Goal: Task Accomplishment & Management: Manage account settings

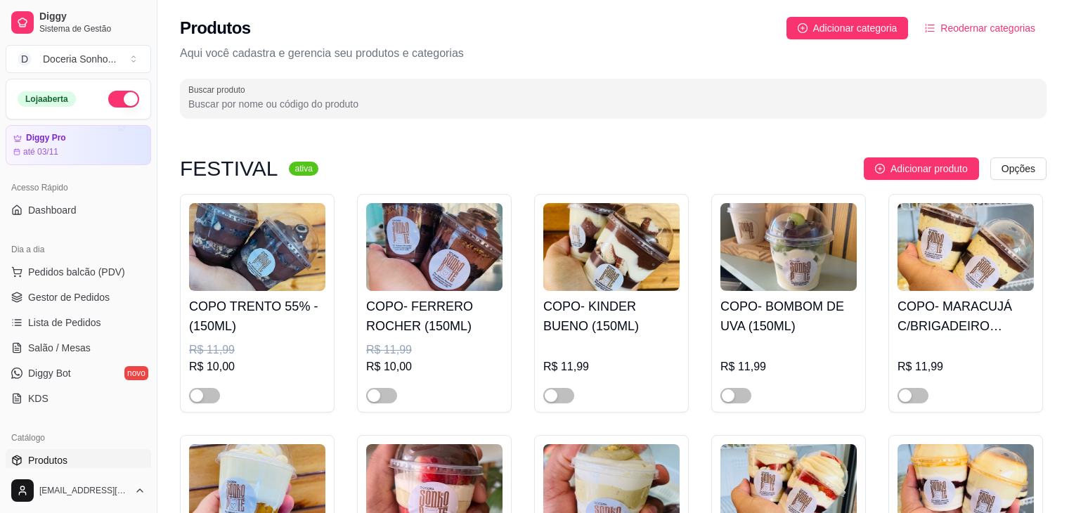
click at [91, 299] on span "Gestor de Pedidos" at bounding box center [69, 297] width 82 height 14
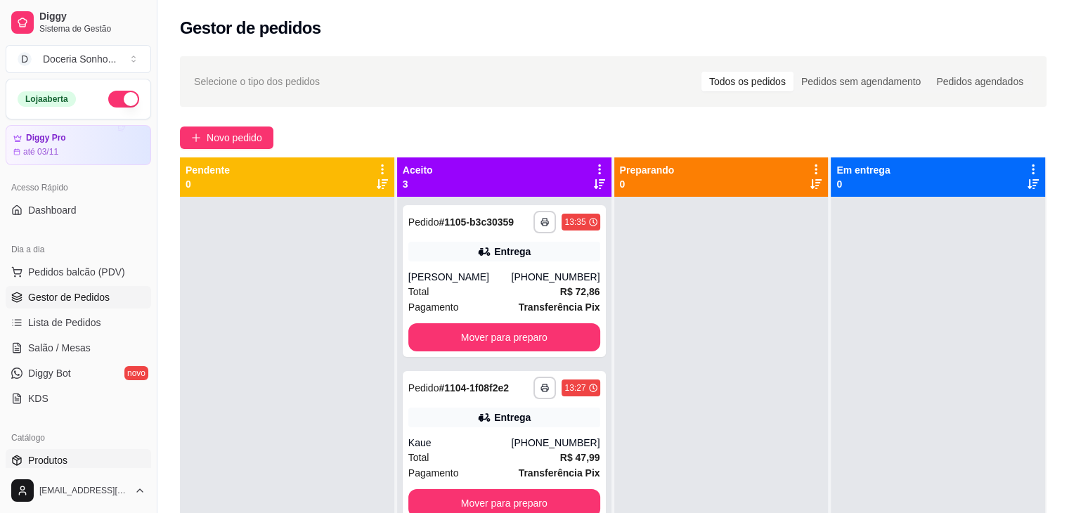
click at [74, 457] on link "Produtos" at bounding box center [78, 460] width 145 height 22
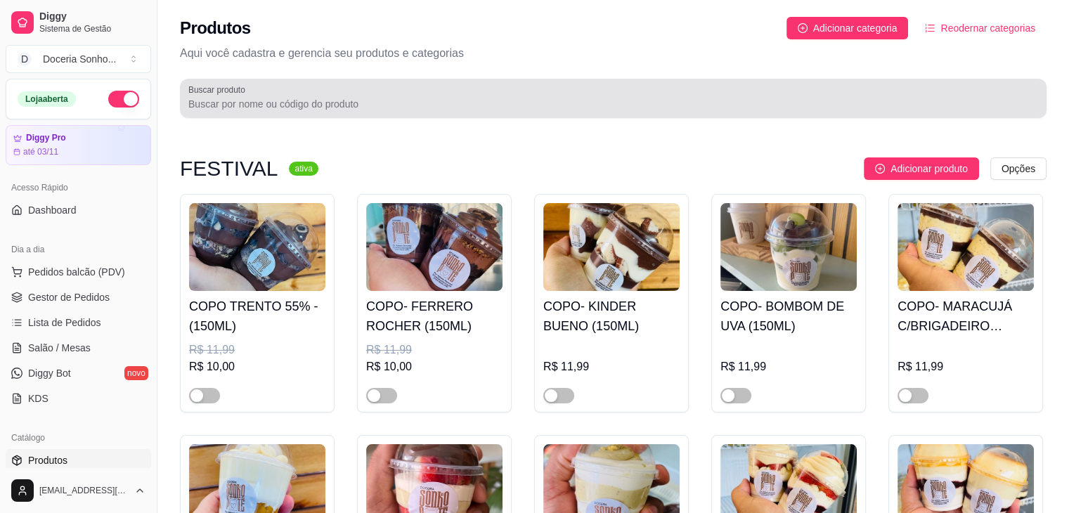
click at [353, 111] on div at bounding box center [613, 98] width 850 height 28
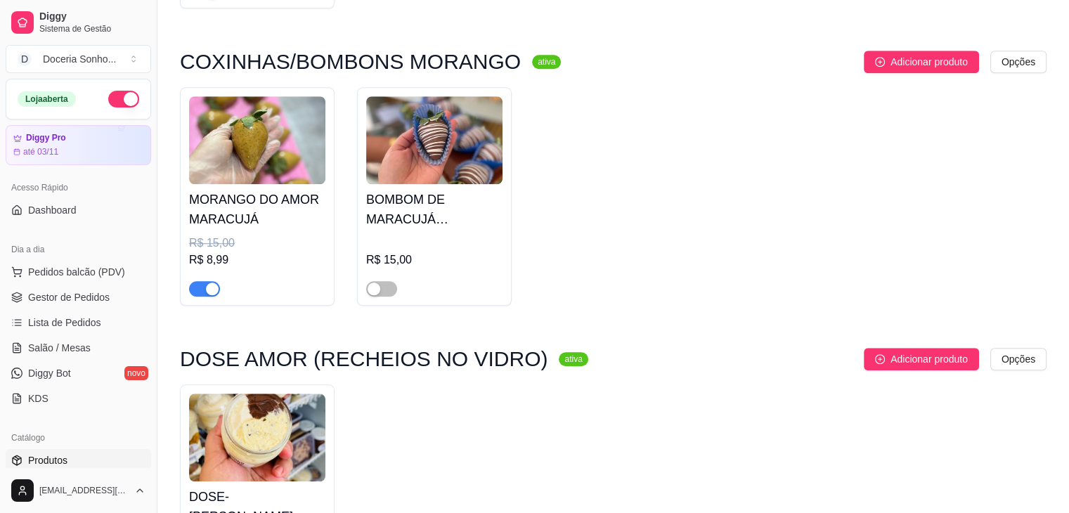
scroll to position [1265, 0]
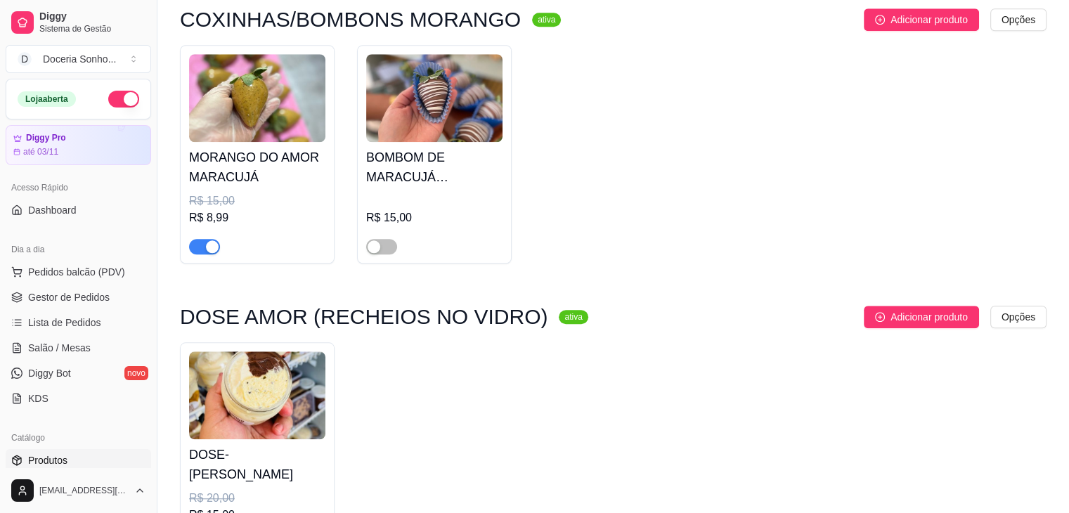
type input "maracu"
click at [98, 293] on span "Gestor de Pedidos" at bounding box center [69, 297] width 82 height 14
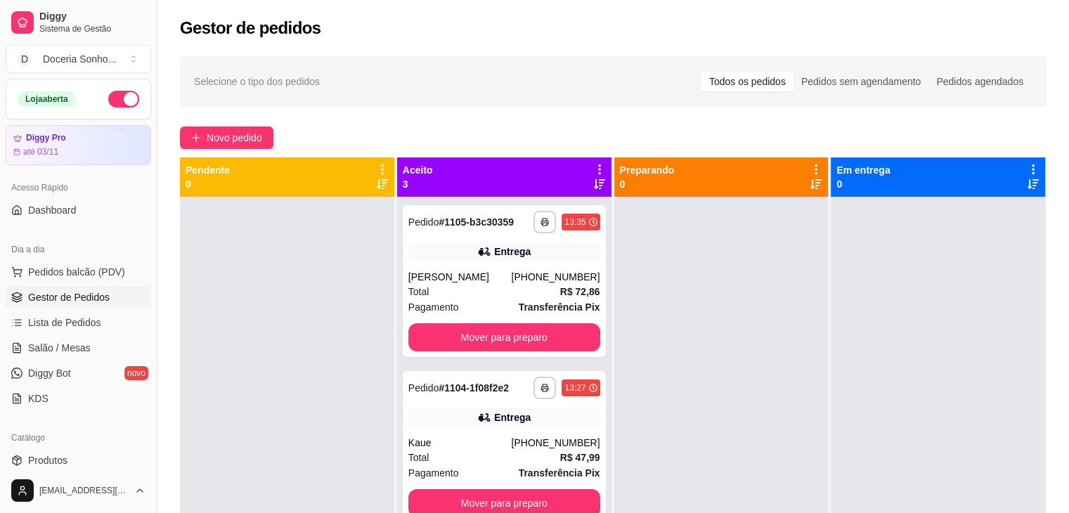
click at [593, 171] on icon at bounding box center [599, 169] width 13 height 13
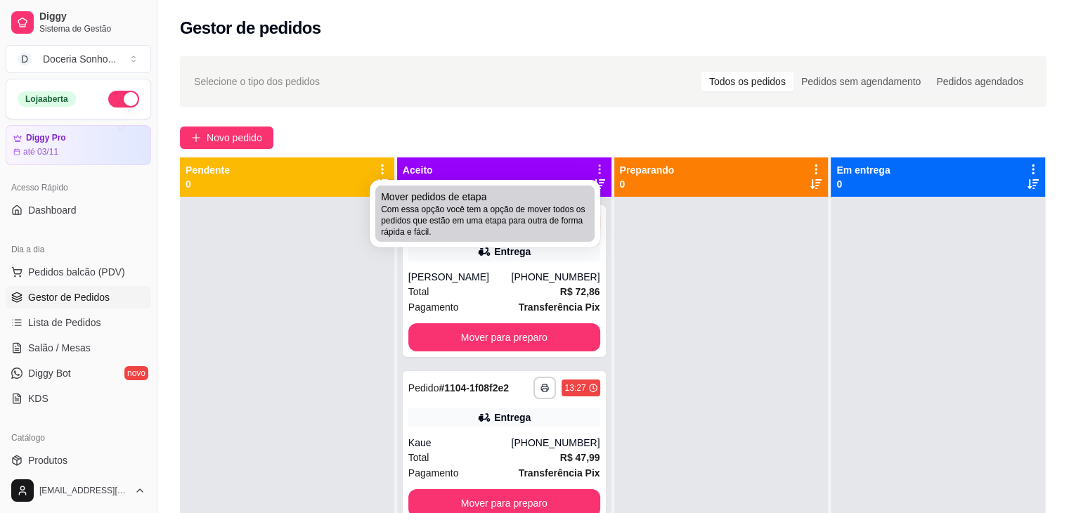
click at [475, 235] on span "Com essa opção você tem a opção de mover todos os pedidos que estão em uma etap…" at bounding box center [485, 221] width 208 height 34
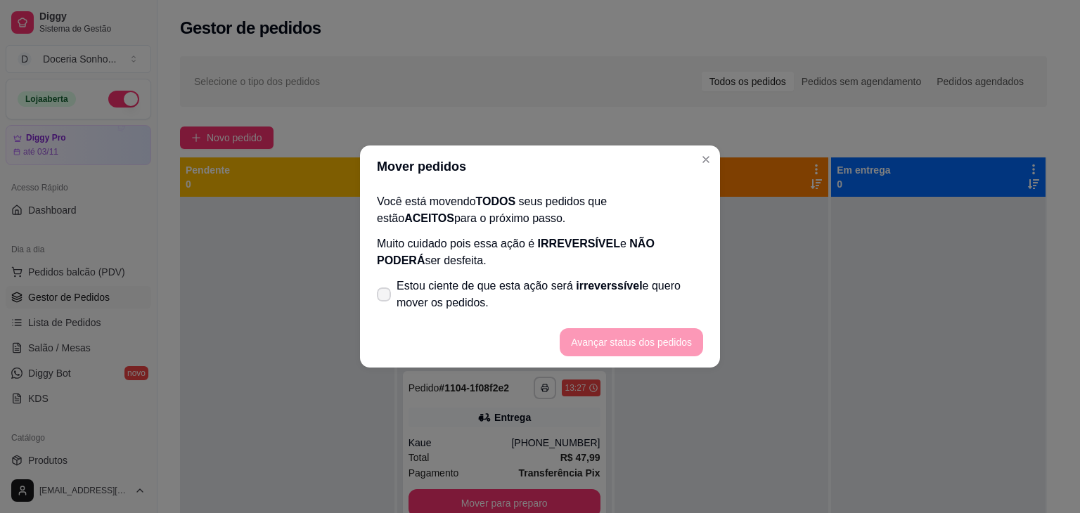
click at [396, 296] on label "Estou ciente de que esta ação será irreverssível e quero mover os pedidos." at bounding box center [539, 294] width 337 height 45
click at [385, 297] on input "Estou ciente de que esta ação será irreverssível e quero mover os pedidos." at bounding box center [380, 301] width 9 height 9
checkbox input "true"
click at [623, 338] on button "Avançar status dos pedidos" at bounding box center [631, 342] width 139 height 27
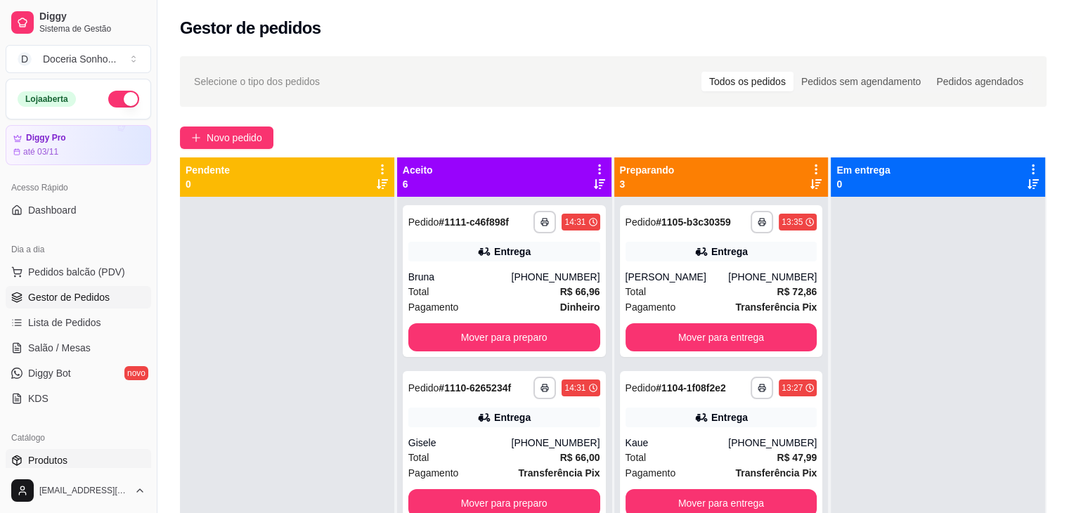
click at [71, 465] on link "Produtos" at bounding box center [78, 460] width 145 height 22
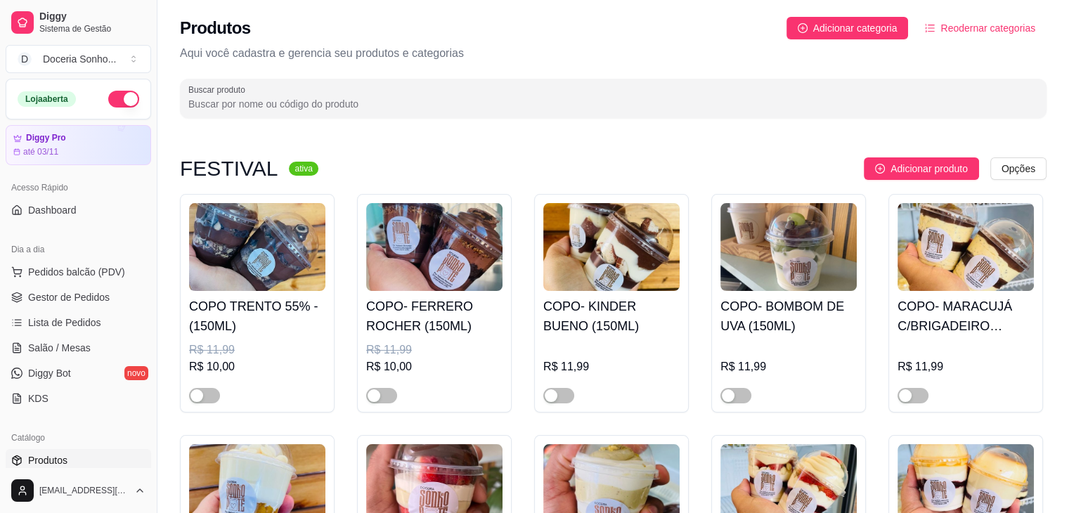
click at [341, 105] on input "Buscar produto" at bounding box center [613, 104] width 850 height 14
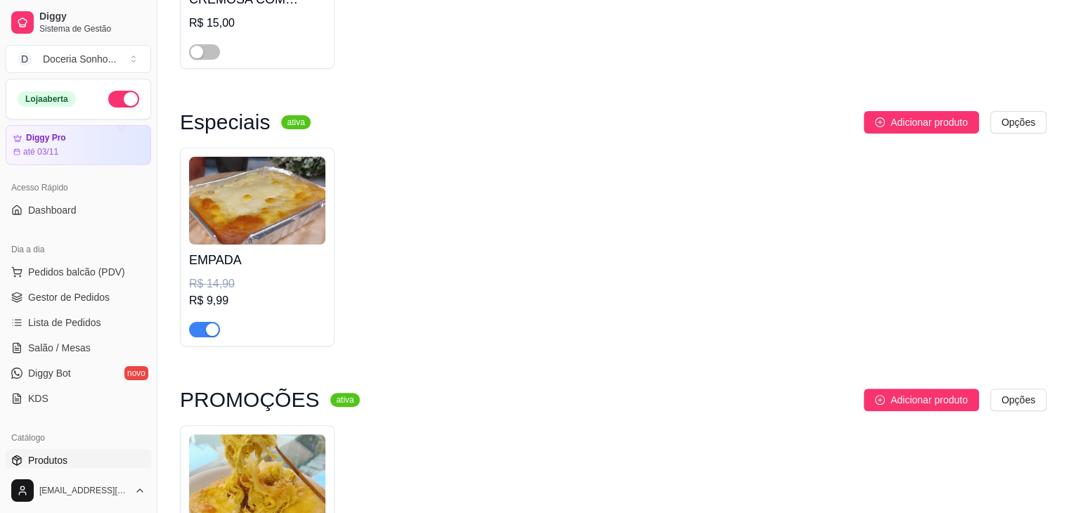
scroll to position [351, 0]
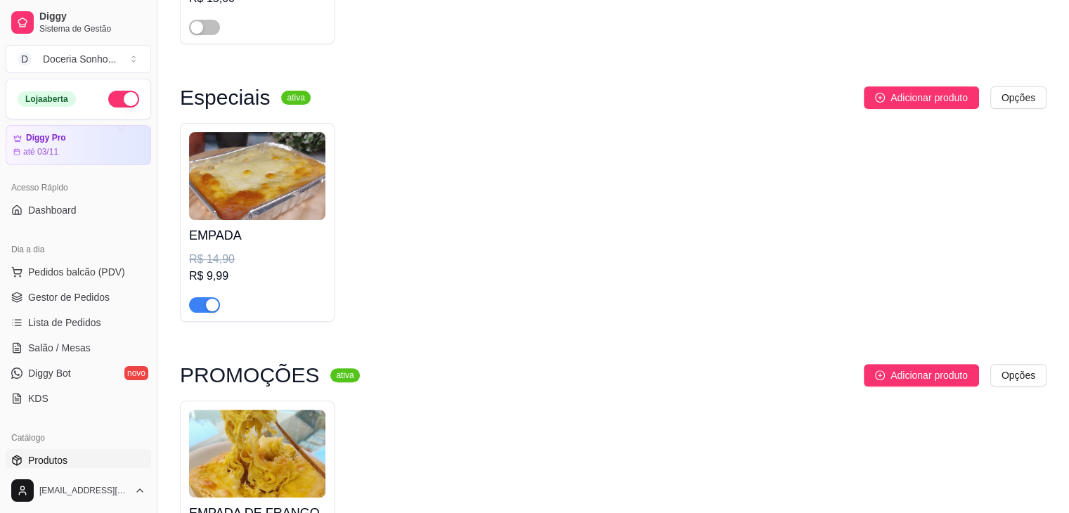
click at [212, 308] on div "button" at bounding box center [212, 305] width 13 height 13
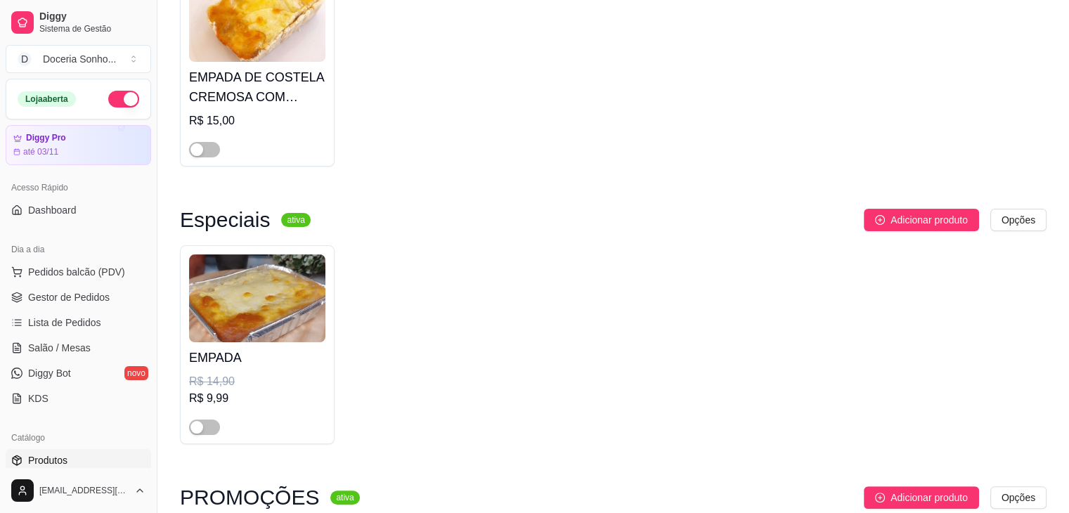
scroll to position [0, 0]
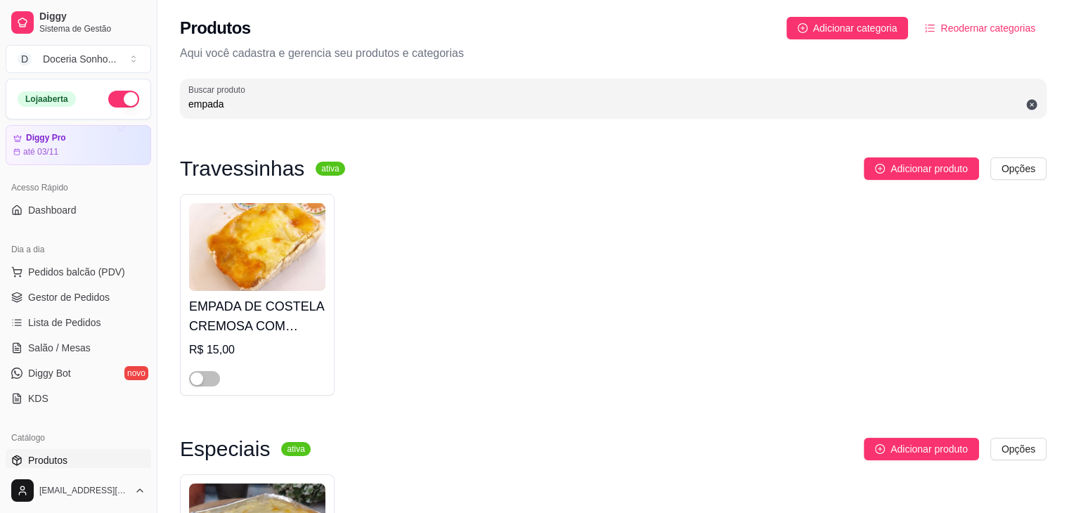
drag, startPoint x: 231, startPoint y: 105, endPoint x: 180, endPoint y: 110, distance: 50.8
click at [180, 110] on div "Buscar produto empada" at bounding box center [613, 98] width 867 height 39
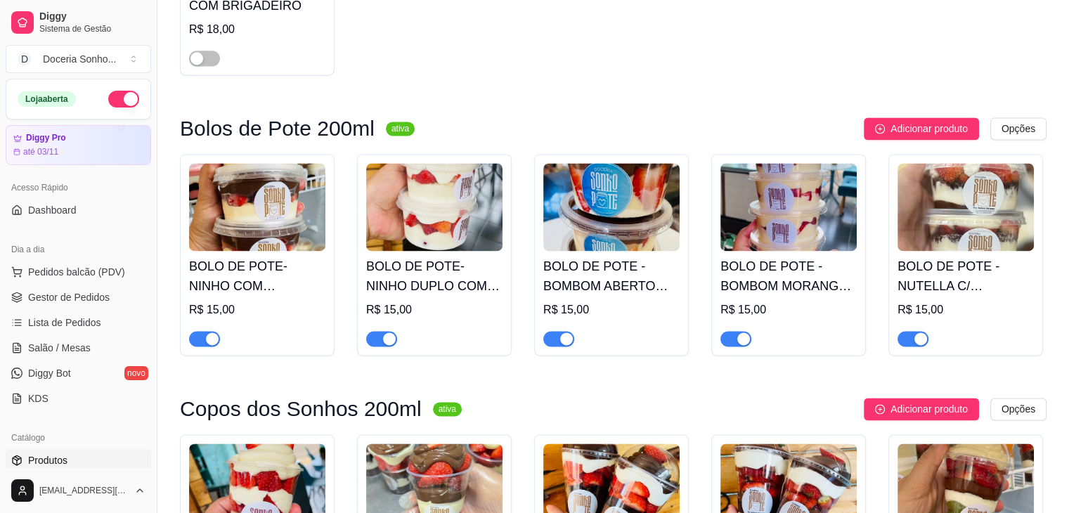
scroll to position [2038, 0]
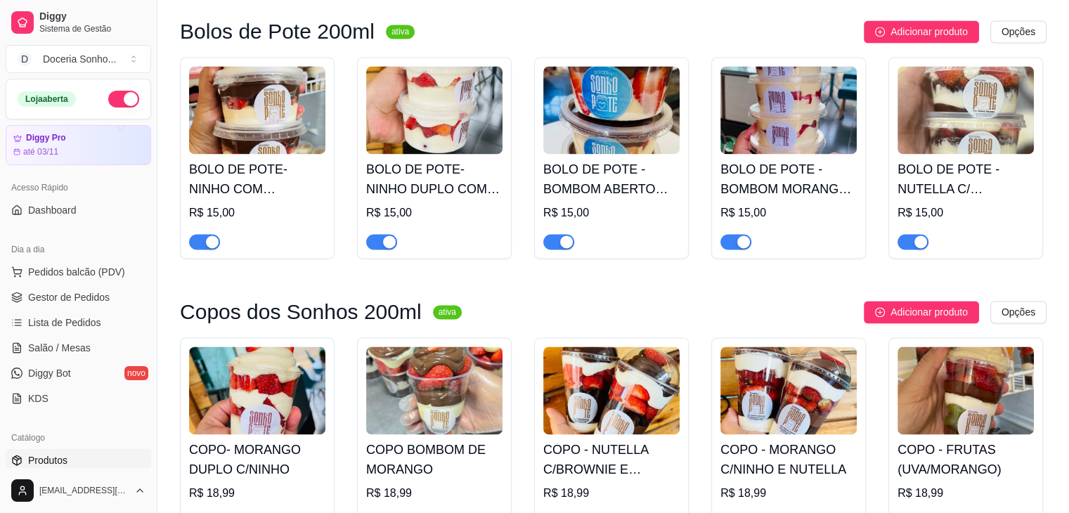
type input "morango"
click at [216, 248] on div "button" at bounding box center [212, 241] width 13 height 13
click at [391, 248] on div "button" at bounding box center [389, 241] width 13 height 13
click at [744, 248] on div "button" at bounding box center [743, 241] width 13 height 13
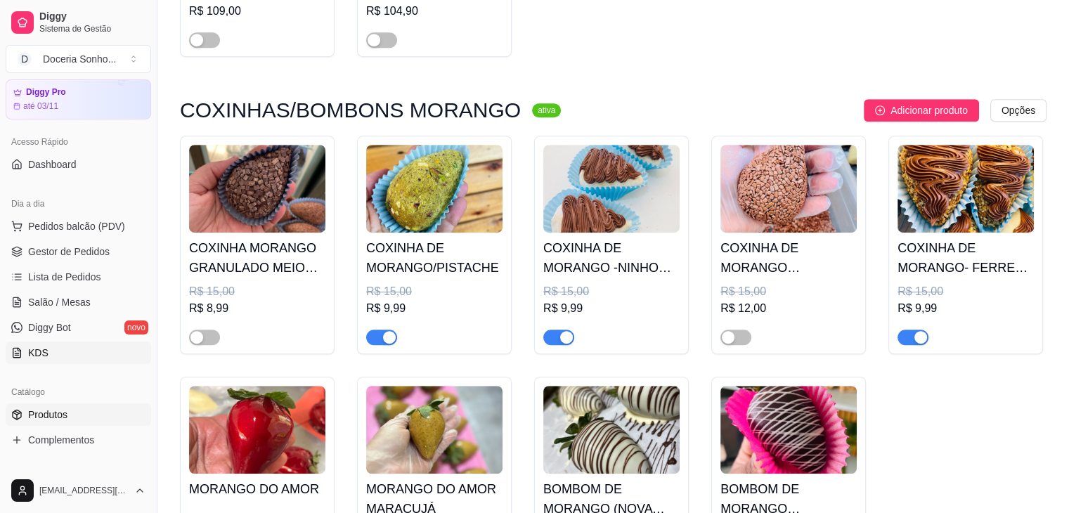
scroll to position [70, 0]
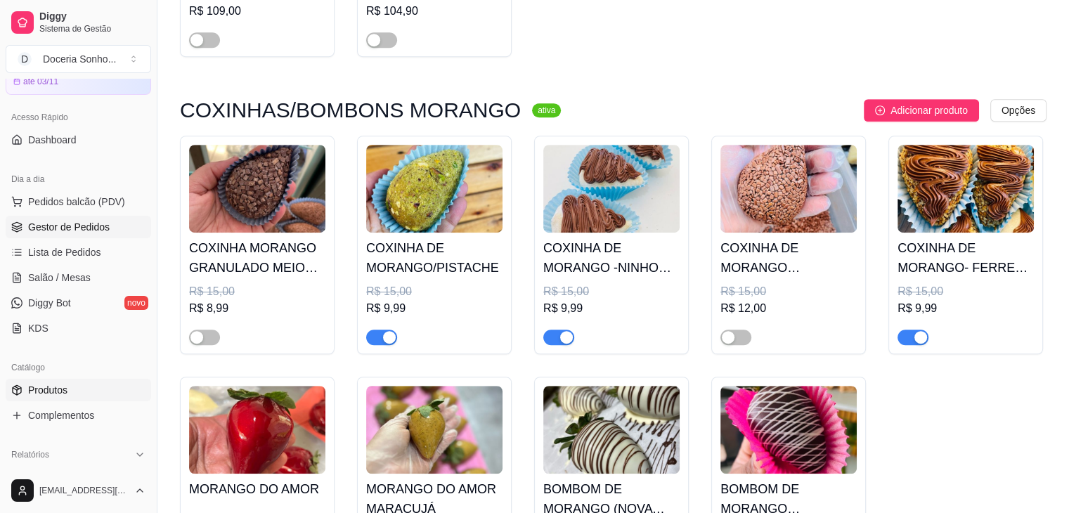
click at [83, 226] on span "Gestor de Pedidos" at bounding box center [69, 227] width 82 height 14
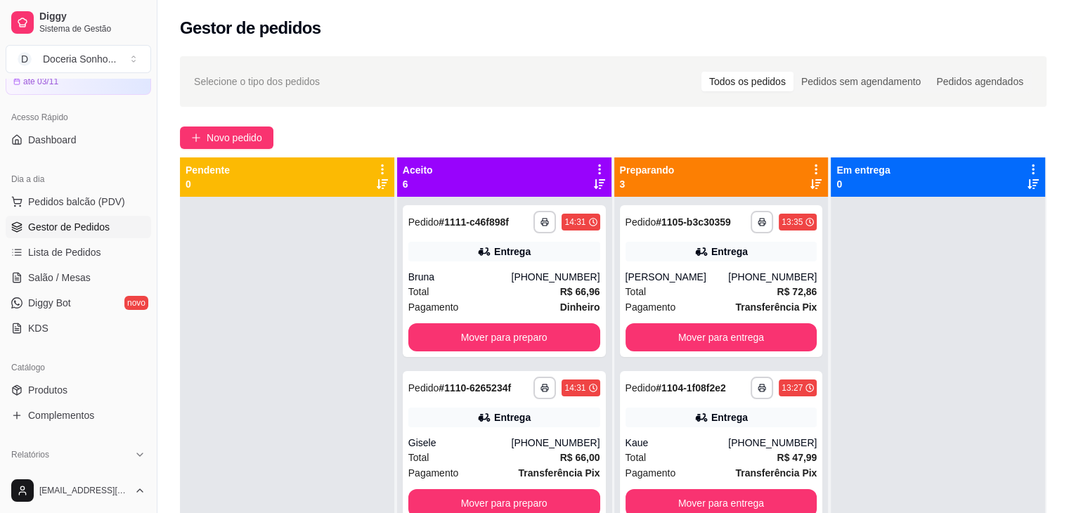
click at [593, 170] on icon at bounding box center [599, 169] width 13 height 13
click at [598, 172] on icon at bounding box center [599, 169] width 2 height 10
click at [598, 169] on icon at bounding box center [599, 169] width 3 height 10
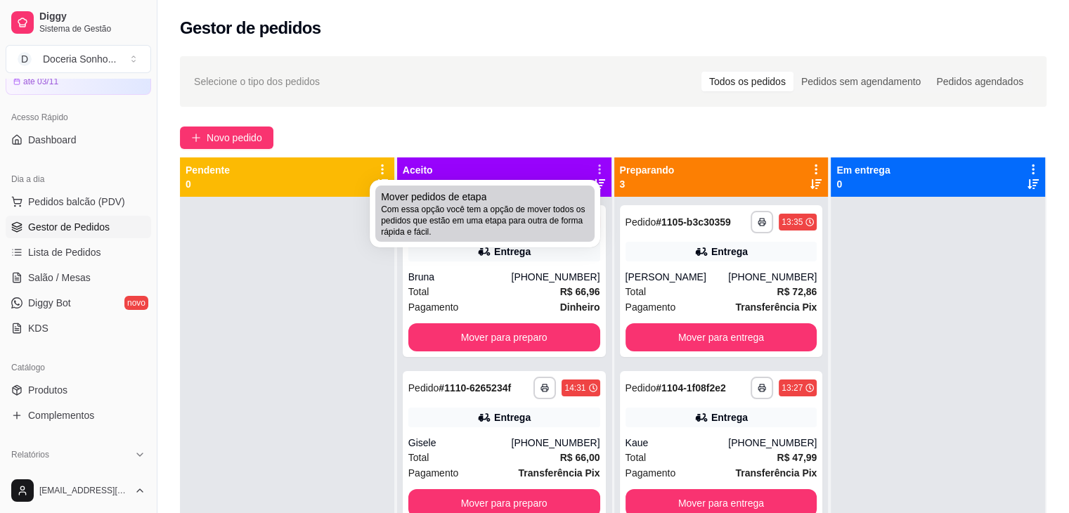
click at [494, 209] on span "Com essa opção você tem a opção de mover todos os pedidos que estão em uma etap…" at bounding box center [485, 221] width 208 height 34
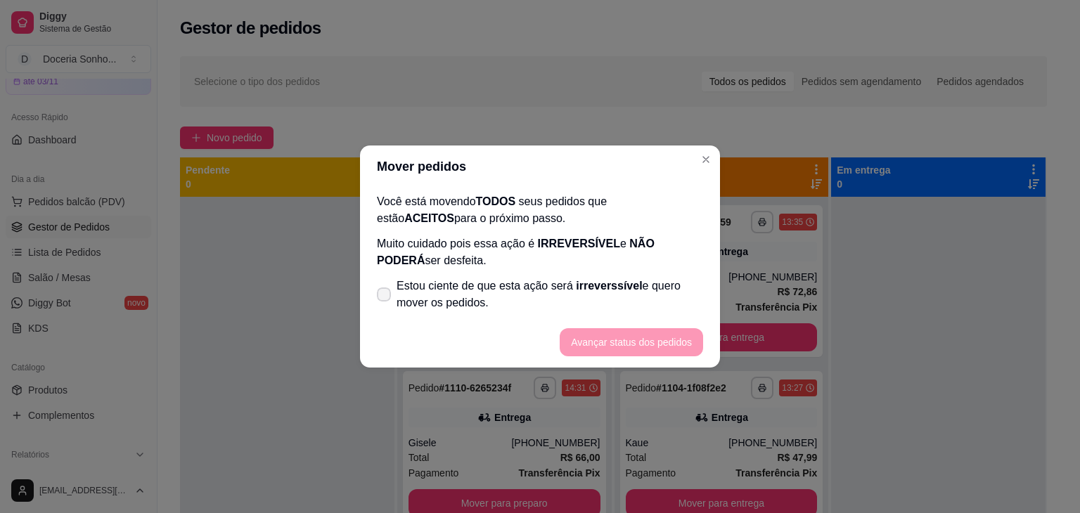
click at [422, 290] on span "Estou ciente de que esta ação será irreverssível e quero mover os pedidos." at bounding box center [549, 295] width 306 height 34
click at [385, 297] on input "Estou ciente de que esta ação será irreverssível e quero mover os pedidos." at bounding box center [380, 301] width 9 height 9
checkbox input "true"
click at [661, 345] on button "Avançar status dos pedidos" at bounding box center [631, 342] width 139 height 27
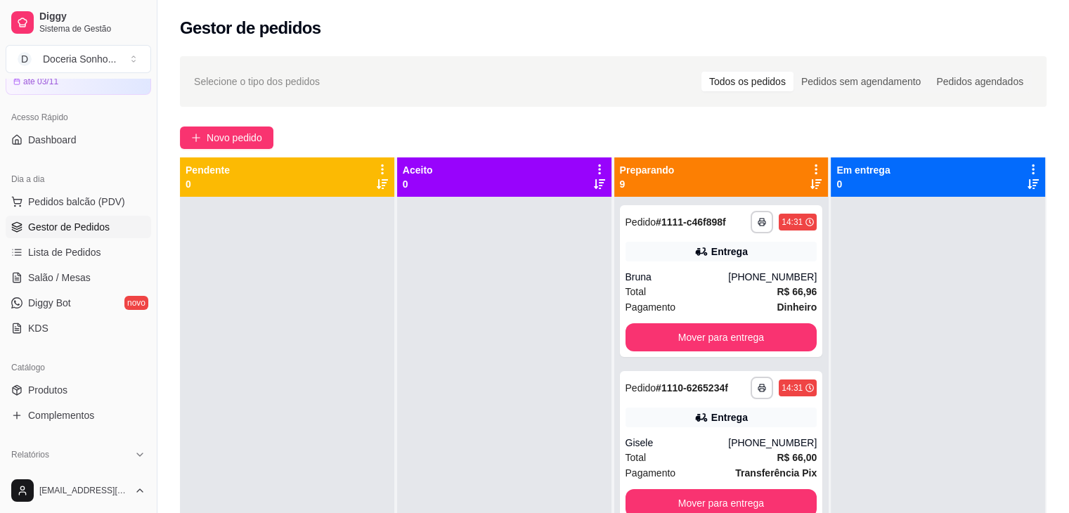
click at [810, 167] on icon at bounding box center [816, 169] width 13 height 13
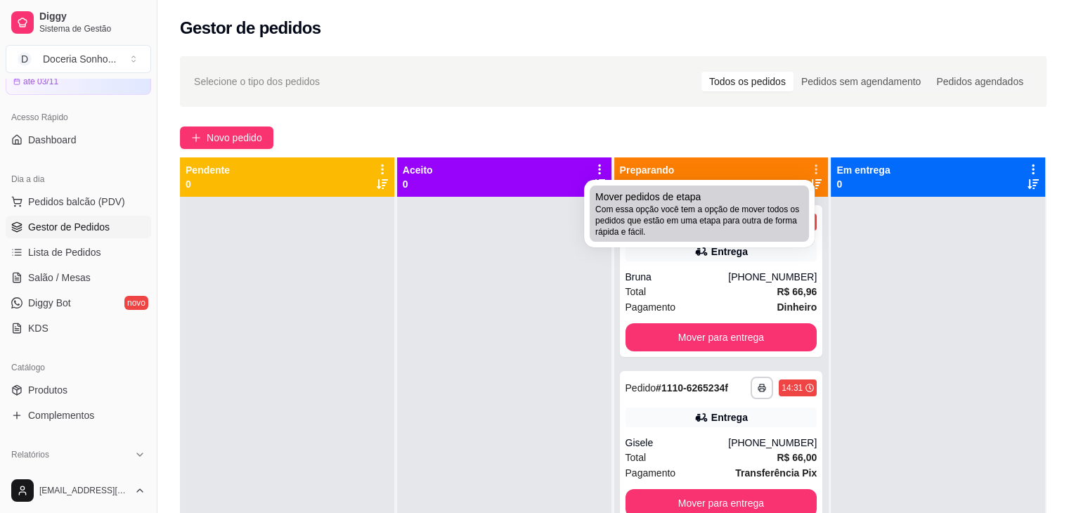
click at [718, 209] on span "Com essa opção você tem a opção de mover todos os pedidos que estão em uma etap…" at bounding box center [699, 221] width 208 height 34
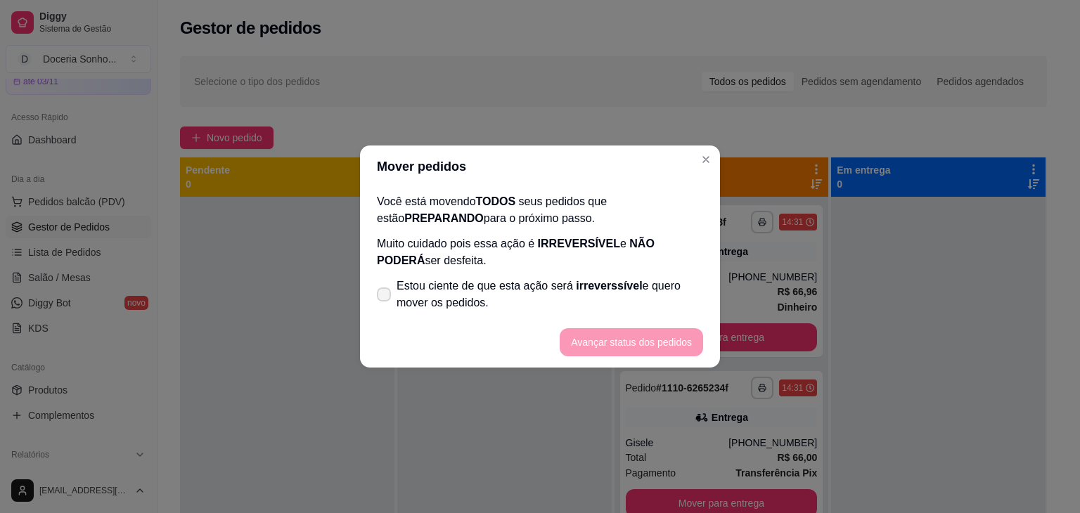
click at [462, 288] on span "Estou ciente de que esta ação será irreverssível e quero mover os pedidos." at bounding box center [549, 295] width 306 height 34
click at [385, 297] on input "Estou ciente de que esta ação será irreverssível e quero mover os pedidos." at bounding box center [380, 301] width 9 height 9
checkbox input "true"
click at [626, 341] on button "Avançar status dos pedidos" at bounding box center [631, 342] width 143 height 28
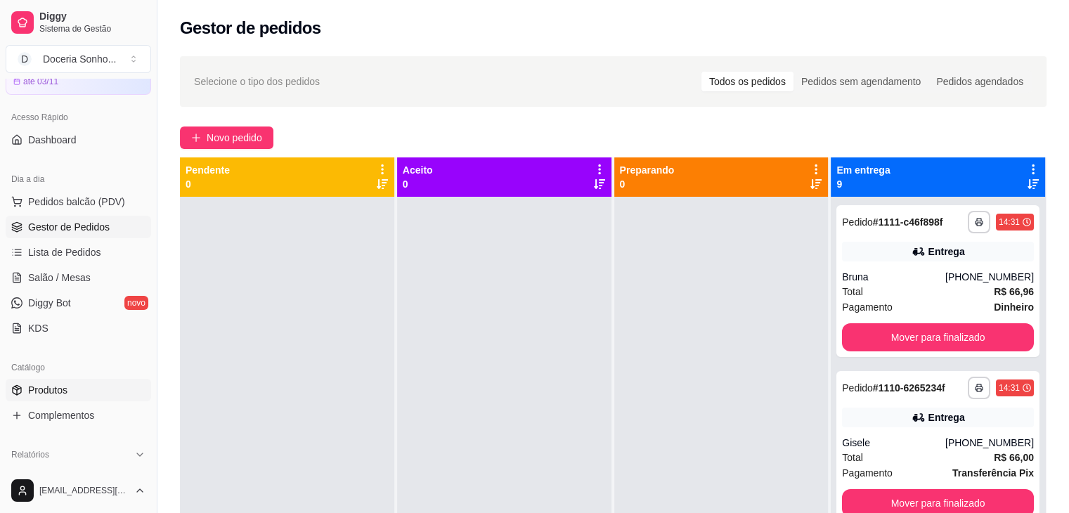
click at [56, 394] on span "Produtos" at bounding box center [47, 390] width 39 height 14
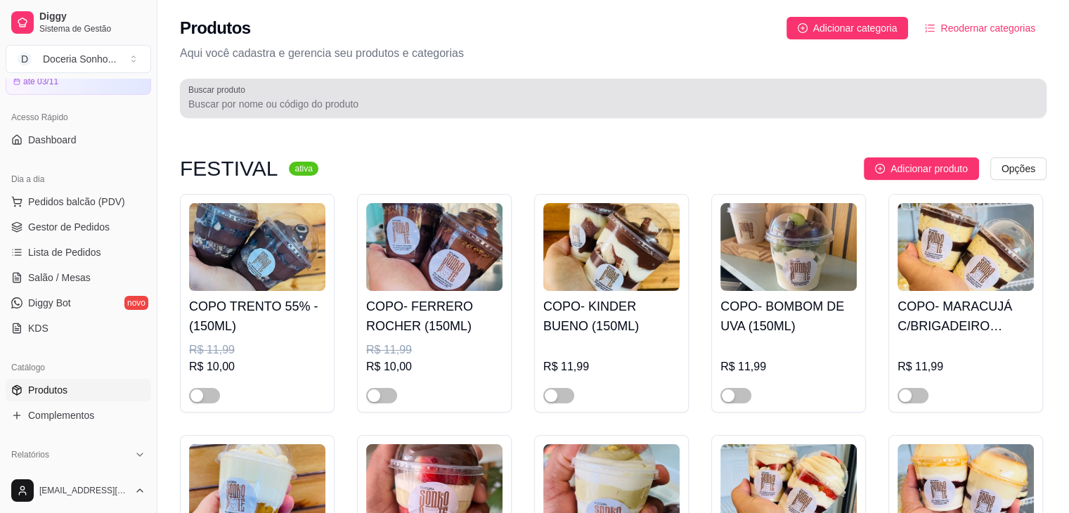
click at [303, 107] on input "Buscar produto" at bounding box center [613, 104] width 850 height 14
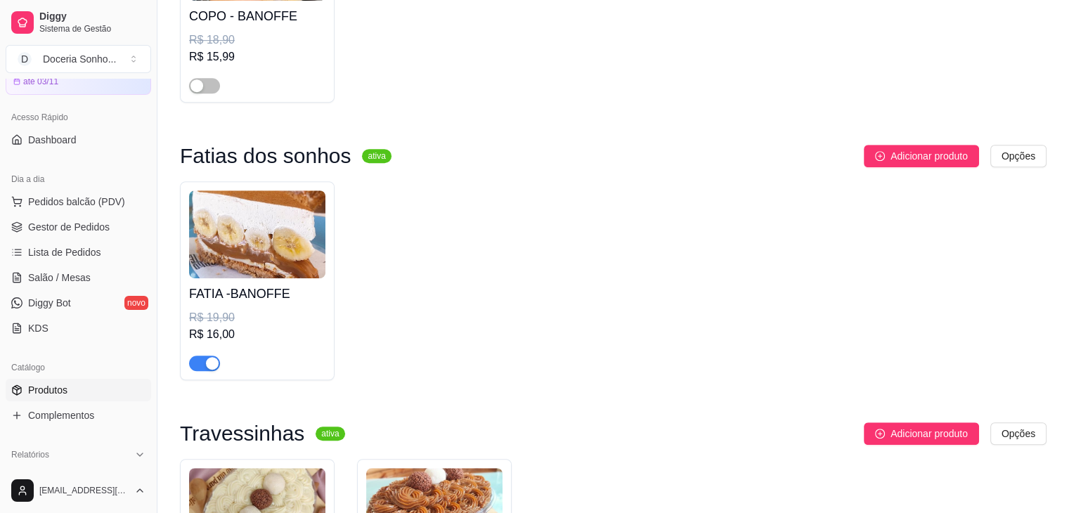
scroll to position [843, 0]
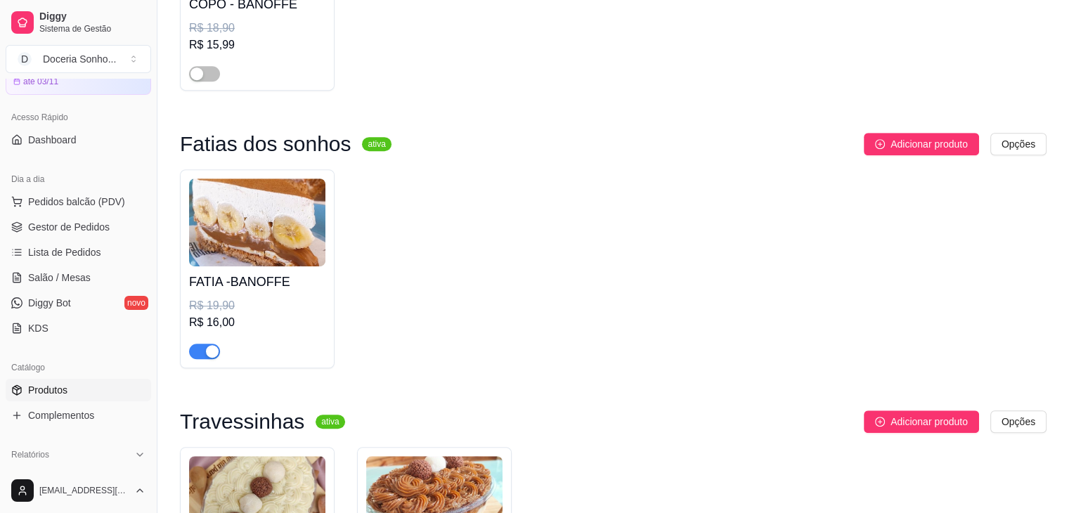
type input "bano"
click at [211, 352] on div "button" at bounding box center [212, 351] width 13 height 13
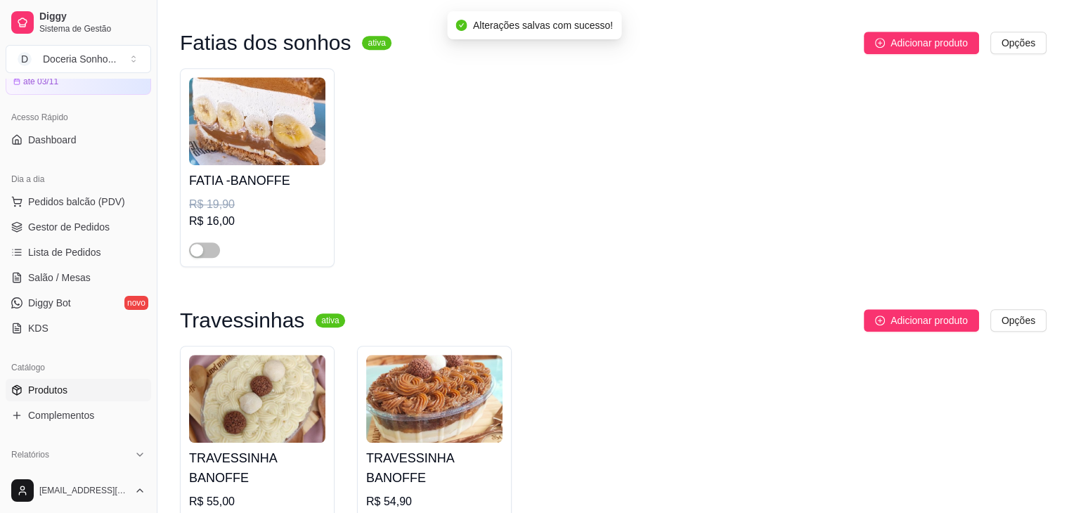
scroll to position [1054, 0]
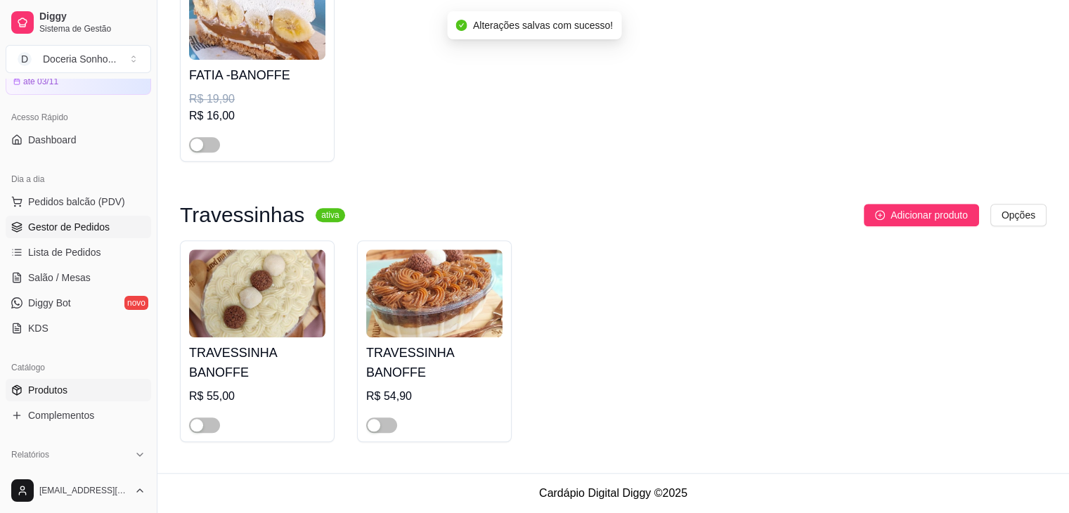
click at [68, 226] on span "Gestor de Pedidos" at bounding box center [69, 227] width 82 height 14
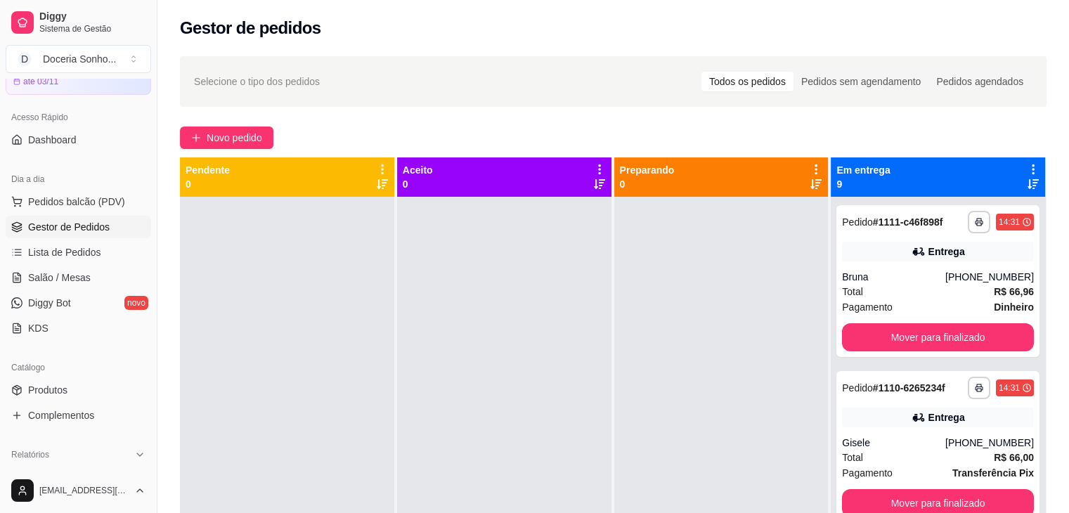
click at [1027, 169] on icon at bounding box center [1033, 169] width 13 height 13
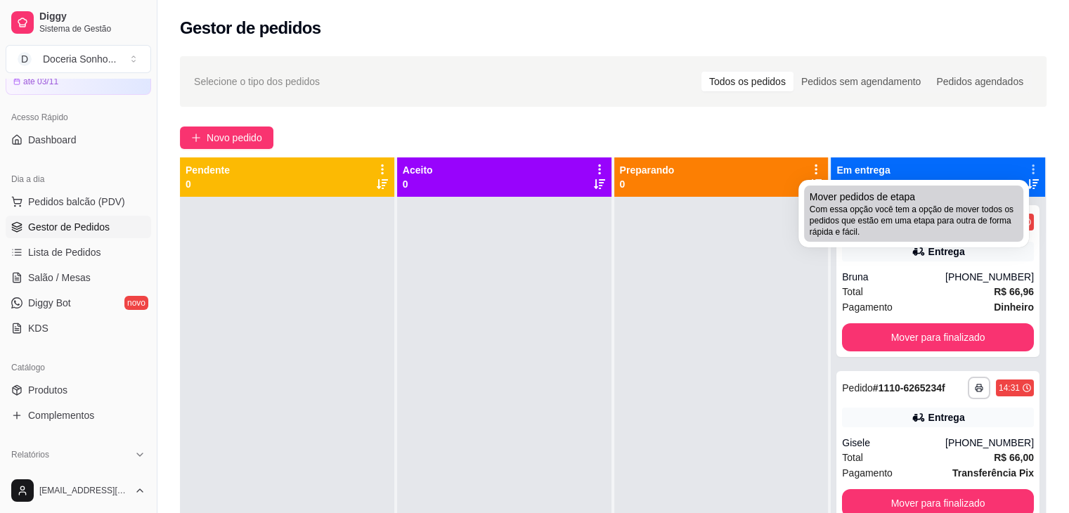
click at [936, 205] on span "Com essa opção você tem a opção de mover todos os pedidos que estão em uma etap…" at bounding box center [914, 221] width 208 height 34
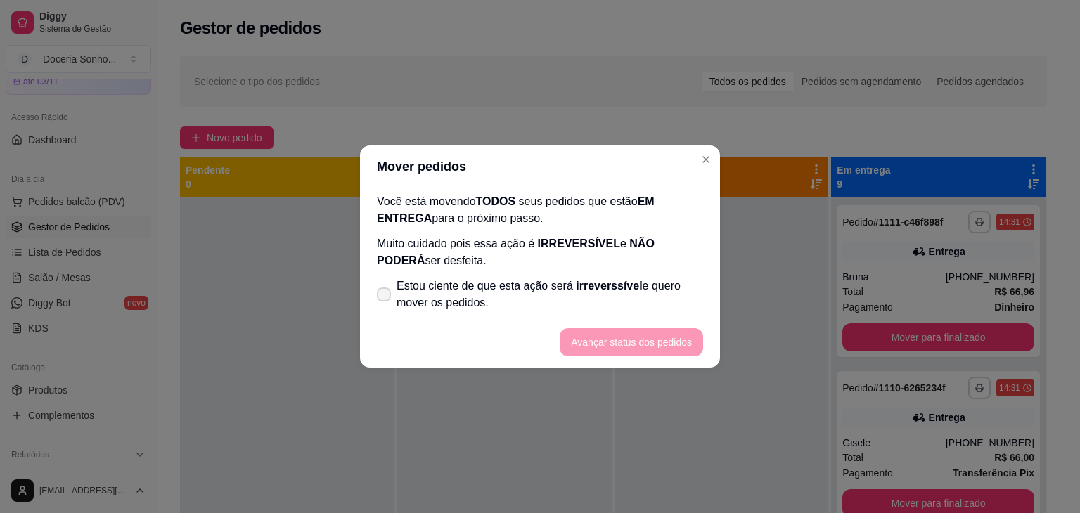
click at [389, 299] on span at bounding box center [384, 294] width 14 height 14
click at [385, 299] on input "Estou ciente de que esta ação será irreverssível e quero mover os pedidos." at bounding box center [380, 301] width 9 height 9
checkbox input "true"
click at [612, 338] on button "Avançar status dos pedidos" at bounding box center [631, 342] width 139 height 27
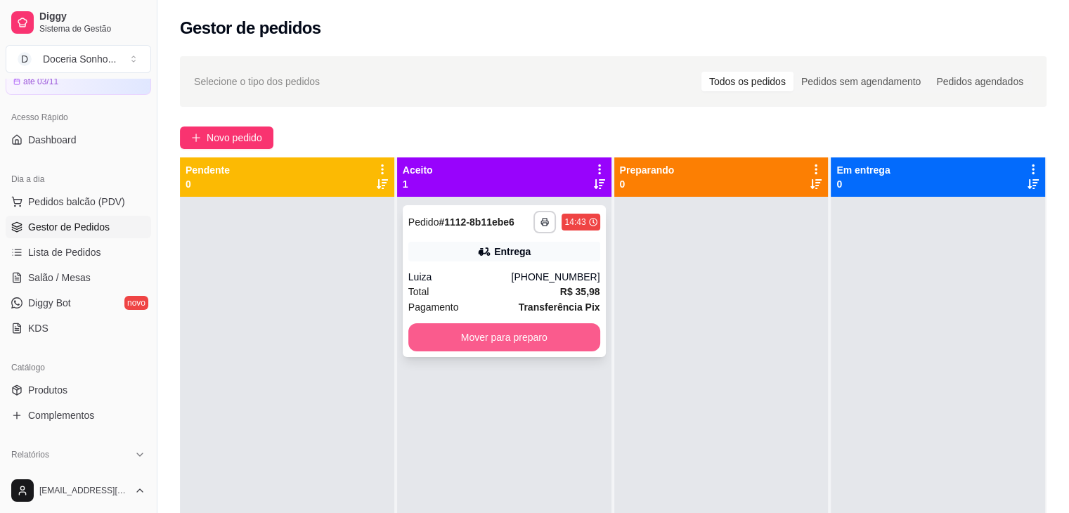
click at [564, 344] on button "Mover para preparo" at bounding box center [504, 337] width 192 height 28
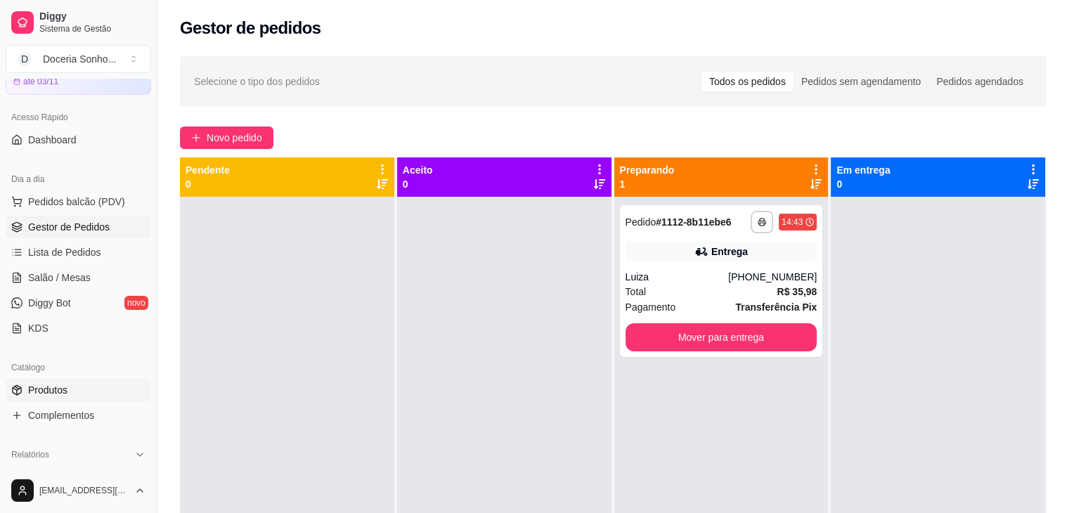
click at [83, 394] on link "Produtos" at bounding box center [78, 390] width 145 height 22
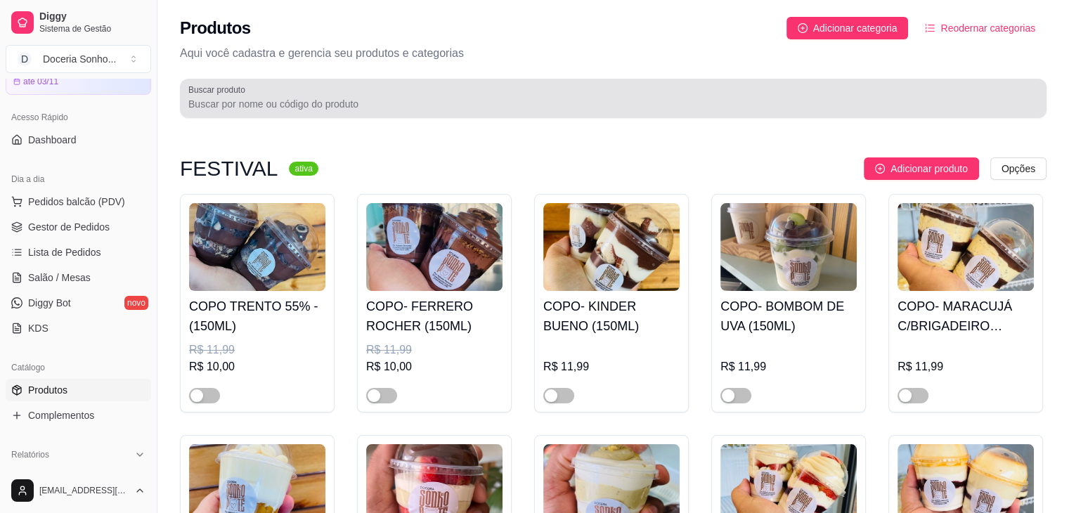
click at [267, 100] on input "Buscar produto" at bounding box center [613, 104] width 850 height 14
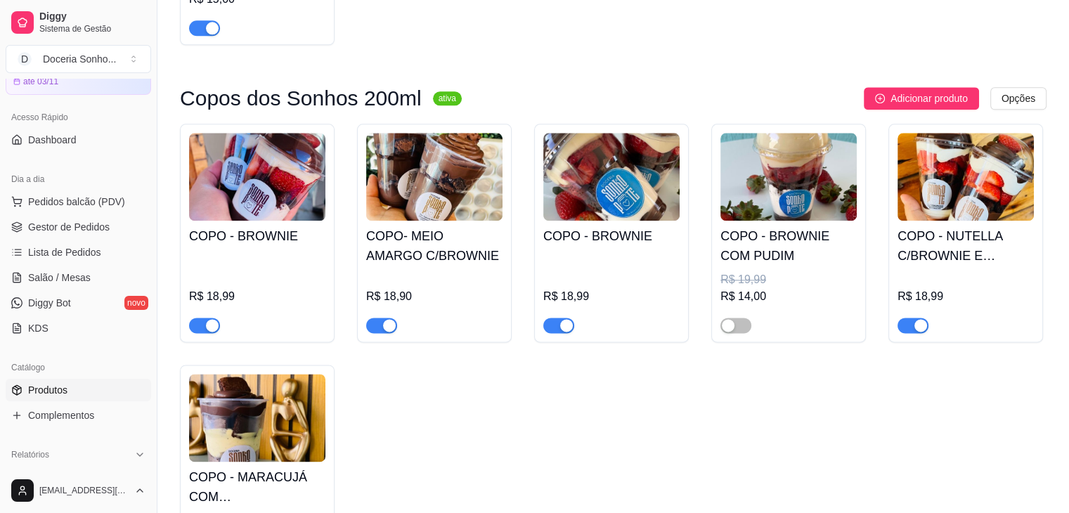
scroll to position [1757, 0]
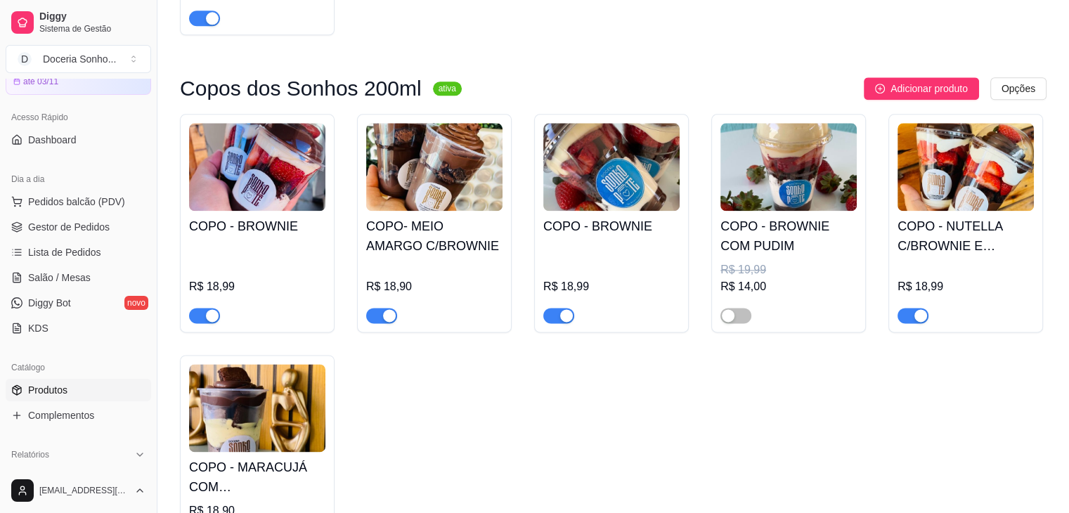
type input "brownie"
click at [906, 319] on span "button" at bounding box center [913, 315] width 31 height 15
click at [84, 228] on span "Gestor de Pedidos" at bounding box center [69, 227] width 82 height 14
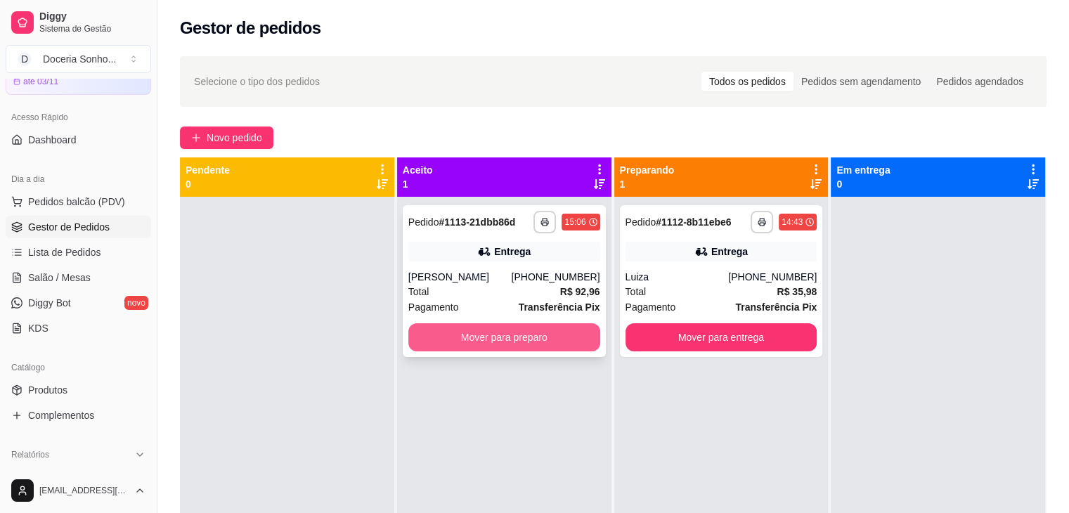
click at [569, 339] on button "Mover para preparo" at bounding box center [504, 337] width 192 height 28
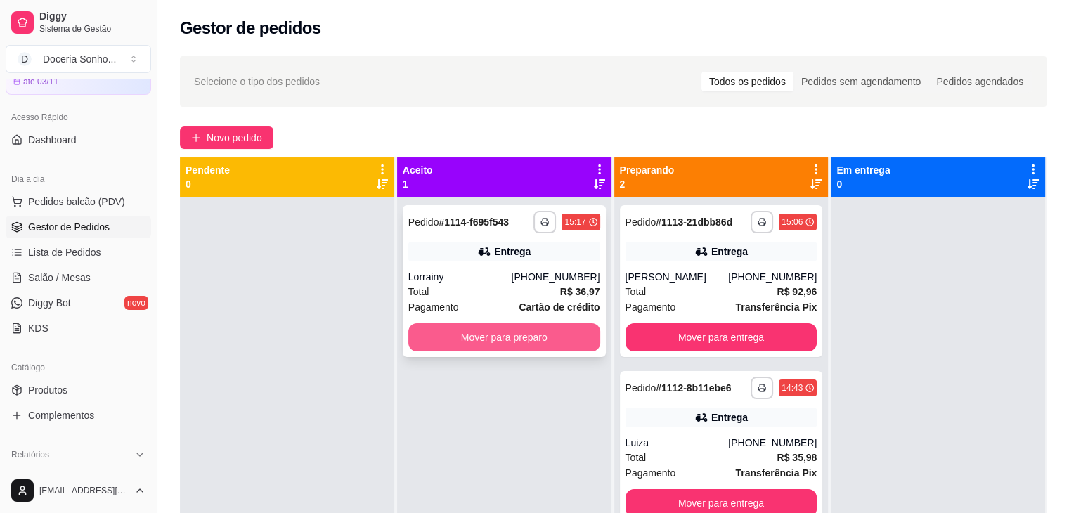
click at [564, 346] on button "Mover para preparo" at bounding box center [504, 337] width 192 height 28
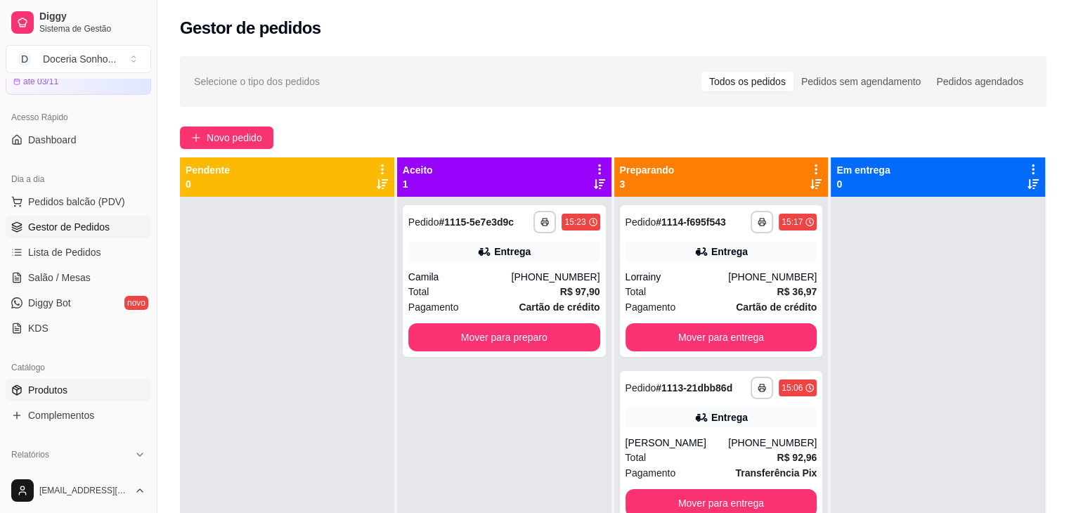
click at [72, 394] on link "Produtos" at bounding box center [78, 390] width 145 height 22
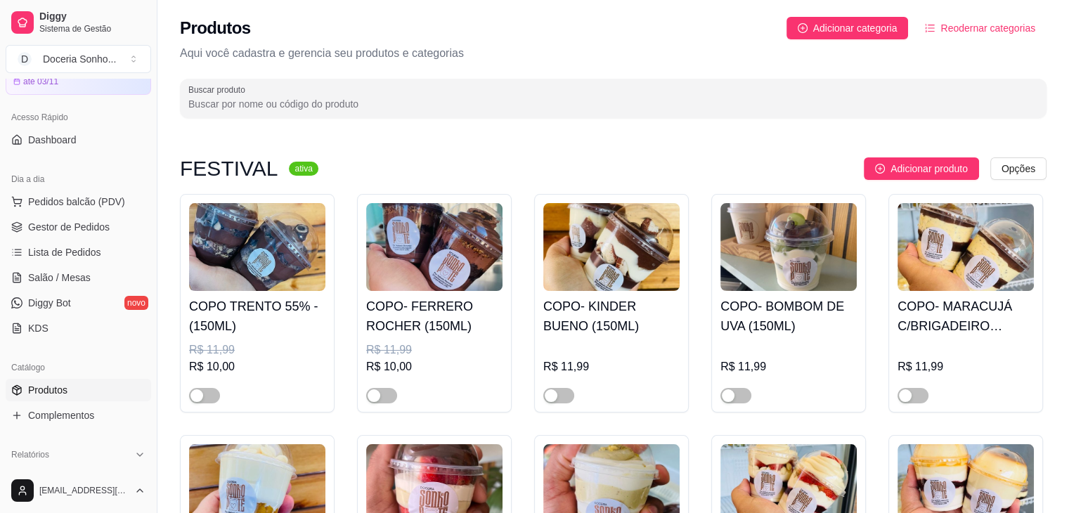
click at [328, 108] on input "Buscar produto" at bounding box center [613, 104] width 850 height 14
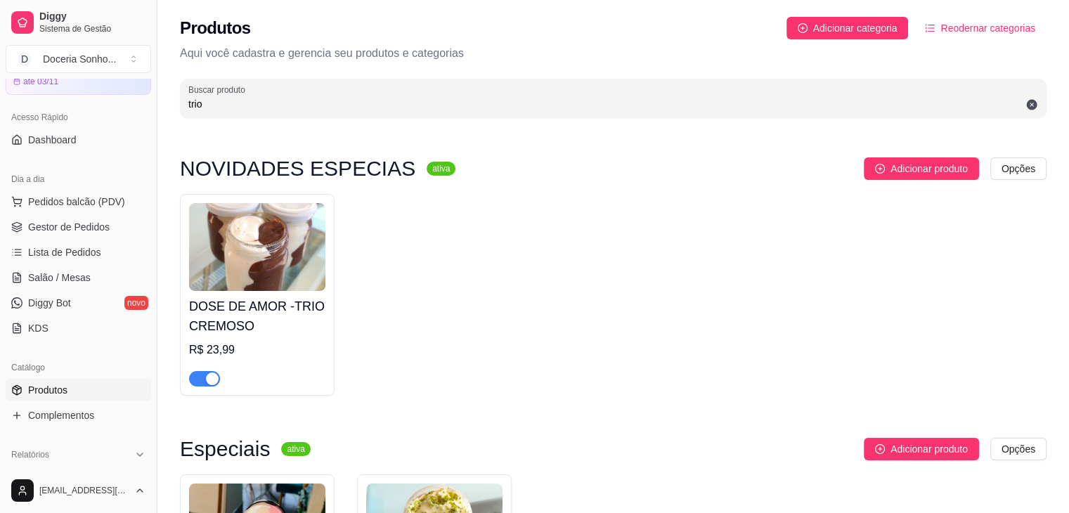
click at [202, 383] on span "button" at bounding box center [204, 378] width 31 height 15
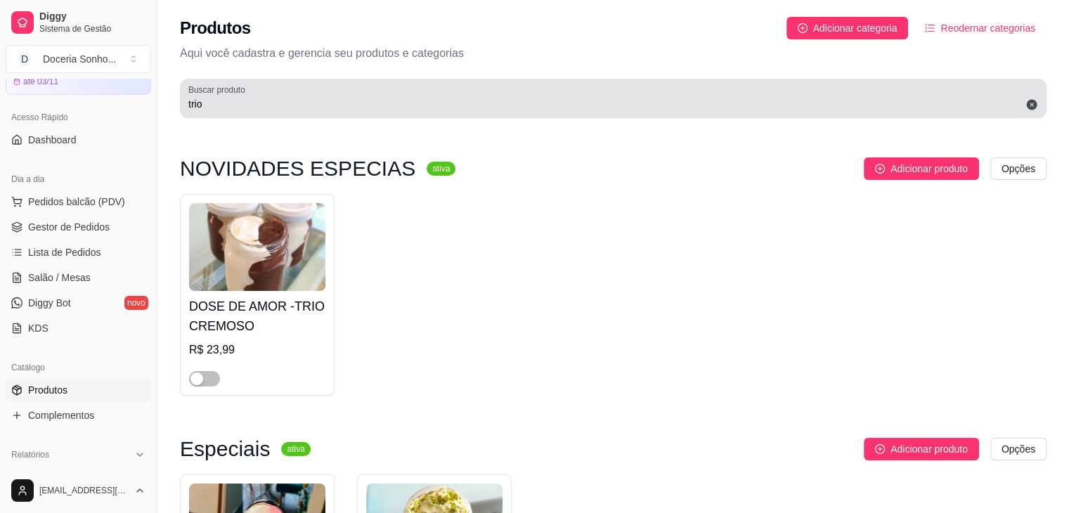
click at [247, 116] on div "Buscar produto trio" at bounding box center [613, 98] width 867 height 39
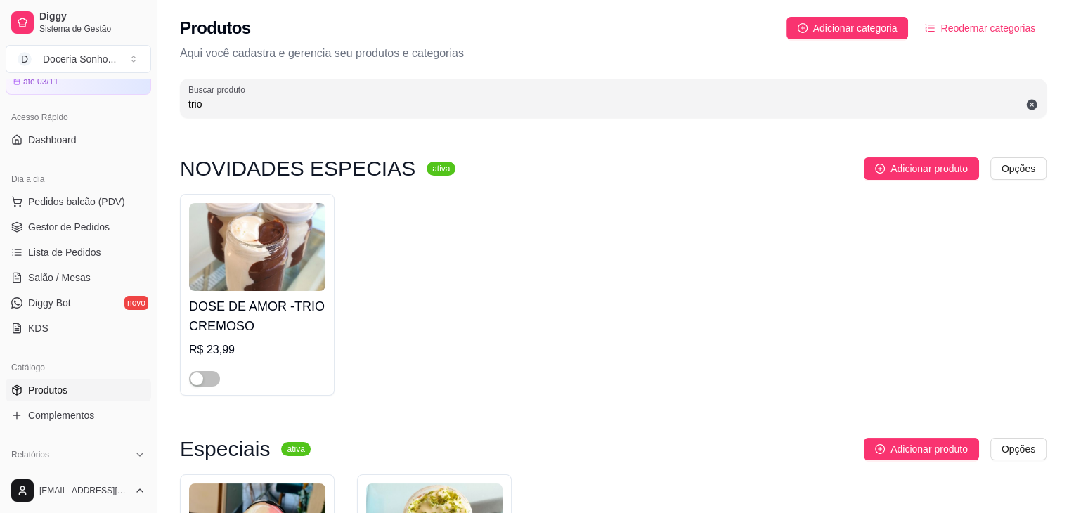
click at [252, 110] on input "trio" at bounding box center [613, 104] width 850 height 14
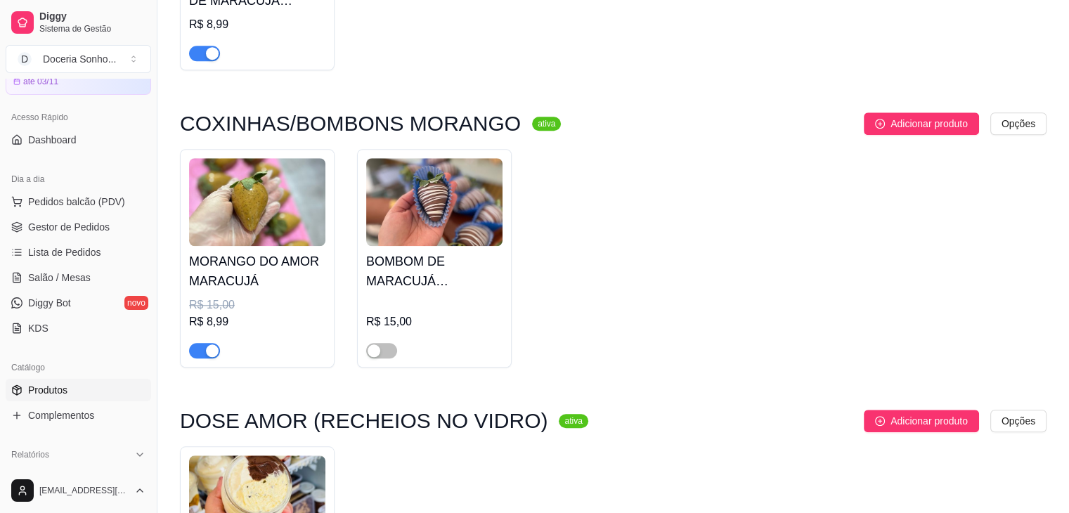
scroll to position [1054, 0]
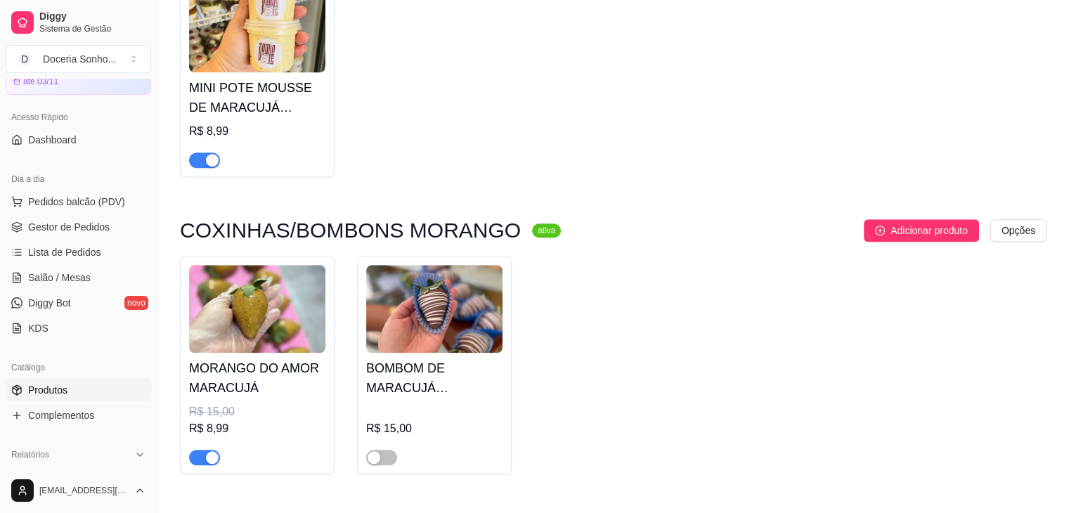
type input "maracu"
drag, startPoint x: 212, startPoint y: 457, endPoint x: 286, endPoint y: 456, distance: 74.5
click at [213, 457] on div "button" at bounding box center [212, 457] width 13 height 13
click at [75, 222] on span "Gestor de Pedidos" at bounding box center [69, 227] width 82 height 14
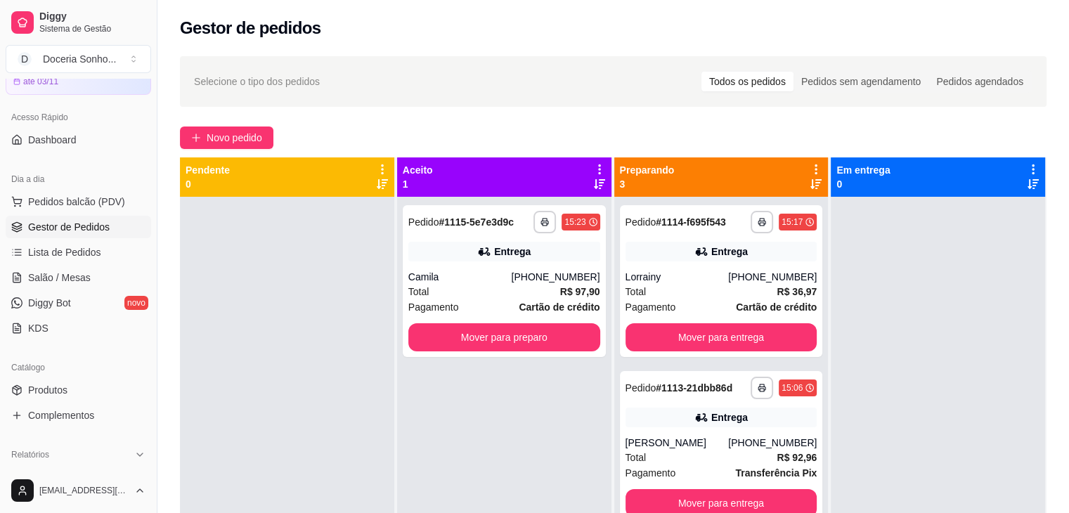
click at [593, 172] on icon at bounding box center [599, 169] width 13 height 13
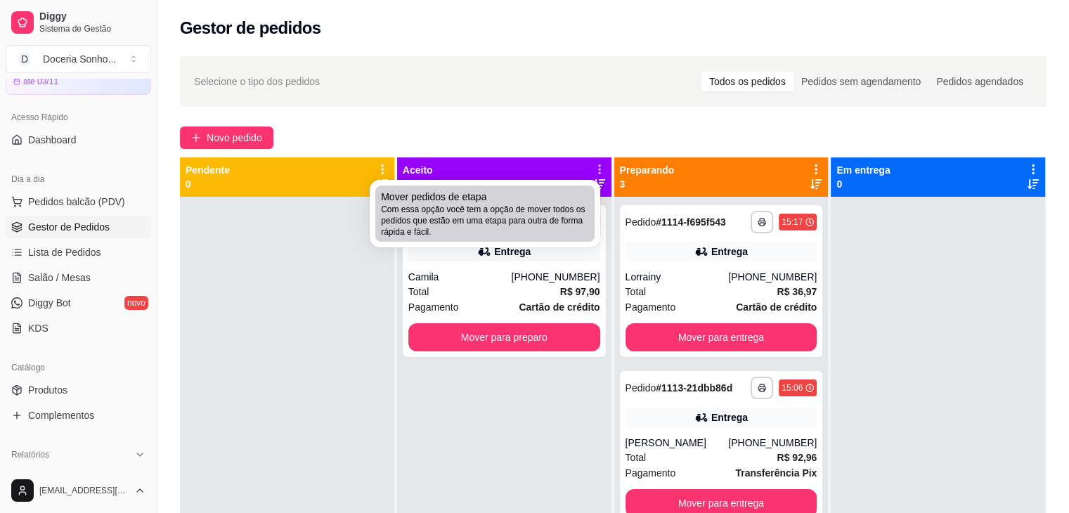
click at [509, 217] on span "Com essa opção você tem a opção de mover todos os pedidos que estão em uma etap…" at bounding box center [485, 221] width 208 height 34
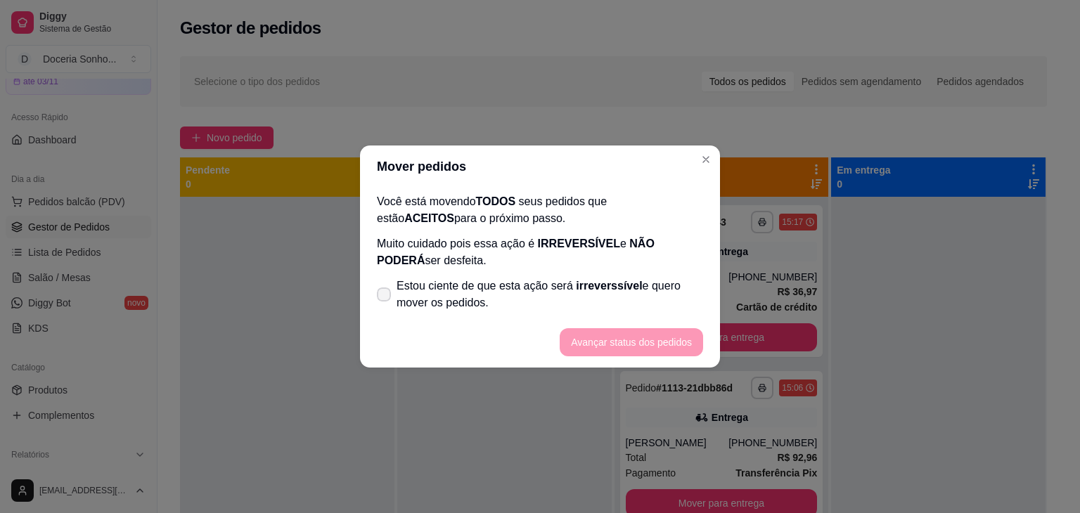
click at [453, 287] on span "Estou ciente de que esta ação será irreverssível e quero mover os pedidos." at bounding box center [549, 295] width 306 height 34
click at [385, 297] on input "Estou ciente de que esta ação será irreverssível e quero mover os pedidos." at bounding box center [380, 301] width 9 height 9
checkbox input "true"
click at [627, 335] on button "Avançar status dos pedidos" at bounding box center [631, 342] width 139 height 27
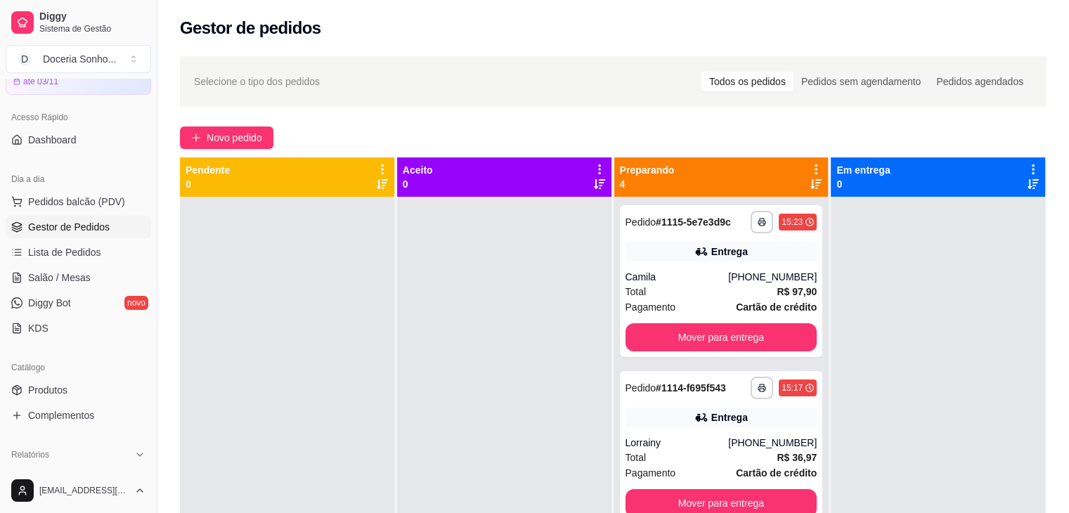
click at [810, 171] on icon at bounding box center [816, 169] width 13 height 13
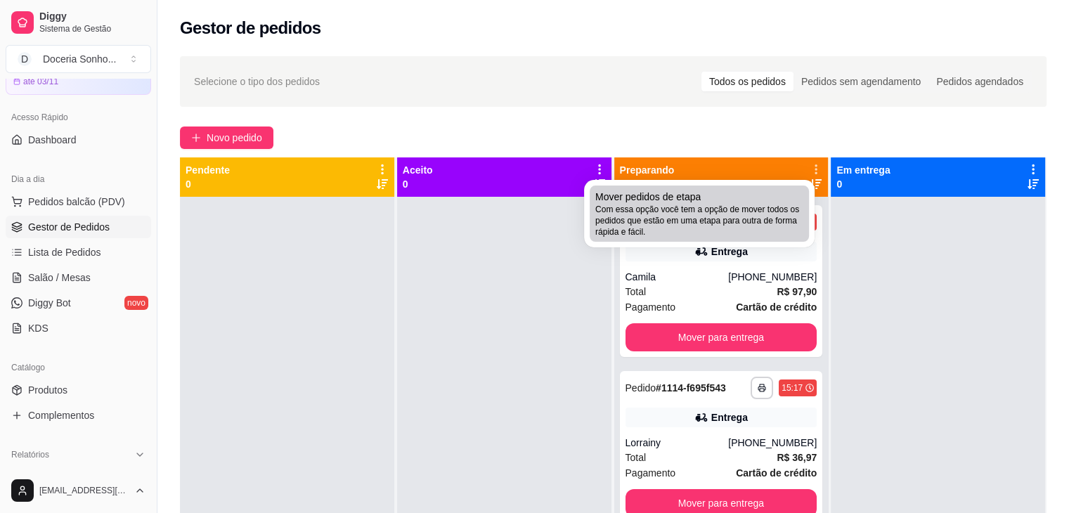
click at [746, 195] on div "Mover pedidos de etapa Com essa opção você tem a opção de mover todos os pedido…" at bounding box center [699, 214] width 208 height 48
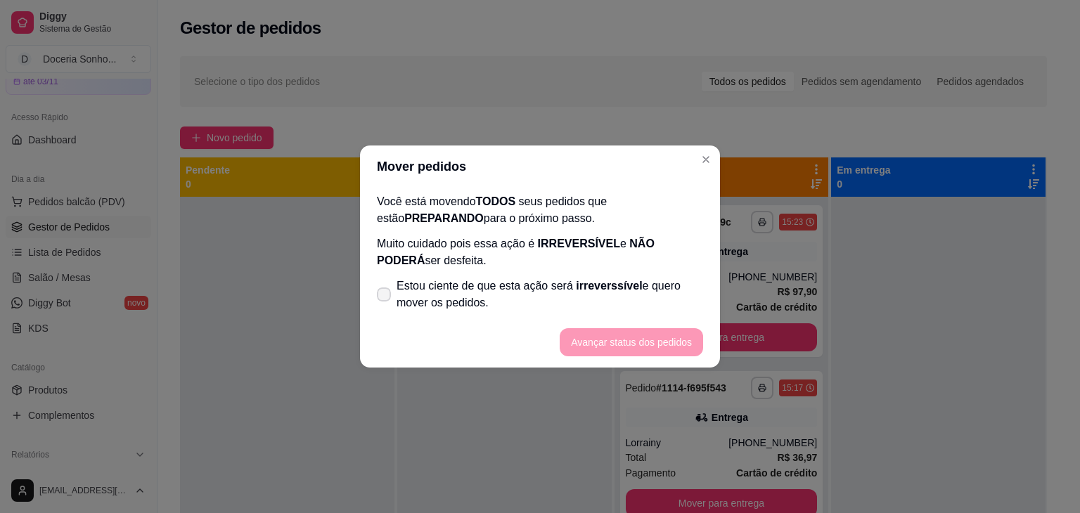
click at [484, 290] on span "Estou ciente de que esta ação será irreverssível e quero mover os pedidos." at bounding box center [549, 295] width 306 height 34
click at [385, 297] on input "Estou ciente de que esta ação será irreverssível e quero mover os pedidos." at bounding box center [380, 301] width 9 height 9
checkbox input "true"
click at [619, 350] on button "Avançar status dos pedidos" at bounding box center [631, 342] width 143 height 28
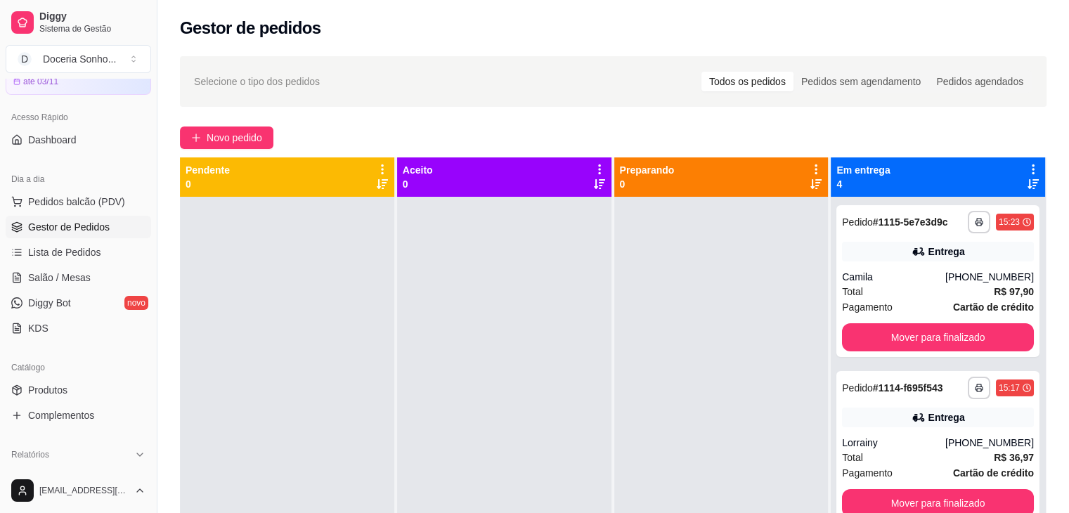
click at [1027, 169] on icon at bounding box center [1033, 169] width 13 height 13
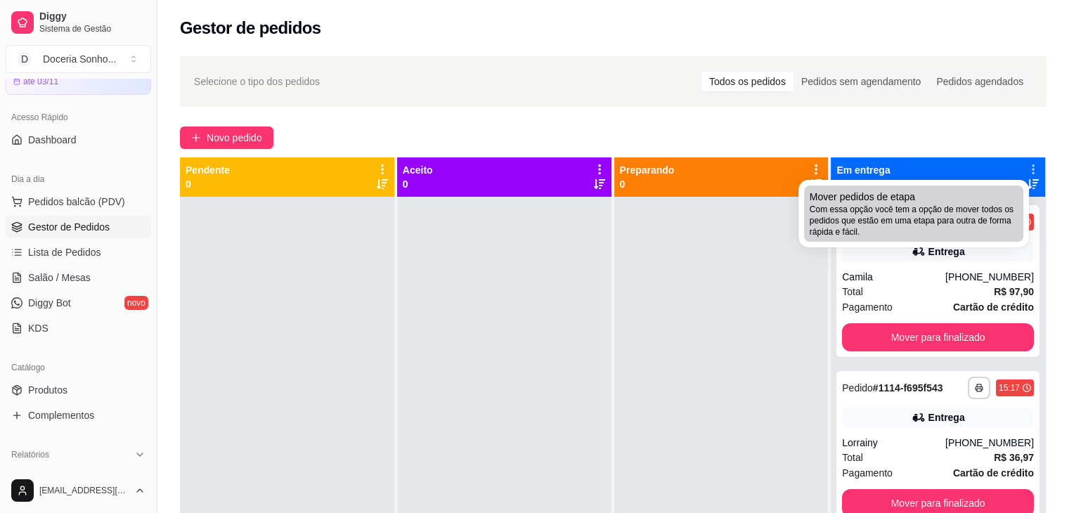
click at [855, 206] on span "Com essa opção você tem a opção de mover todos os pedidos que estão em uma etap…" at bounding box center [914, 221] width 208 height 34
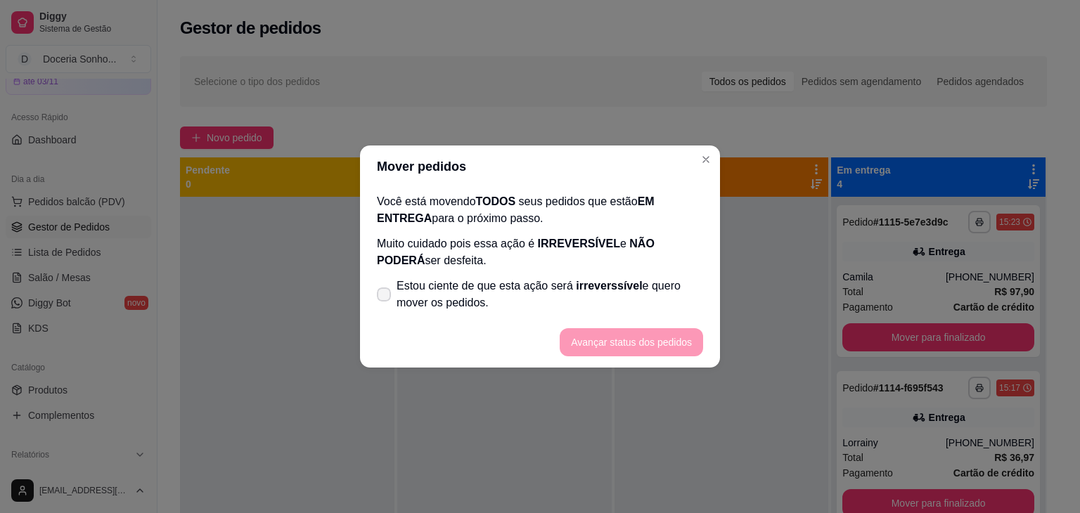
click at [528, 295] on span "Estou ciente de que esta ação será irreverssível e quero mover os pedidos." at bounding box center [549, 295] width 306 height 34
click at [385, 297] on input "Estou ciente de que esta ação será irreverssível e quero mover os pedidos." at bounding box center [380, 301] width 9 height 9
checkbox input "true"
click at [649, 344] on button "Avançar status dos pedidos" at bounding box center [631, 342] width 139 height 27
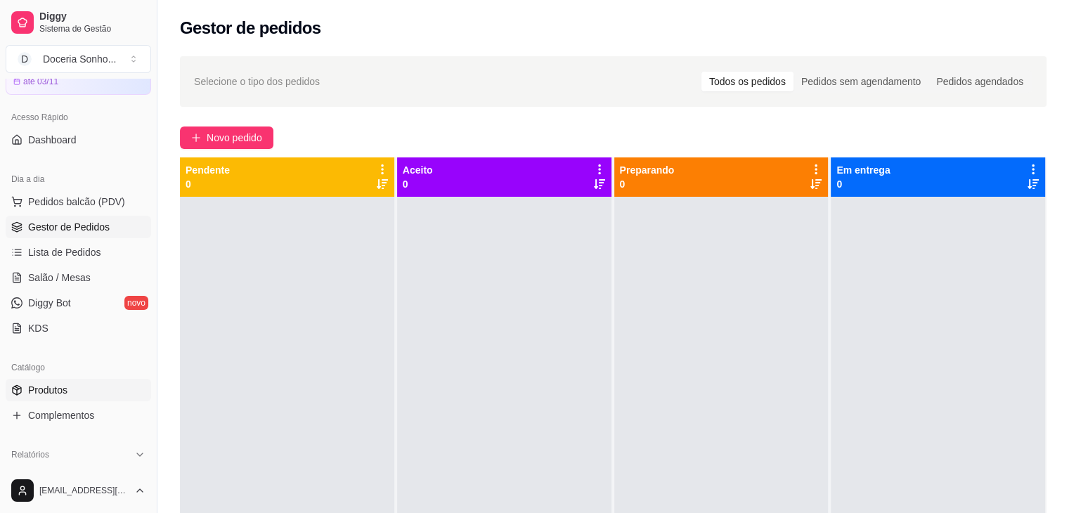
click at [72, 394] on link "Produtos" at bounding box center [78, 390] width 145 height 22
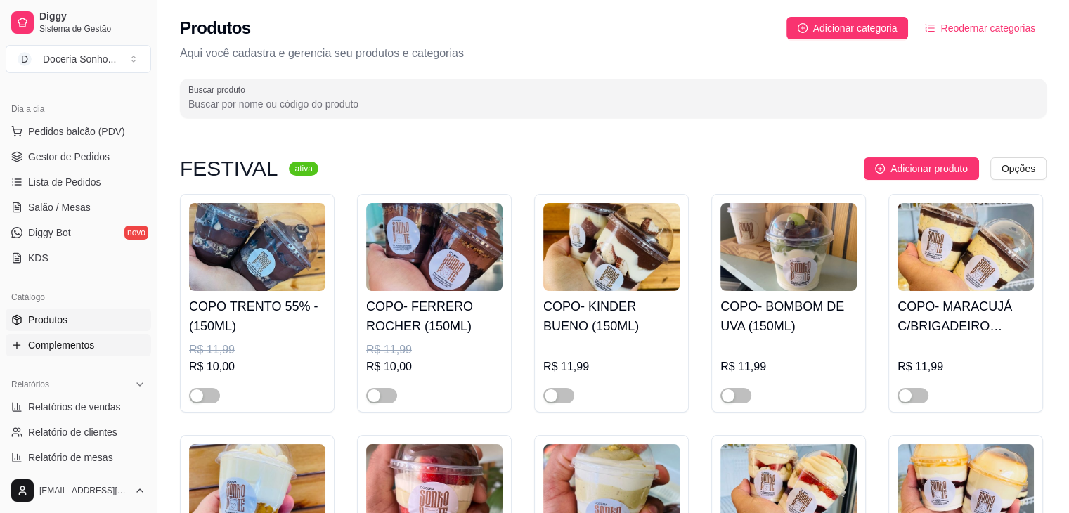
scroll to position [211, 0]
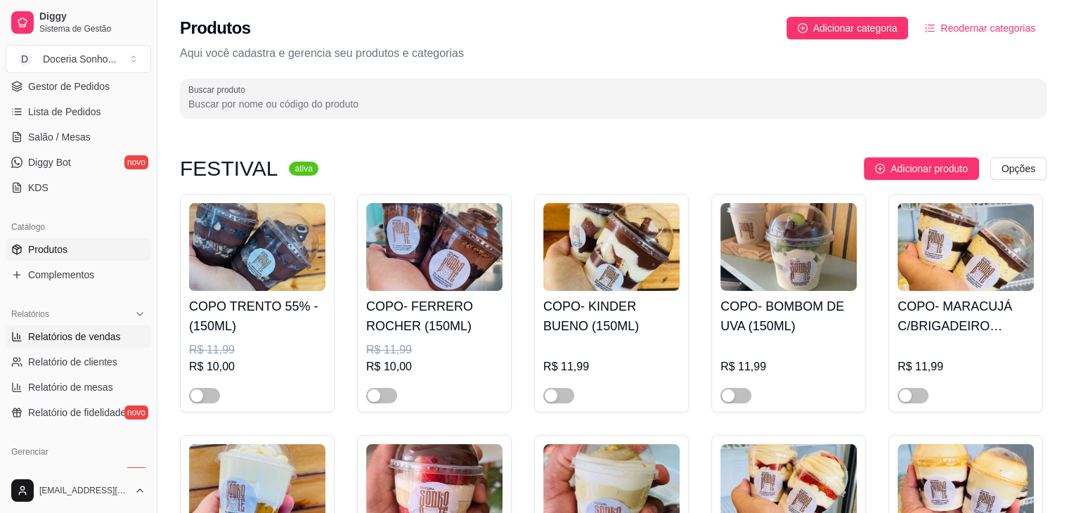
click at [98, 337] on span "Relatórios de vendas" at bounding box center [74, 337] width 93 height 14
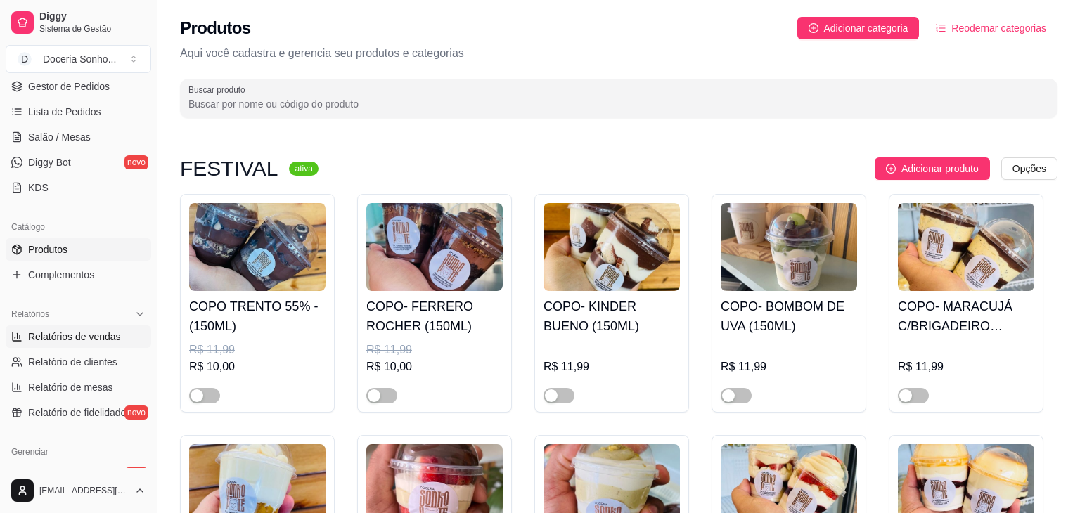
select select "ALL"
select select "0"
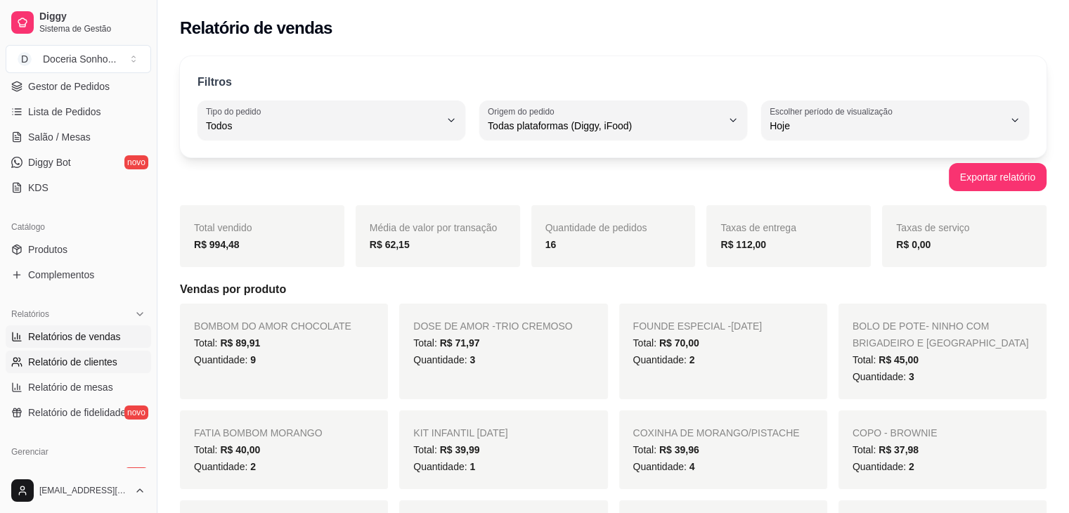
click at [91, 356] on span "Relatório de clientes" at bounding box center [72, 362] width 89 height 14
select select "30"
select select "HIGHEST_TOTAL_SPENT_WITH_ORDERS"
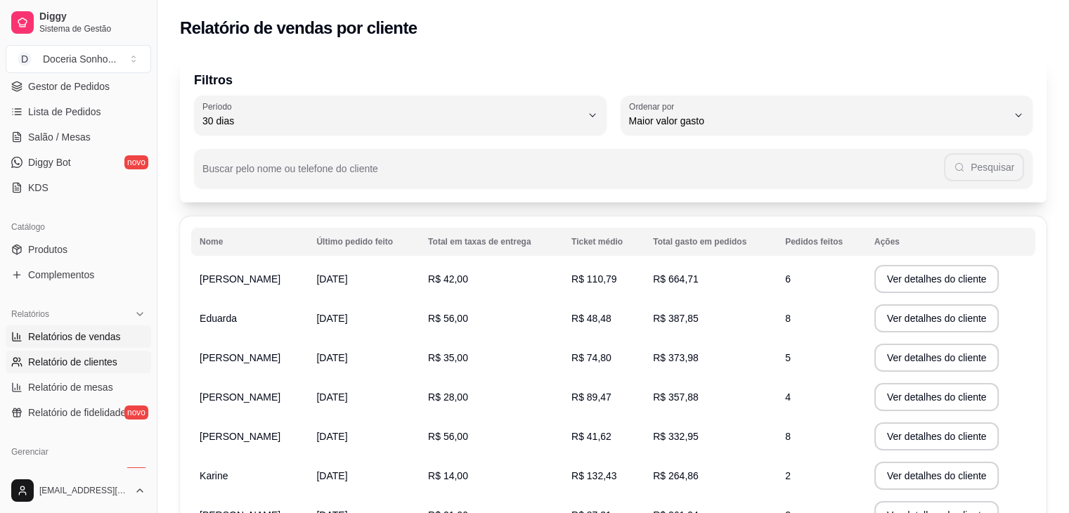
click at [103, 341] on span "Relatórios de vendas" at bounding box center [74, 337] width 93 height 14
select select "ALL"
select select "0"
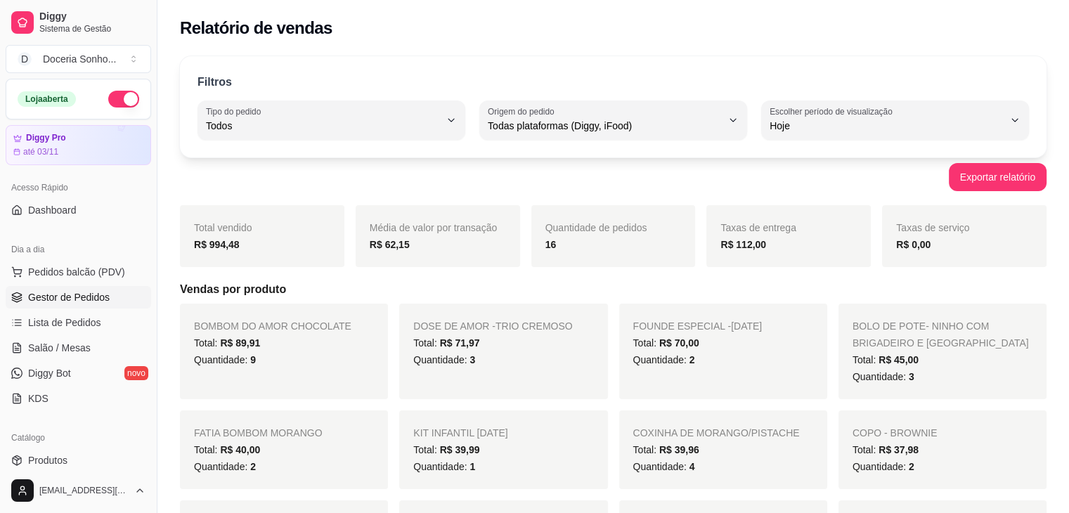
click at [79, 306] on link "Gestor de Pedidos" at bounding box center [78, 297] width 145 height 22
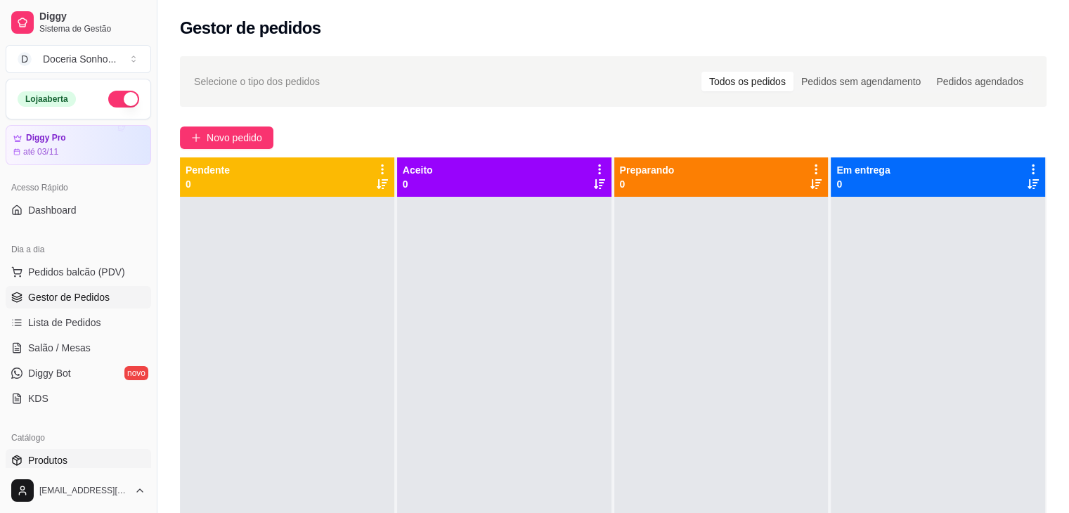
click at [60, 458] on span "Produtos" at bounding box center [47, 460] width 39 height 14
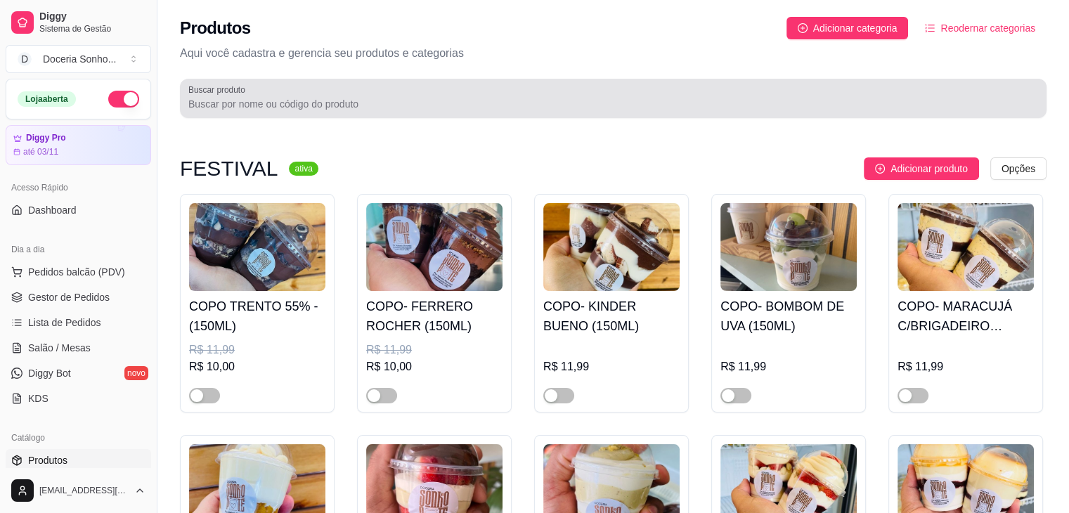
click at [349, 105] on input "Buscar produto" at bounding box center [613, 104] width 850 height 14
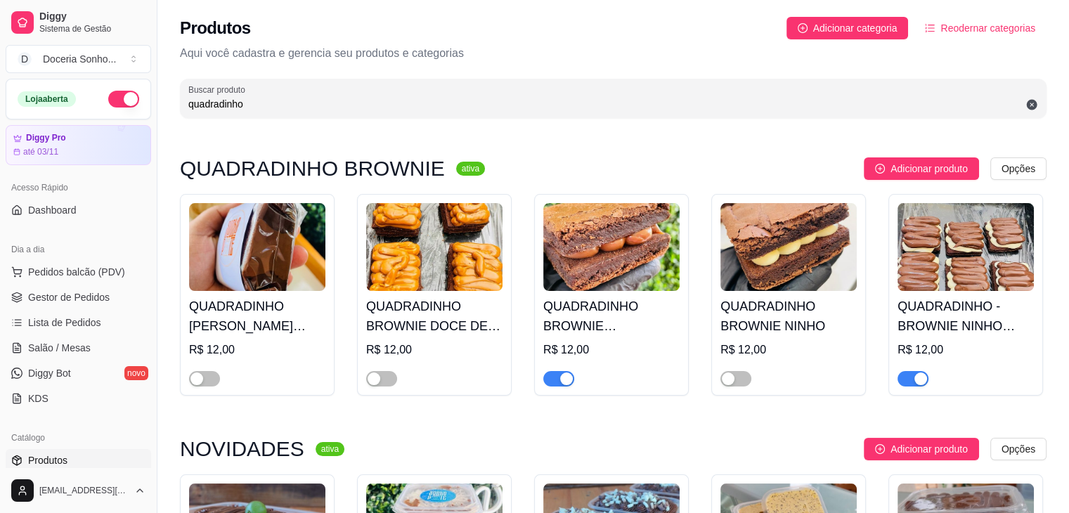
click at [928, 375] on div at bounding box center [966, 372] width 136 height 28
click at [919, 377] on div "button" at bounding box center [920, 379] width 13 height 13
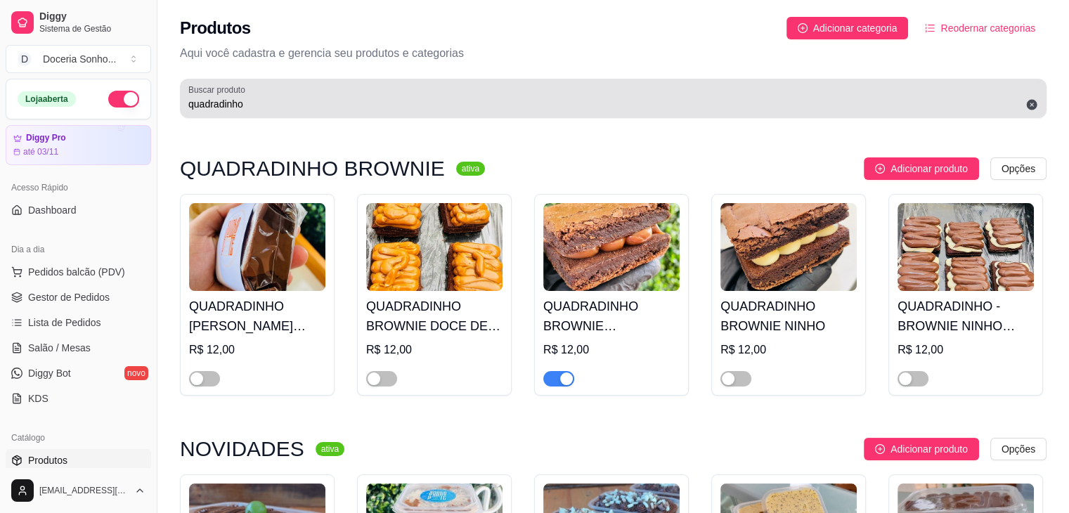
click at [340, 115] on div "Buscar produto quadradinho" at bounding box center [613, 98] width 867 height 39
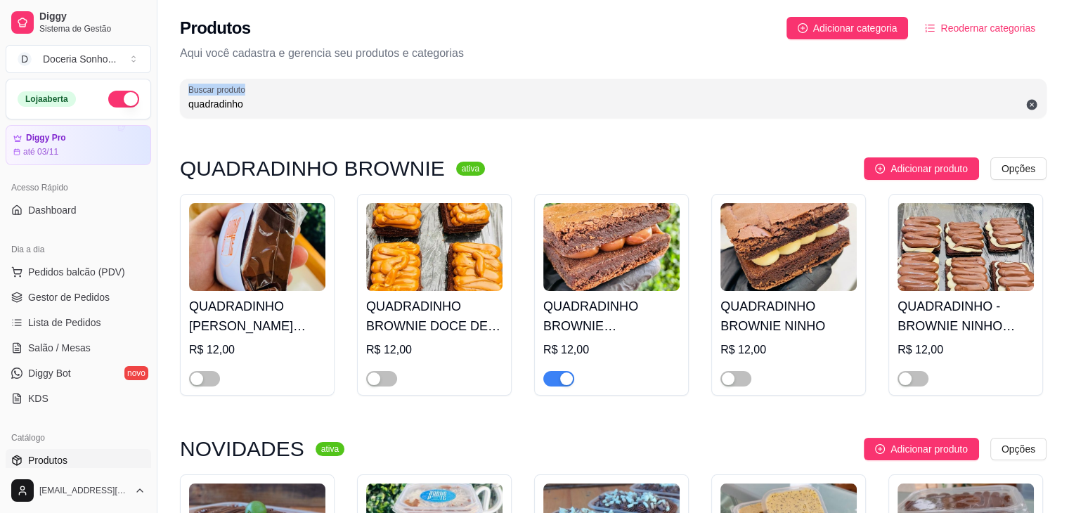
click at [340, 115] on div "Buscar produto quadradinho" at bounding box center [613, 98] width 867 height 39
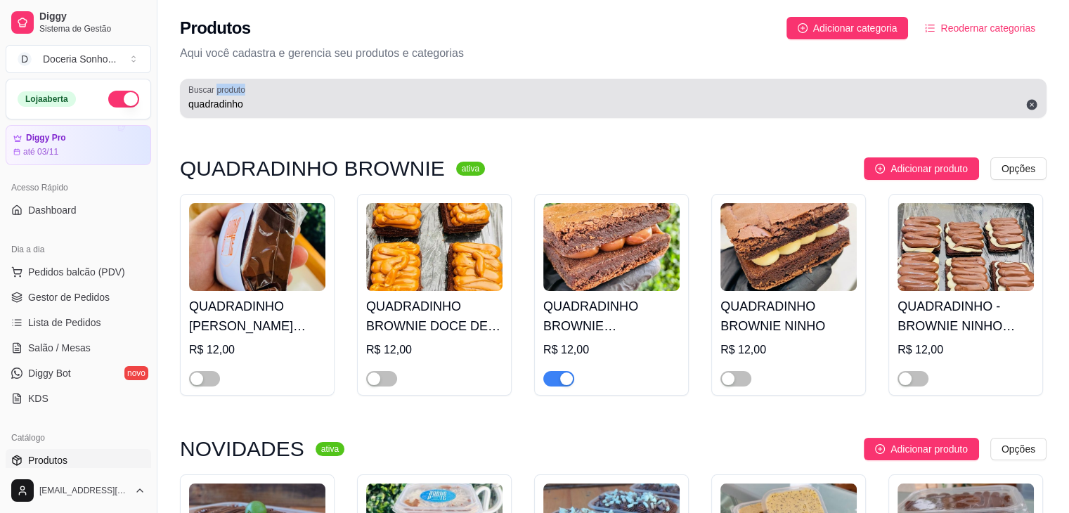
click at [340, 115] on div "Buscar produto quadradinho" at bounding box center [613, 98] width 867 height 39
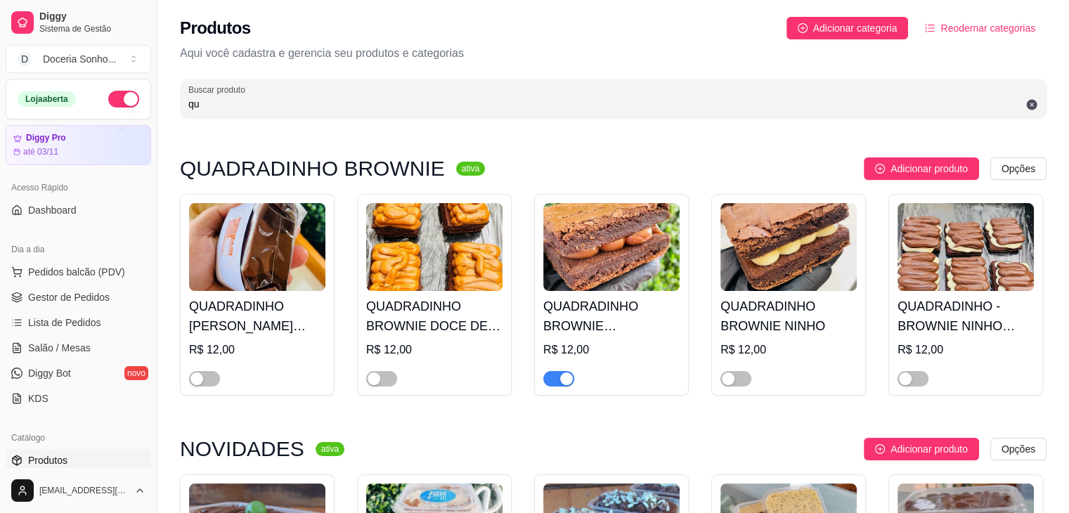
type input "q"
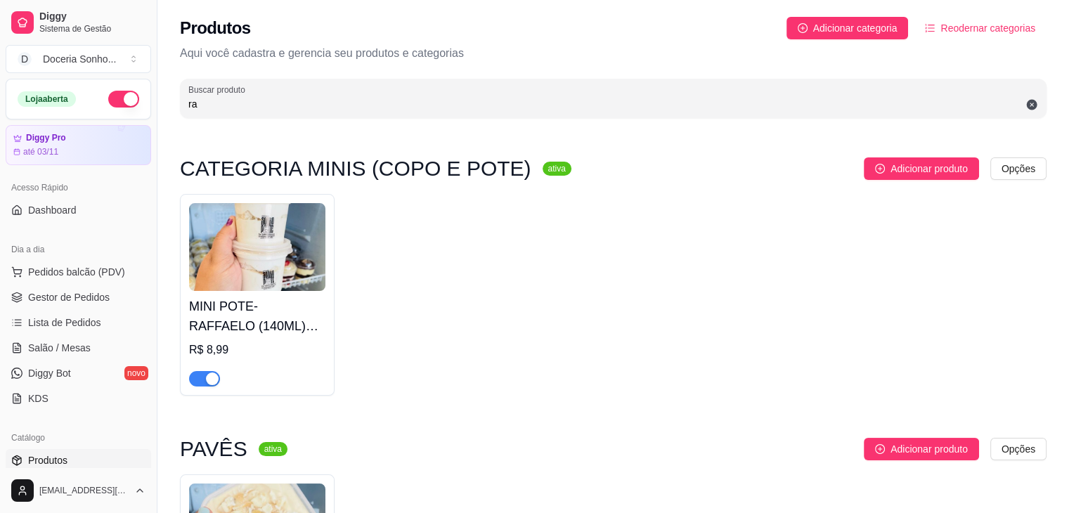
type input "r"
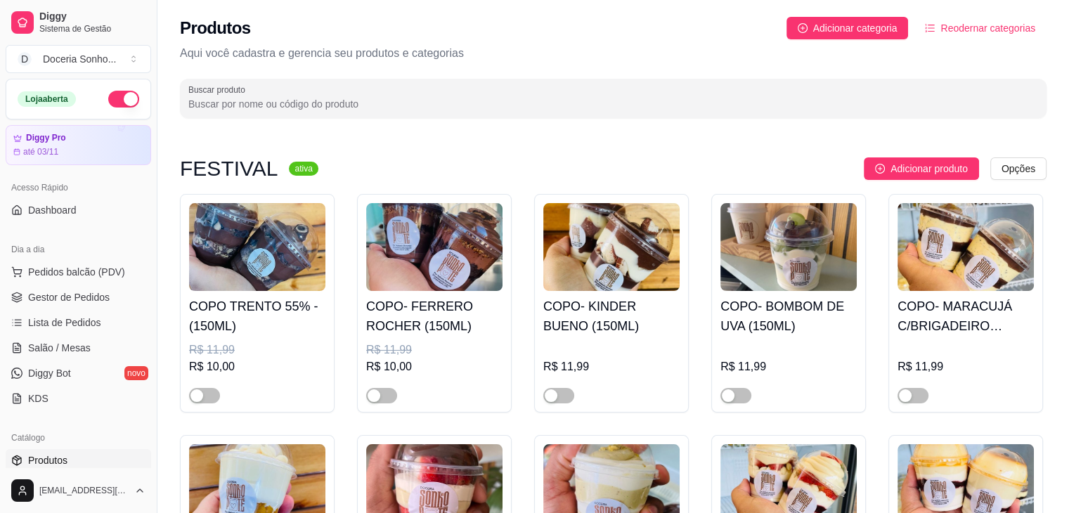
click at [393, 99] on input "Buscar produto" at bounding box center [613, 104] width 850 height 14
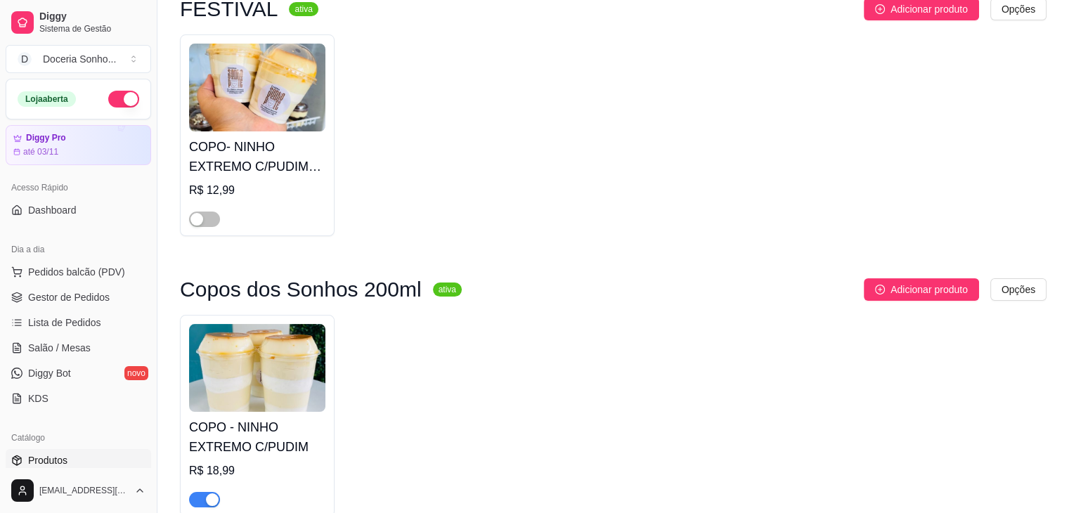
scroll to position [235, 0]
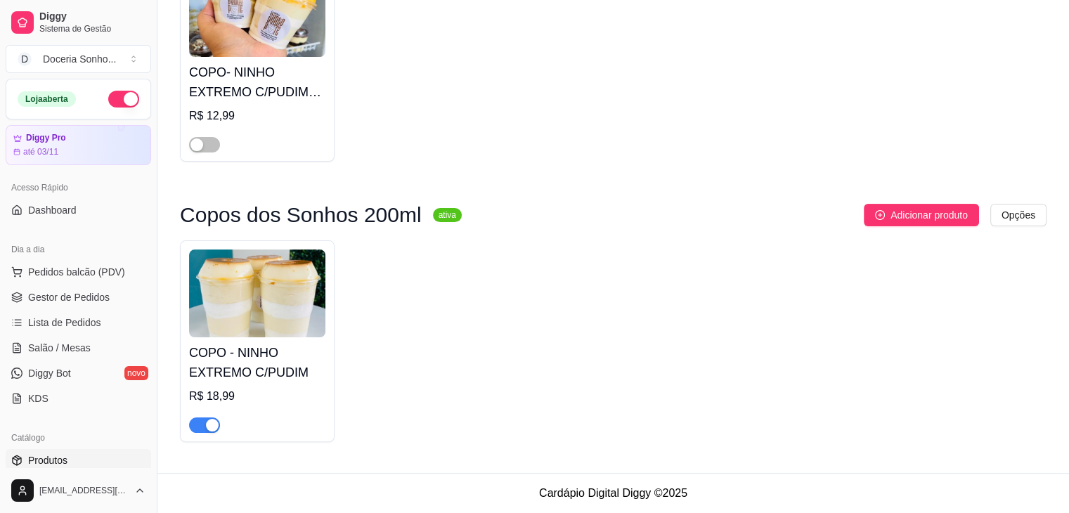
click at [214, 425] on div "button" at bounding box center [212, 425] width 13 height 13
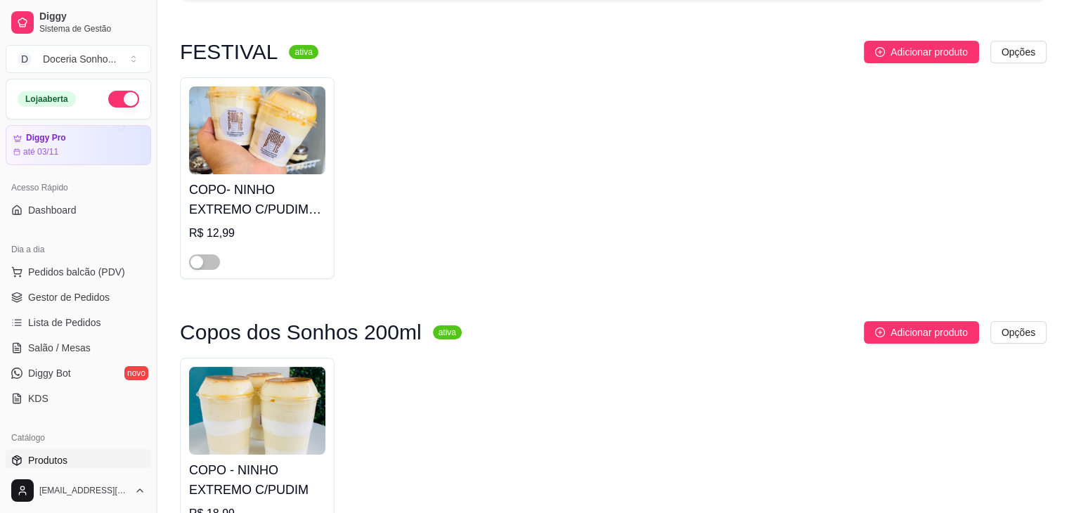
scroll to position [0, 0]
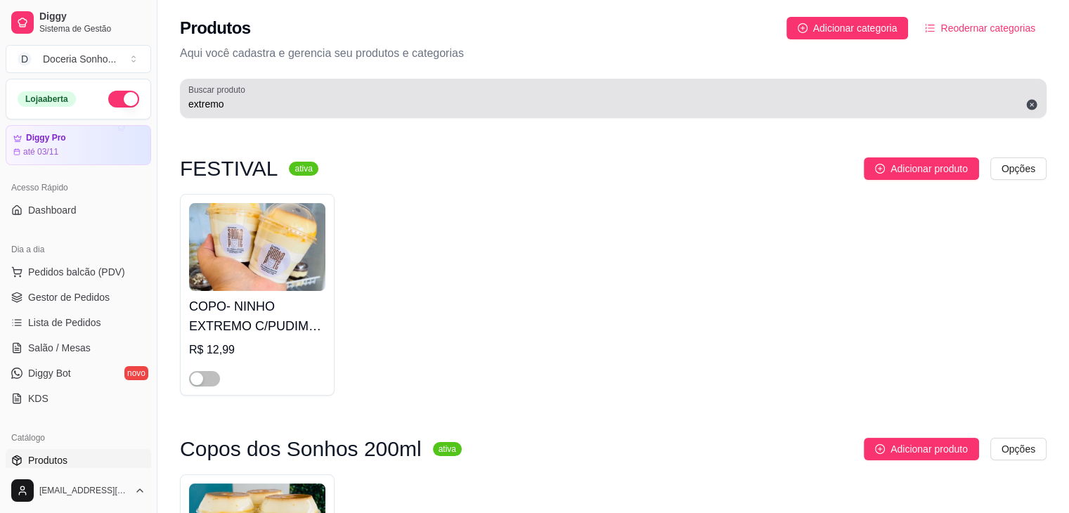
click at [276, 111] on div "extremo" at bounding box center [613, 98] width 850 height 28
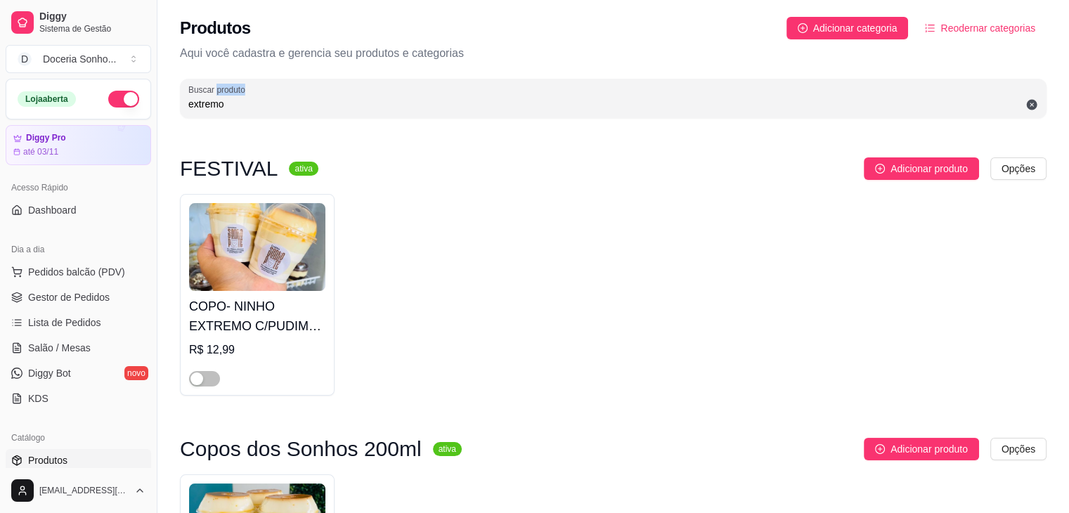
click at [276, 111] on div "extremo" at bounding box center [613, 98] width 850 height 28
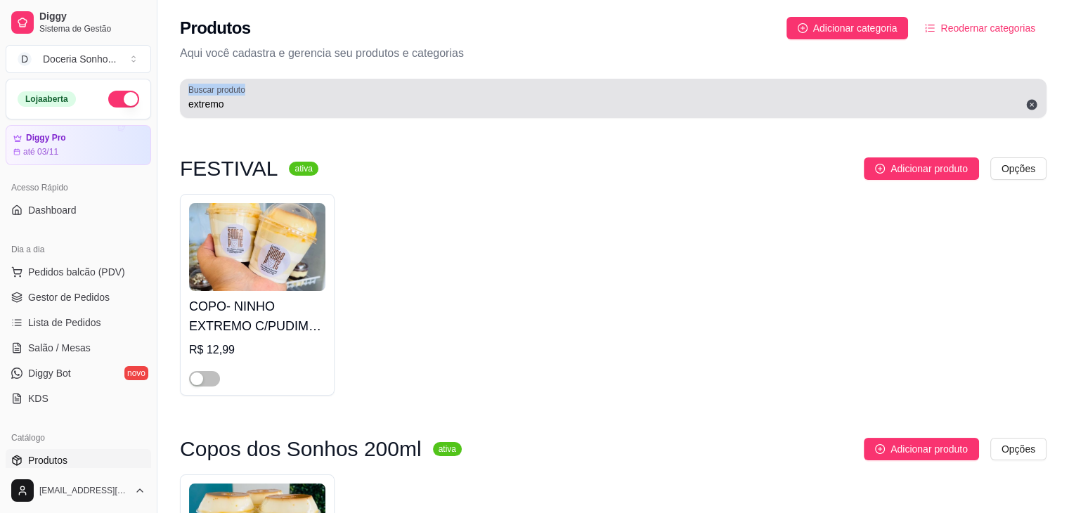
click at [276, 111] on div "extremo" at bounding box center [613, 98] width 850 height 28
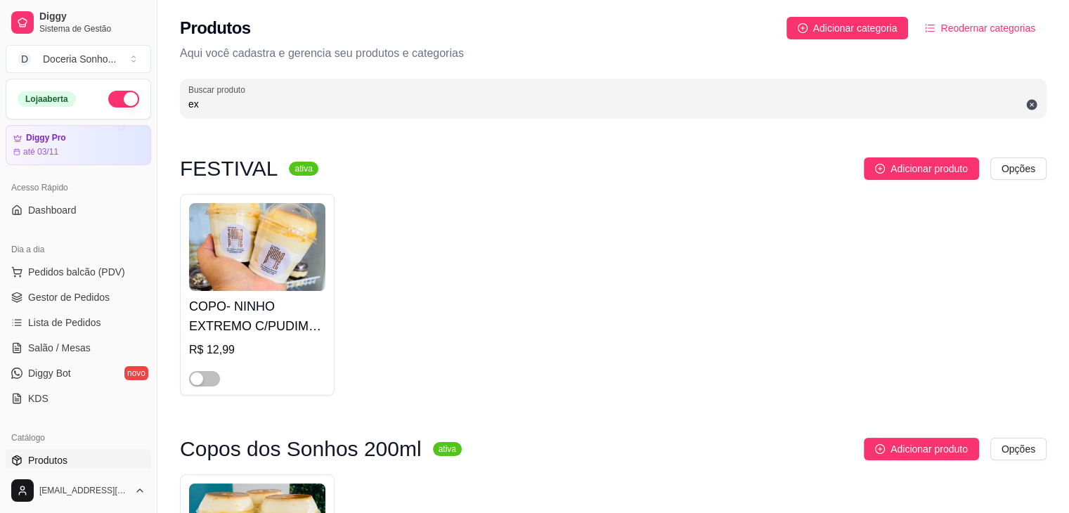
type input "e"
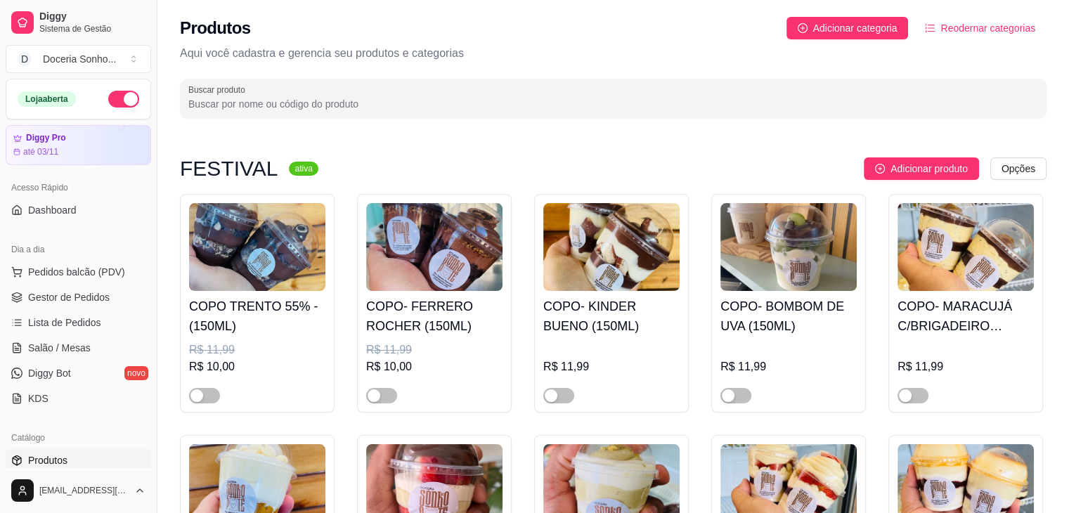
click at [391, 113] on div "Buscar produto" at bounding box center [613, 98] width 867 height 39
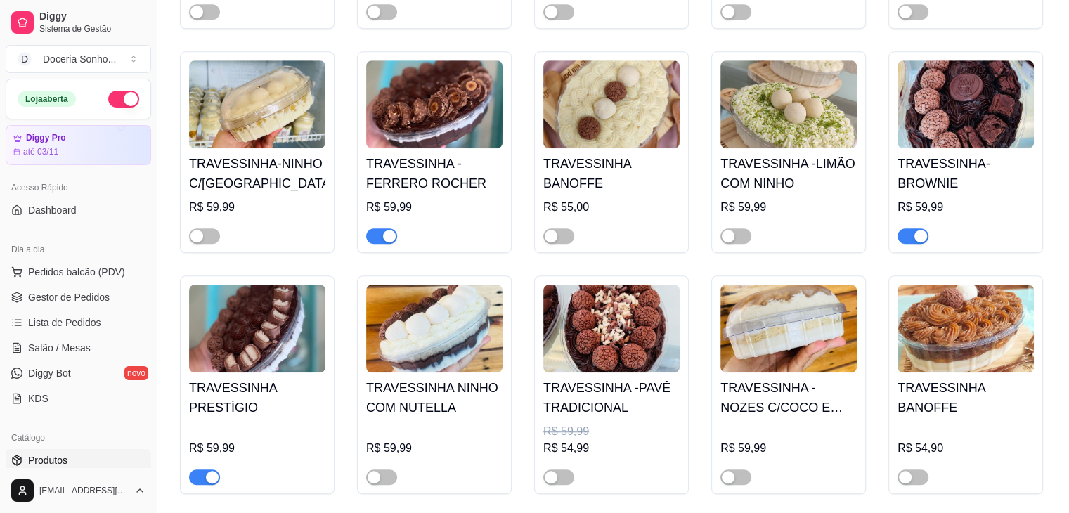
scroll to position [914, 0]
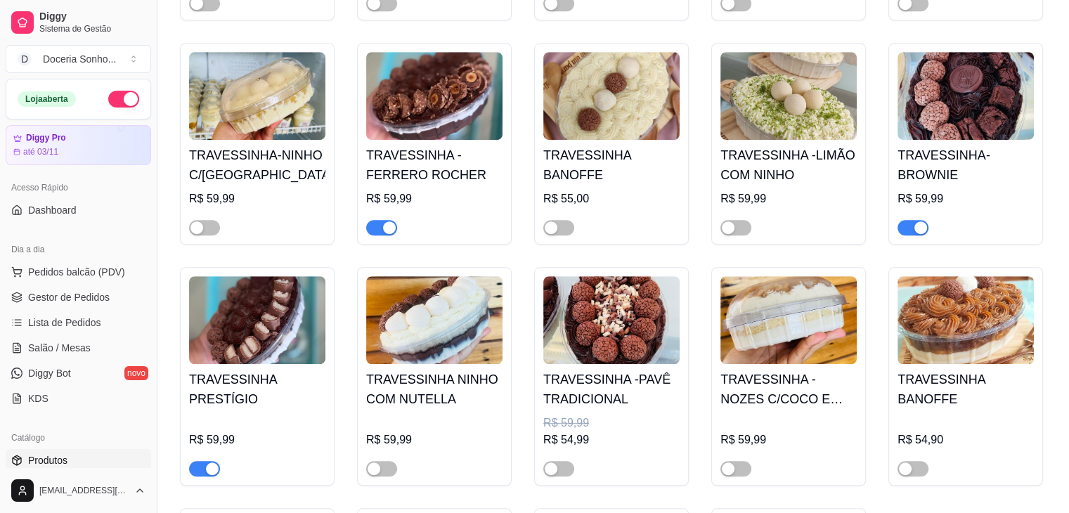
click at [911, 224] on span "button" at bounding box center [913, 227] width 31 height 15
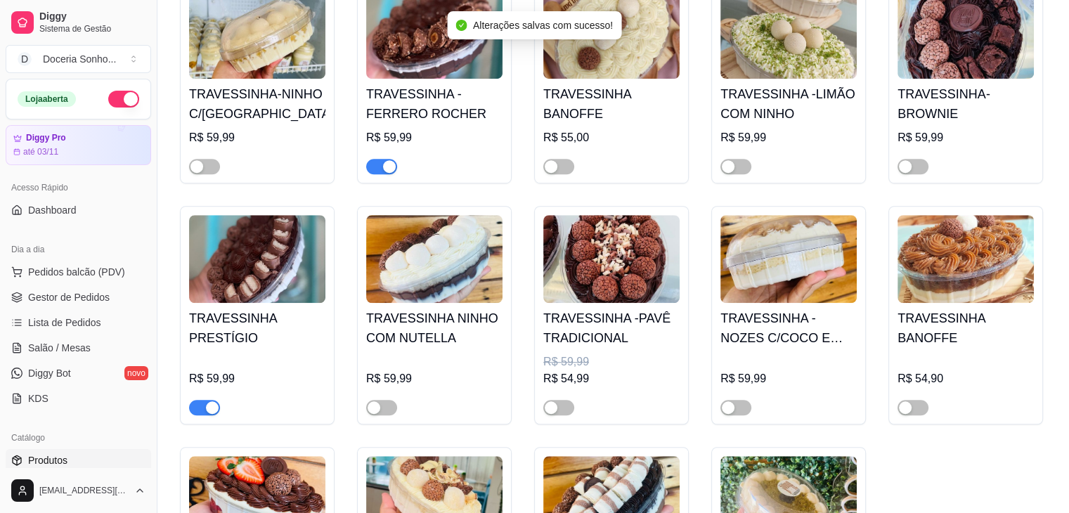
scroll to position [1186, 0]
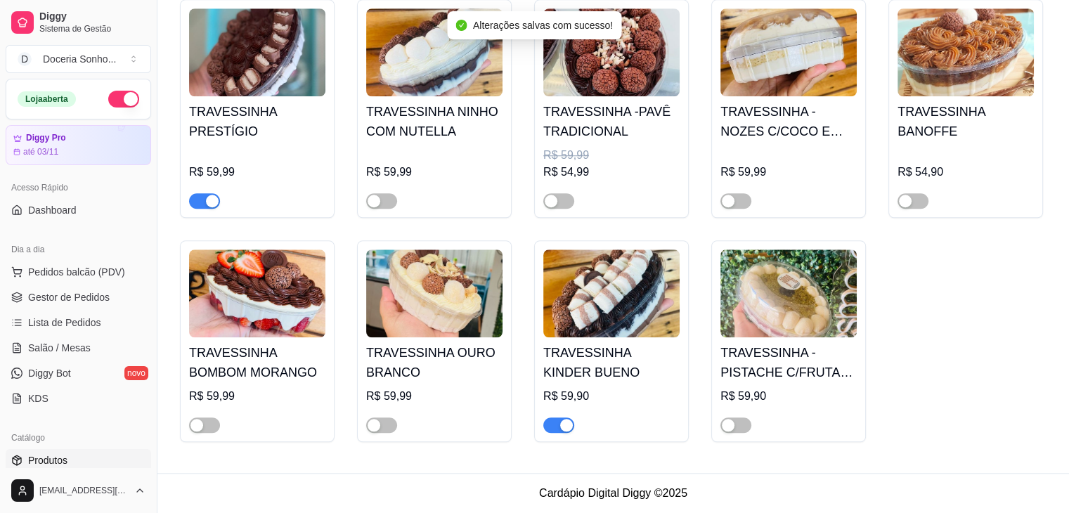
click at [571, 423] on div "button" at bounding box center [566, 425] width 13 height 13
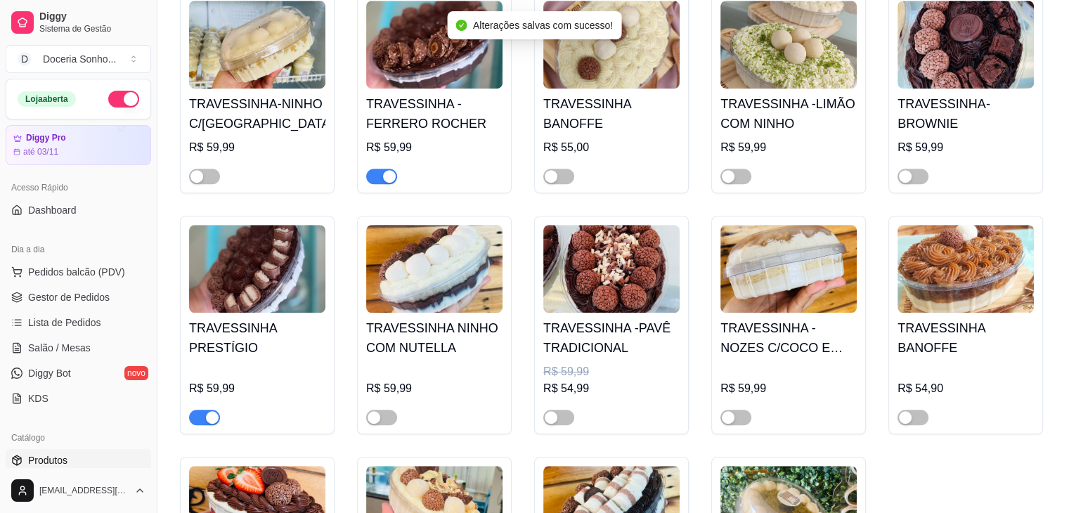
scroll to position [834, 0]
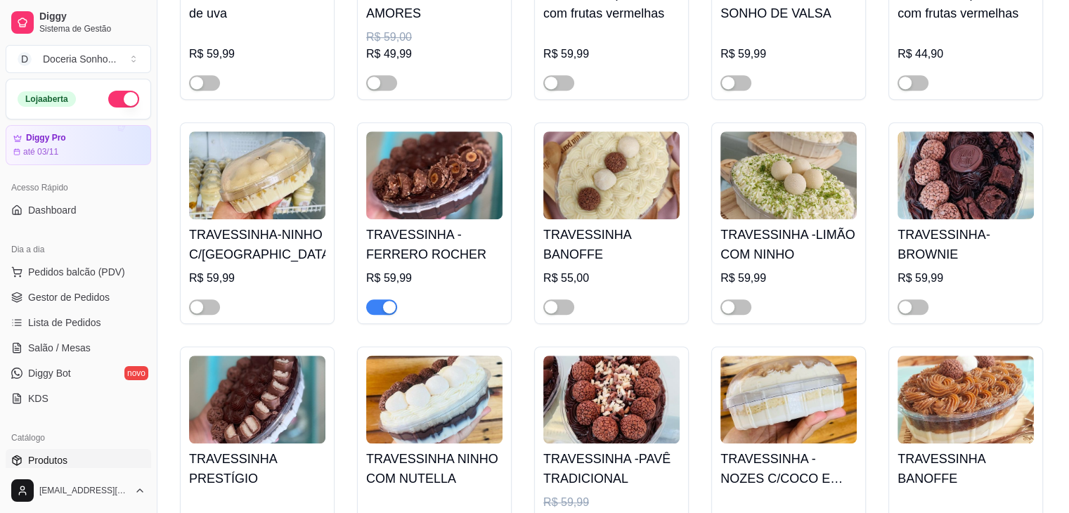
click at [390, 311] on div "button" at bounding box center [389, 307] width 13 height 13
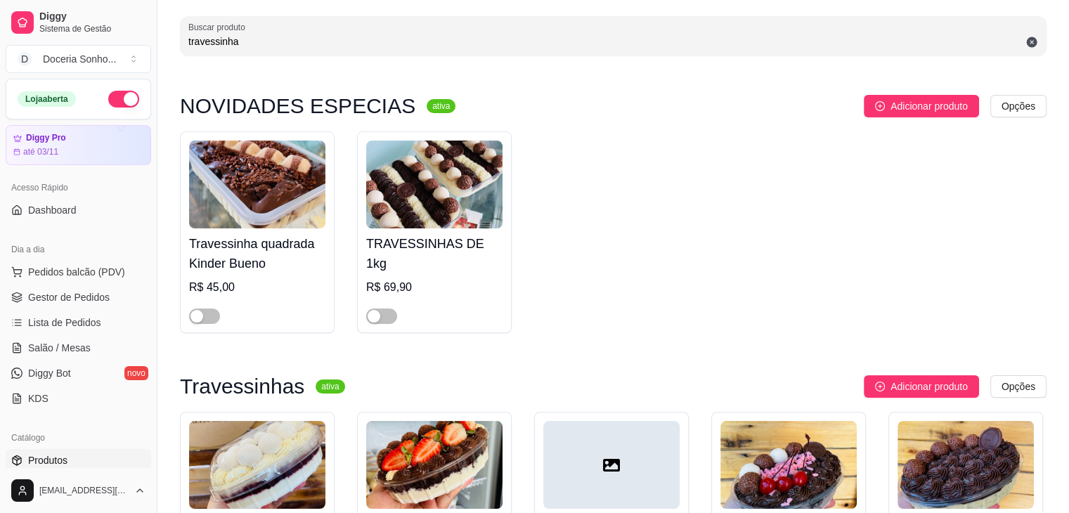
scroll to position [0, 0]
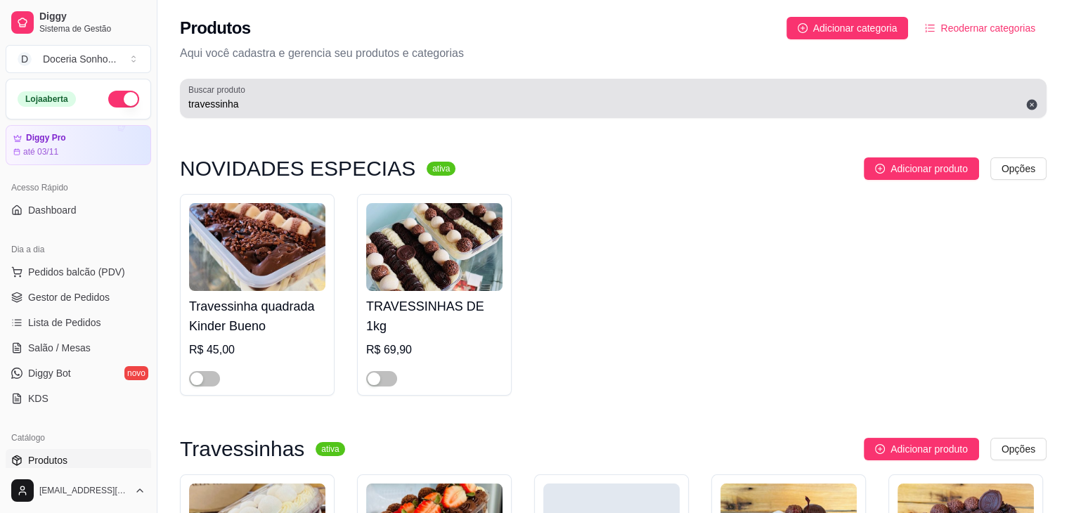
click at [331, 110] on input "travessinha" at bounding box center [613, 104] width 850 height 14
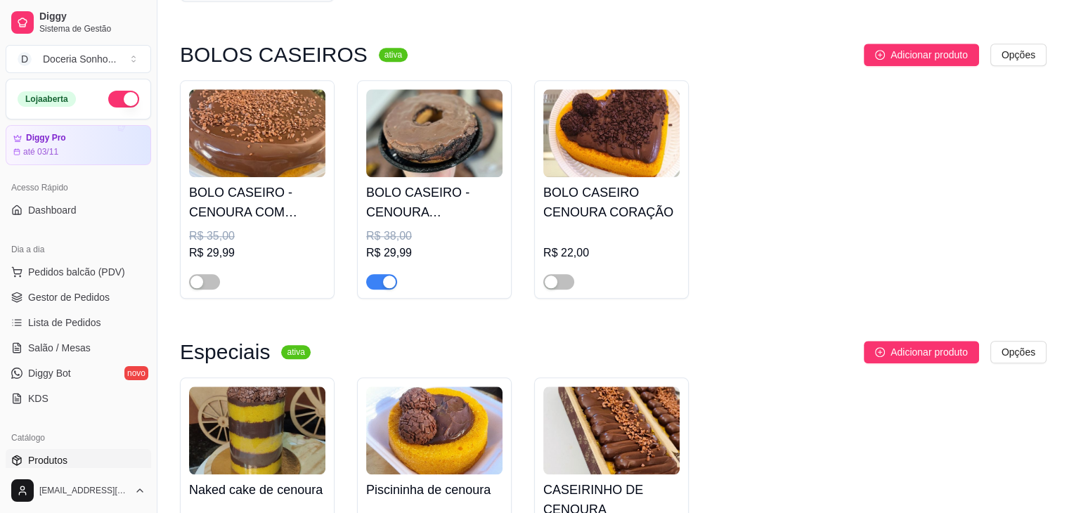
scroll to position [1546, 0]
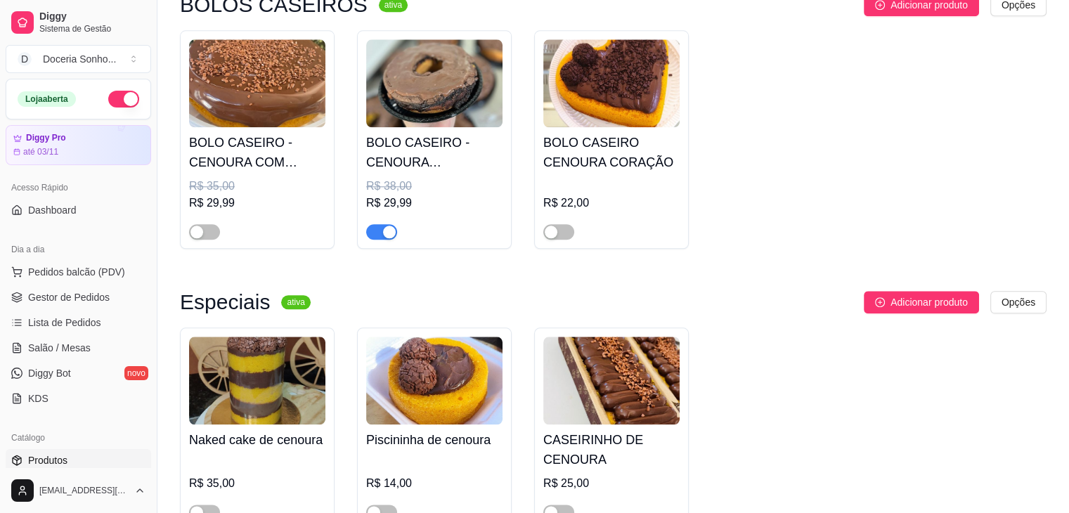
click at [391, 237] on div "button" at bounding box center [389, 232] width 13 height 13
click at [206, 237] on span "button" at bounding box center [204, 231] width 31 height 15
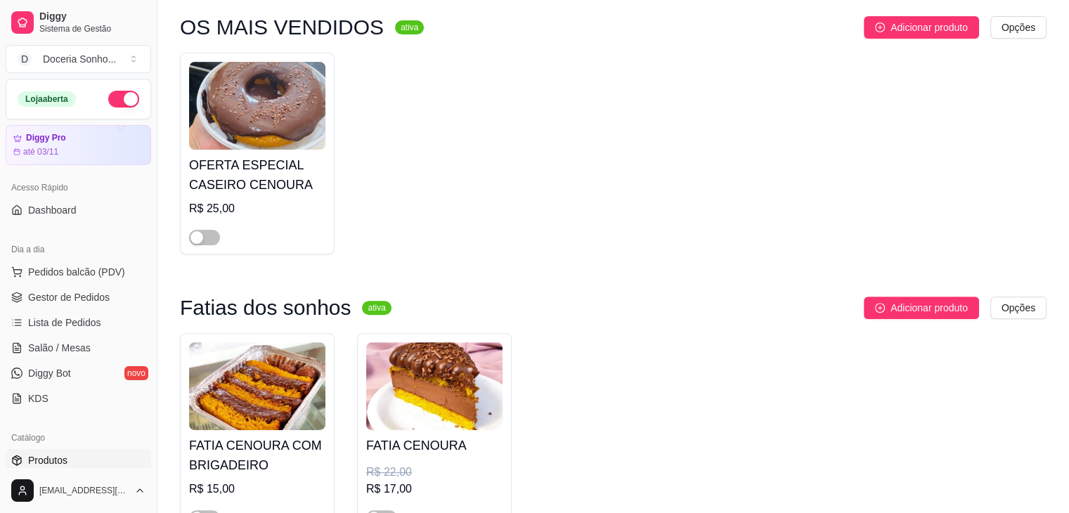
scroll to position [0, 0]
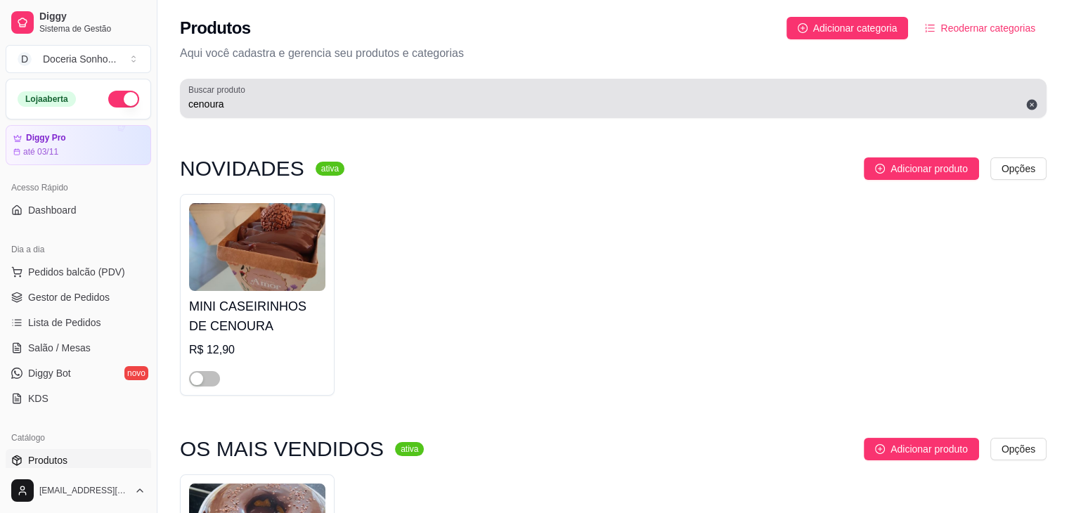
click at [328, 112] on div "cenoura" at bounding box center [613, 98] width 850 height 28
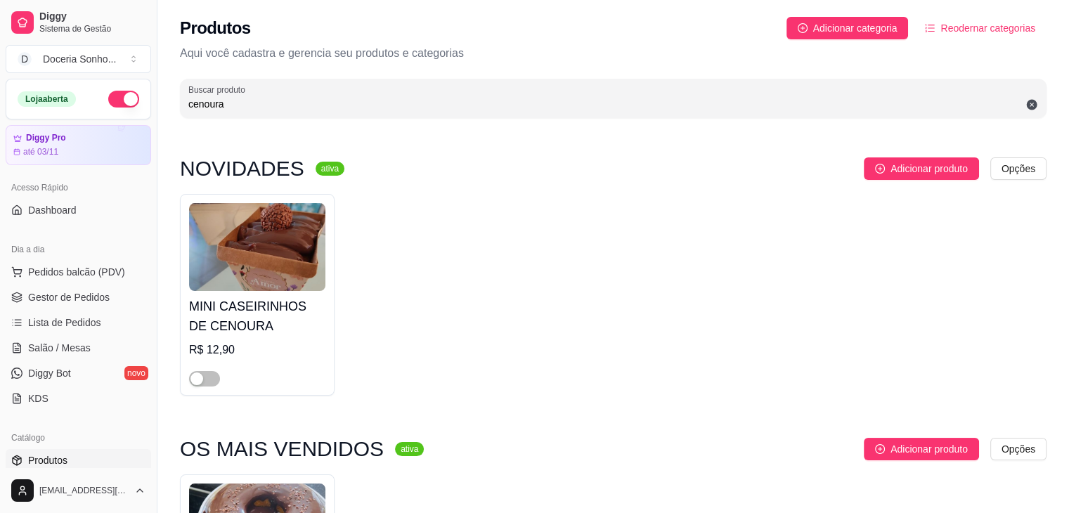
click at [328, 112] on div "cenoura" at bounding box center [613, 98] width 850 height 28
type input "c"
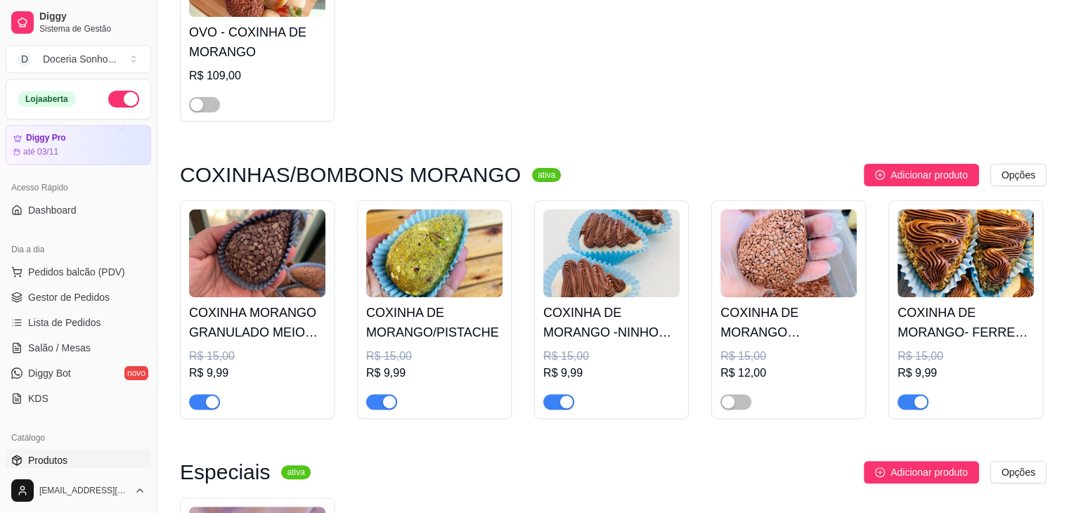
scroll to position [281, 0]
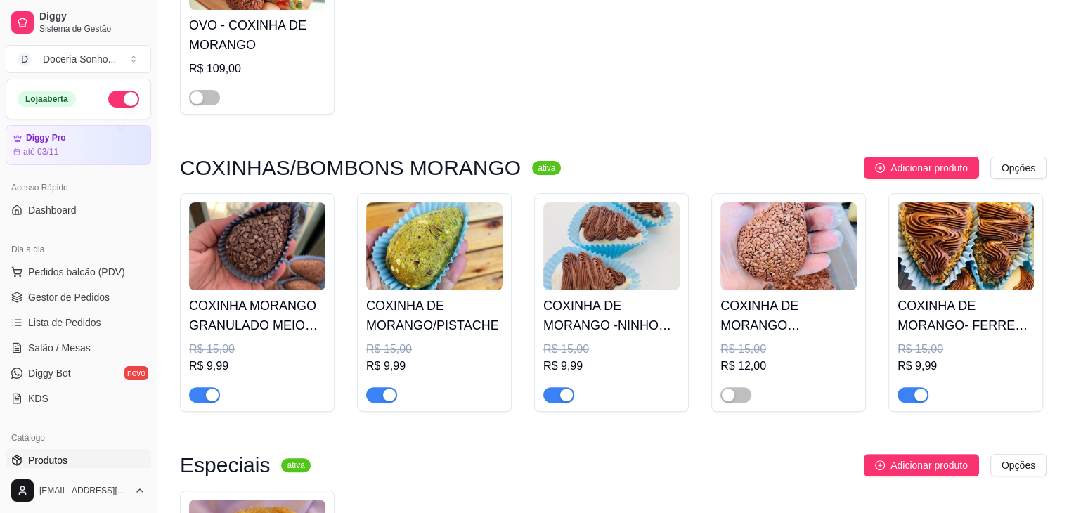
click at [573, 401] on div at bounding box center [558, 394] width 31 height 17
click at [922, 392] on div "button" at bounding box center [920, 395] width 13 height 13
click at [568, 399] on div "button" at bounding box center [566, 395] width 13 height 13
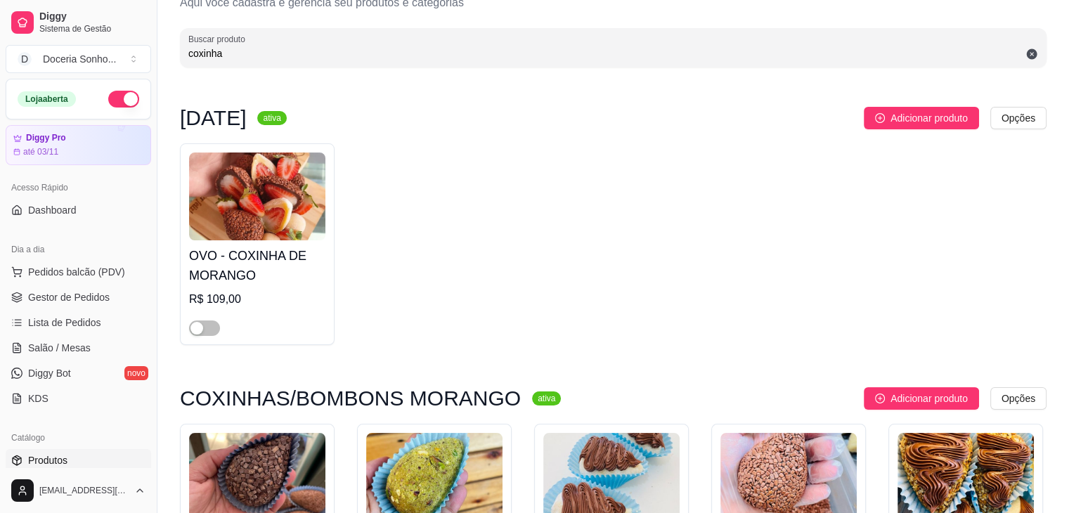
scroll to position [0, 0]
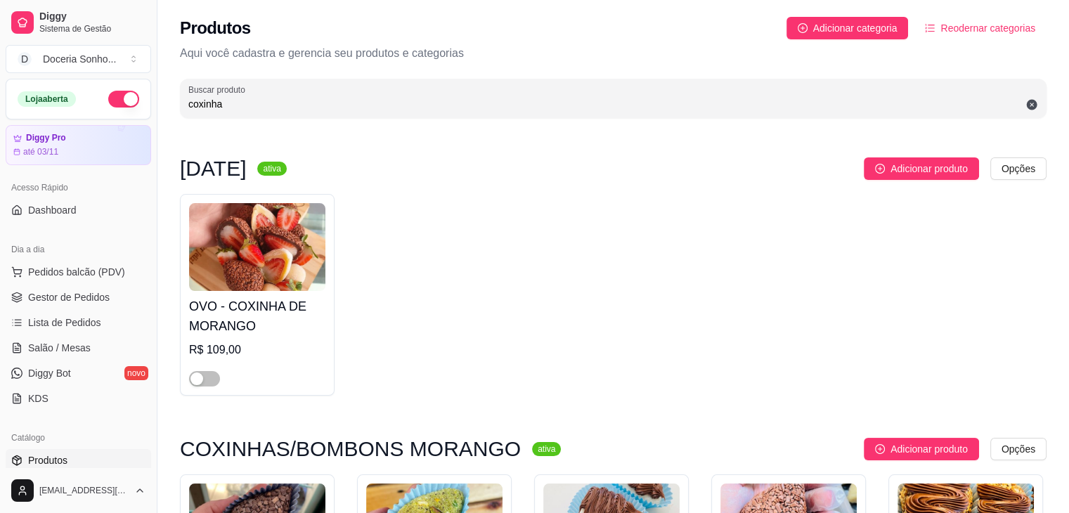
click at [268, 104] on input "coxinha" at bounding box center [613, 104] width 850 height 14
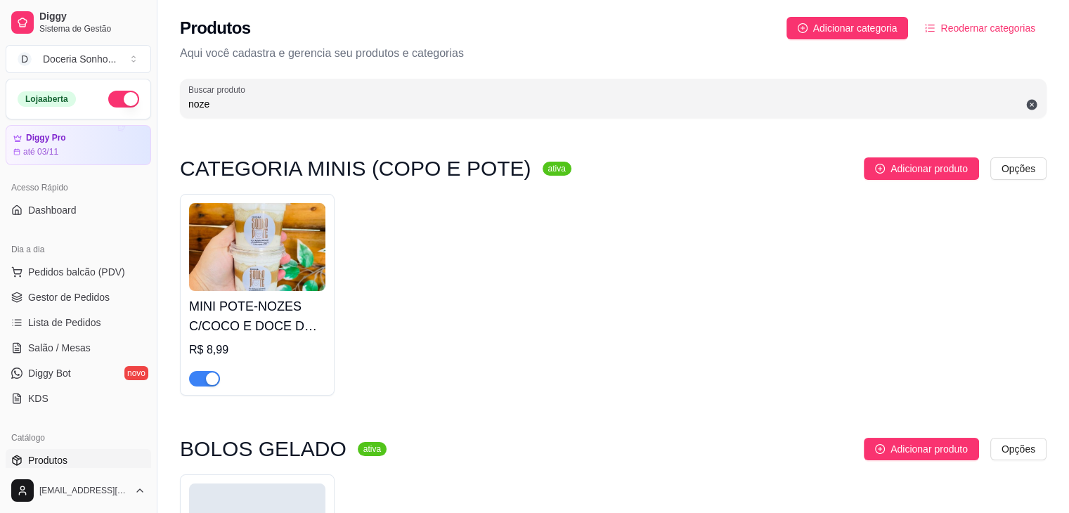
type input "noze"
click at [211, 379] on div "button" at bounding box center [212, 379] width 13 height 13
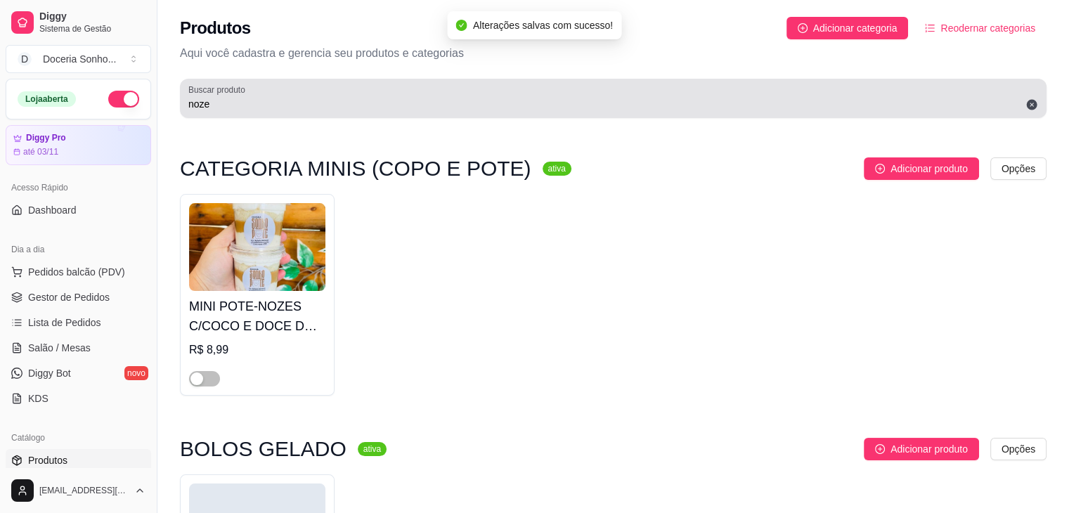
click at [240, 108] on input "noze" at bounding box center [613, 104] width 850 height 14
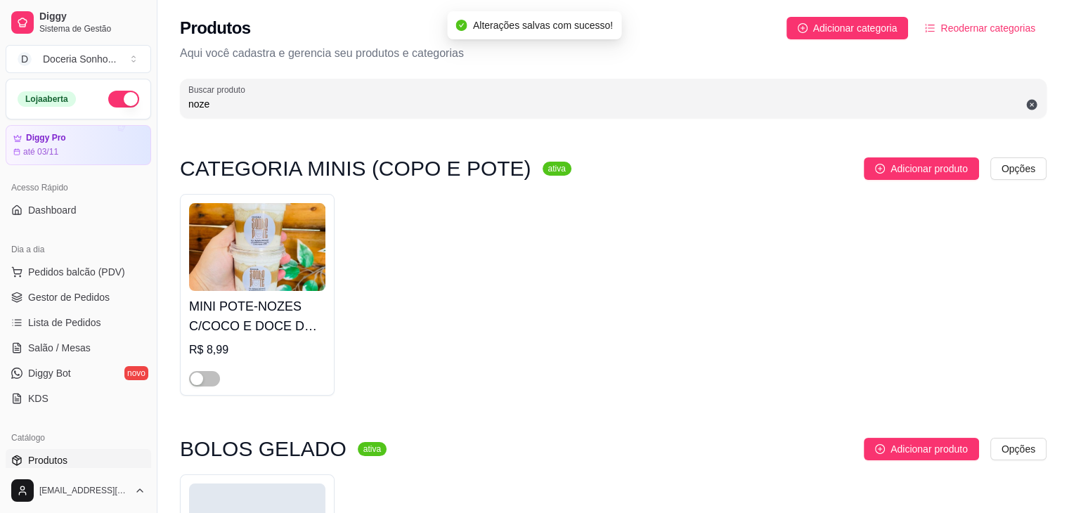
click at [240, 108] on input "noze" at bounding box center [613, 104] width 850 height 14
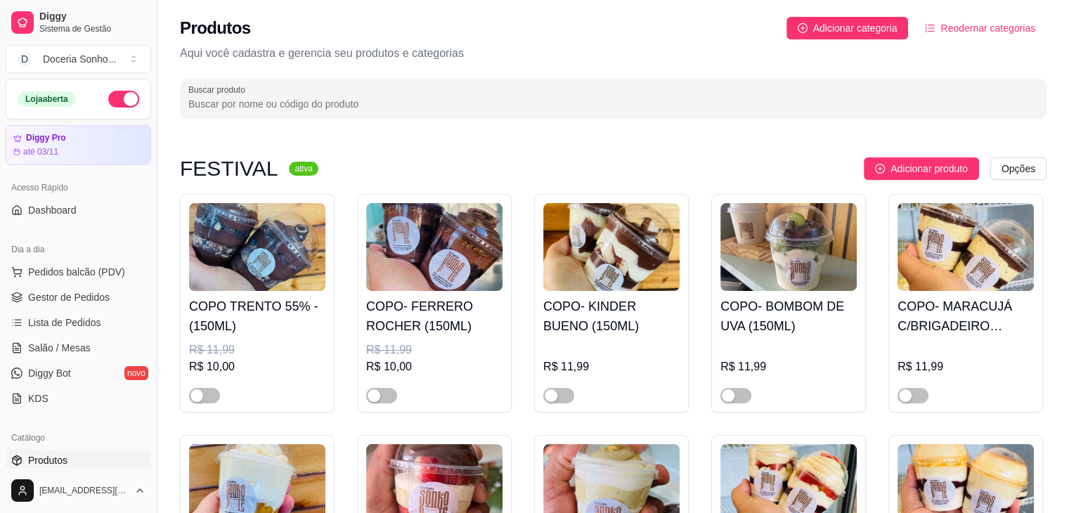
click at [292, 105] on input "Buscar produto" at bounding box center [613, 104] width 850 height 14
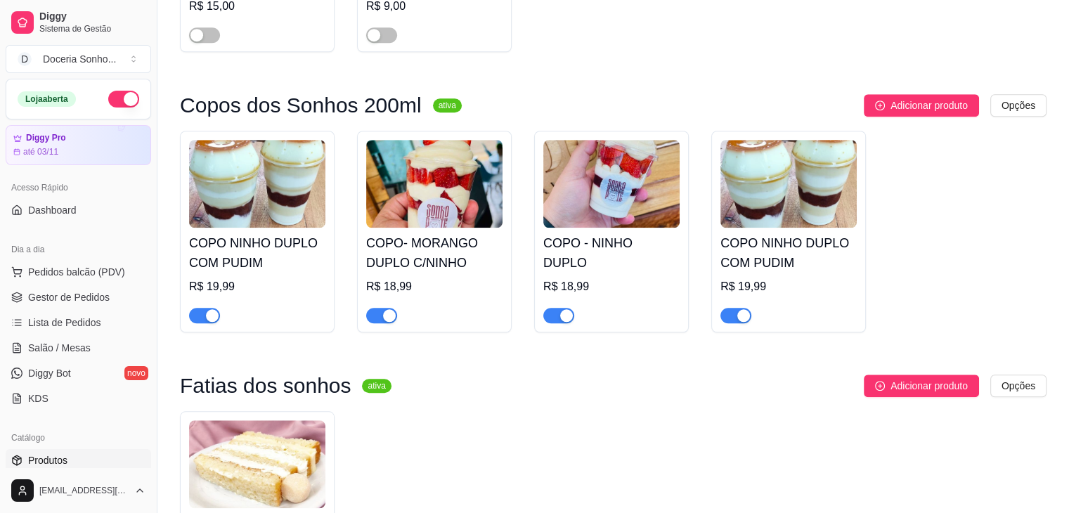
scroll to position [1195, 0]
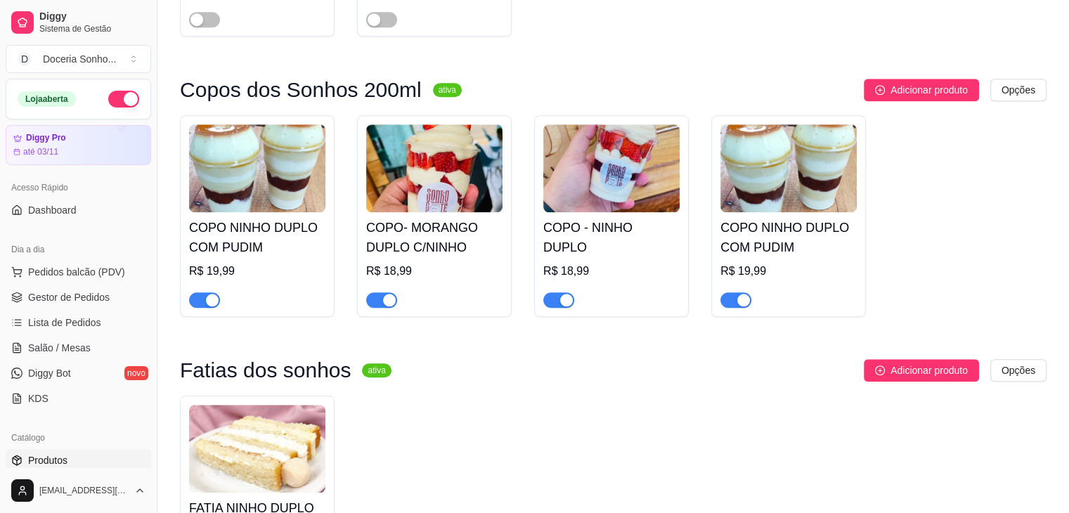
type input "duplo"
click at [564, 306] on div "button" at bounding box center [566, 300] width 13 height 13
click at [214, 304] on div "button" at bounding box center [212, 300] width 13 height 13
click at [745, 306] on div "button" at bounding box center [743, 300] width 13 height 13
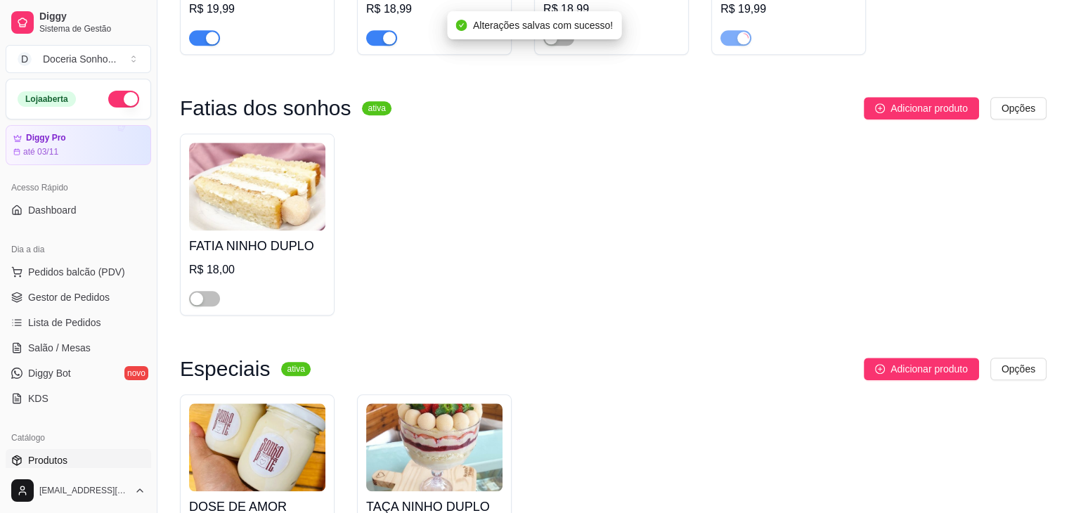
scroll to position [1476, 0]
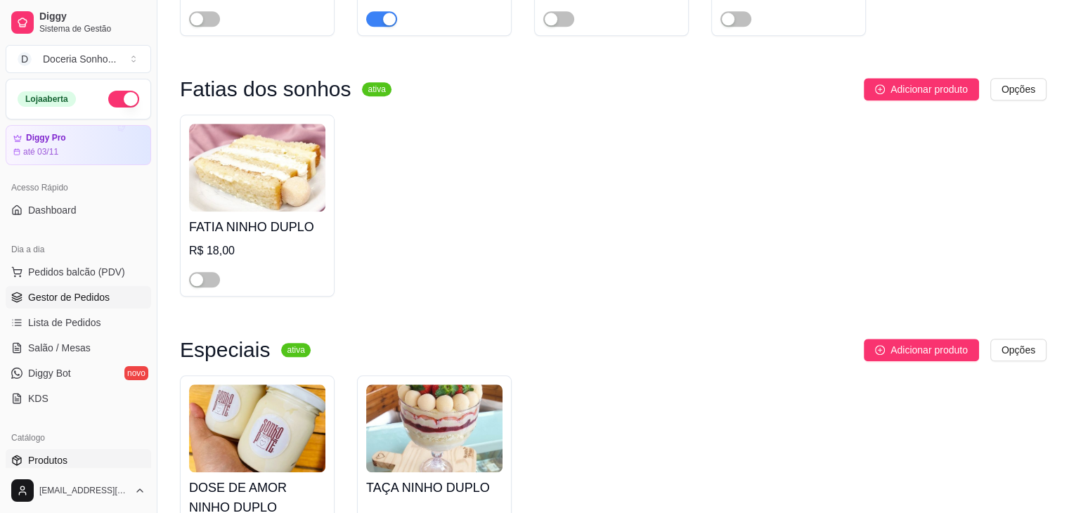
drag, startPoint x: 93, startPoint y: 292, endPoint x: 93, endPoint y: 285, distance: 7.8
click at [93, 292] on span "Gestor de Pedidos" at bounding box center [69, 297] width 82 height 14
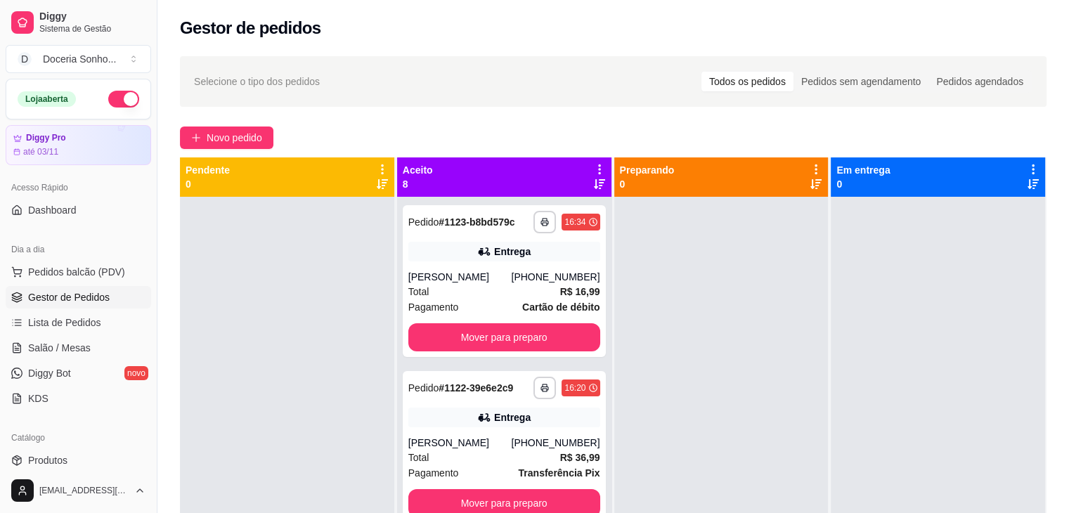
click at [596, 169] on icon at bounding box center [599, 169] width 13 height 13
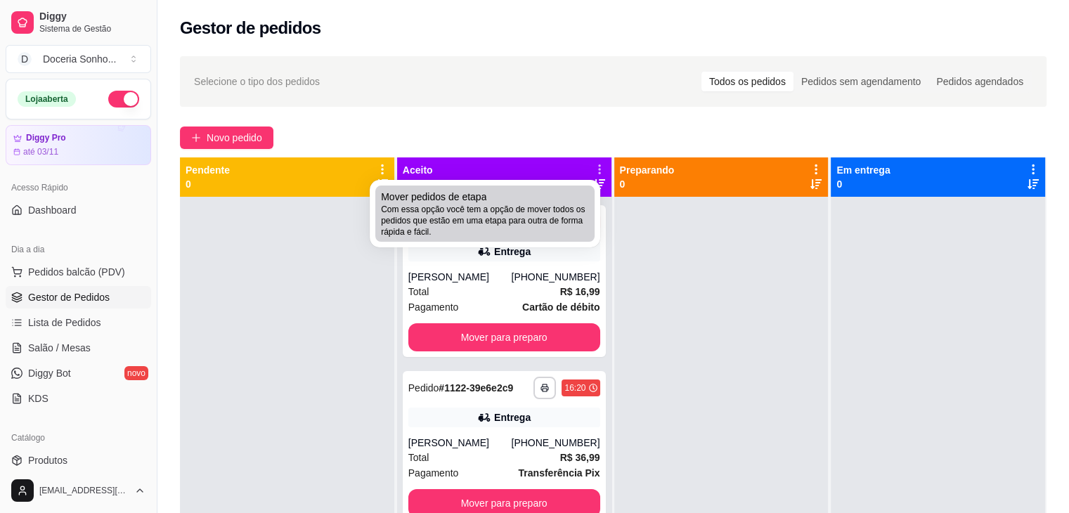
click at [486, 212] on span "Com essa opção você tem a opção de mover todos os pedidos que estão em uma etap…" at bounding box center [485, 221] width 208 height 34
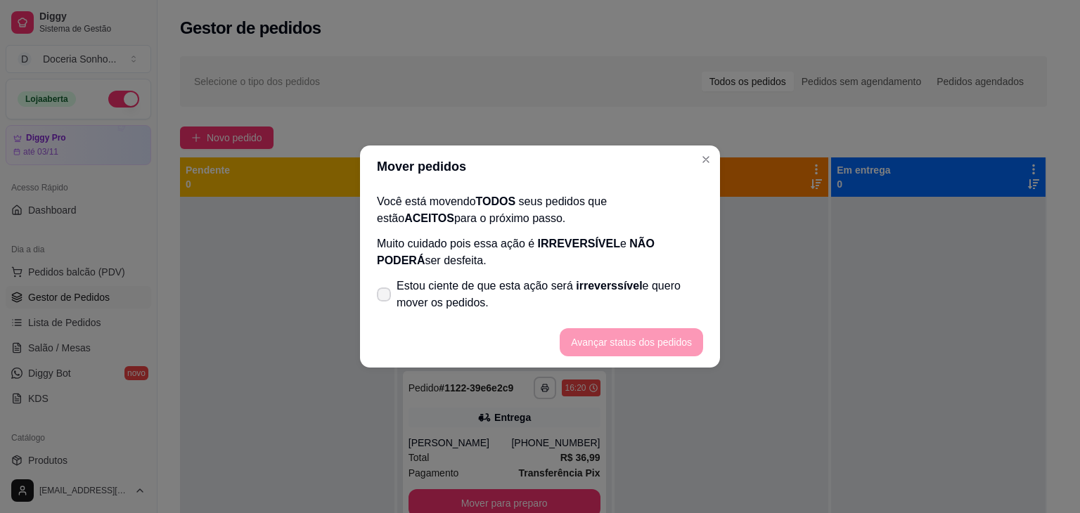
click at [396, 302] on label "Estou ciente de que esta ação será irreverssível e quero mover os pedidos." at bounding box center [539, 294] width 337 height 45
click at [385, 302] on input "Estou ciente de que esta ação será irreverssível e quero mover os pedidos." at bounding box center [380, 301] width 9 height 9
checkbox input "true"
click at [585, 345] on button "Avançar status dos pedidos" at bounding box center [631, 342] width 143 height 28
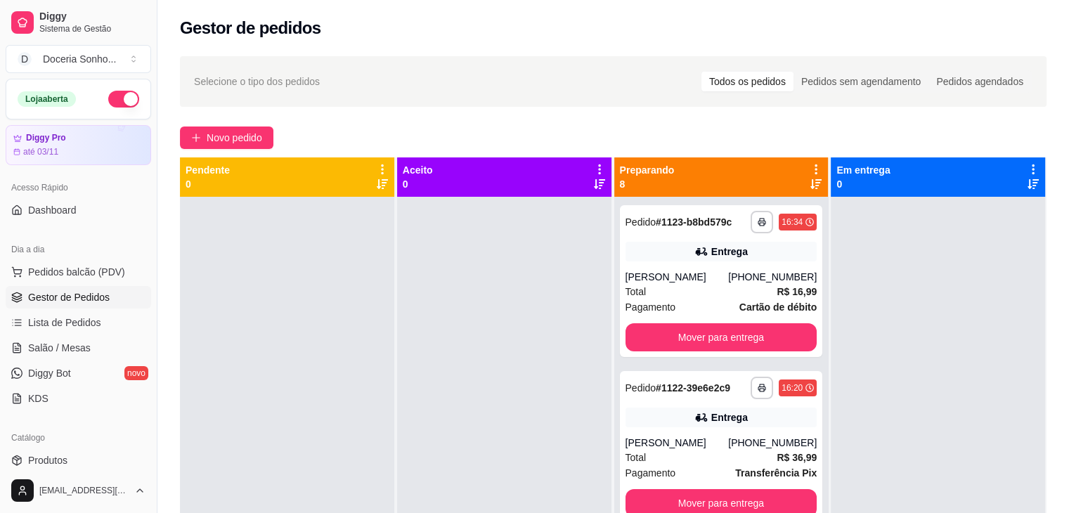
click at [810, 169] on icon at bounding box center [816, 169] width 13 height 13
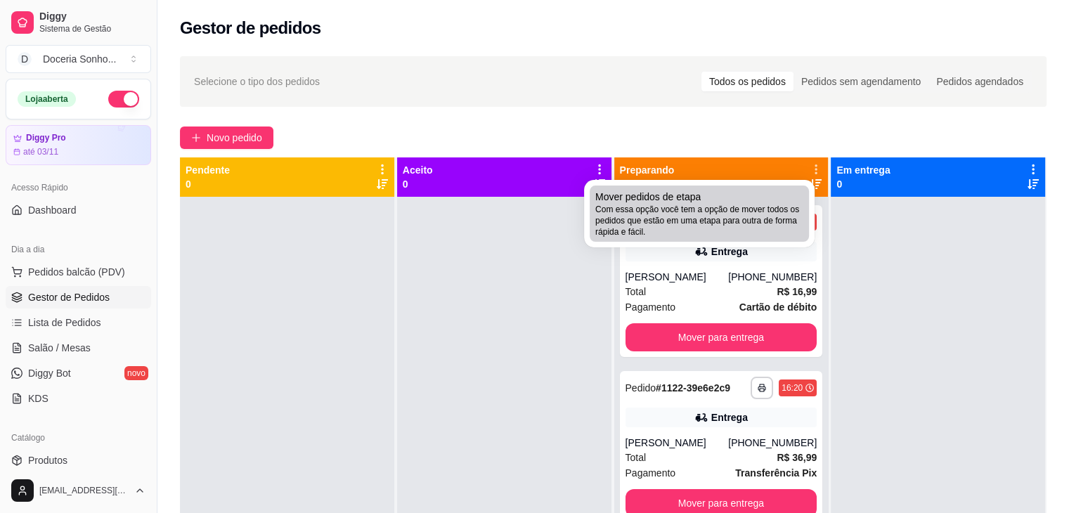
click at [711, 221] on span "Com essa opção você tem a opção de mover todos os pedidos que estão em uma etap…" at bounding box center [699, 221] width 208 height 34
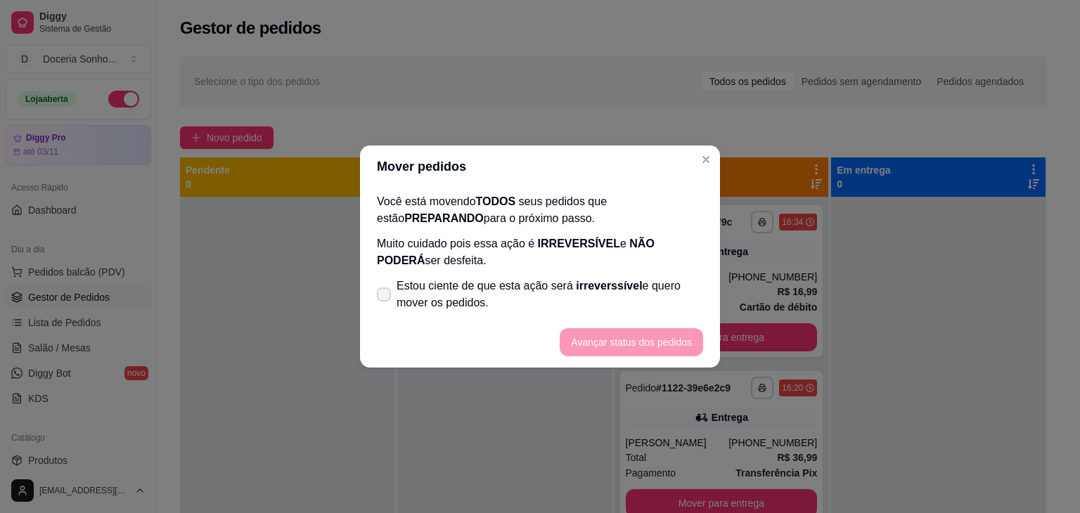
click at [576, 291] on span "irreverssível" at bounding box center [609, 286] width 66 height 12
click at [385, 297] on input "Estou ciente de que esta ação será irreverssível e quero mover os pedidos." at bounding box center [380, 301] width 9 height 9
checkbox input "true"
click at [641, 338] on button "Avançar status dos pedidos" at bounding box center [631, 342] width 139 height 27
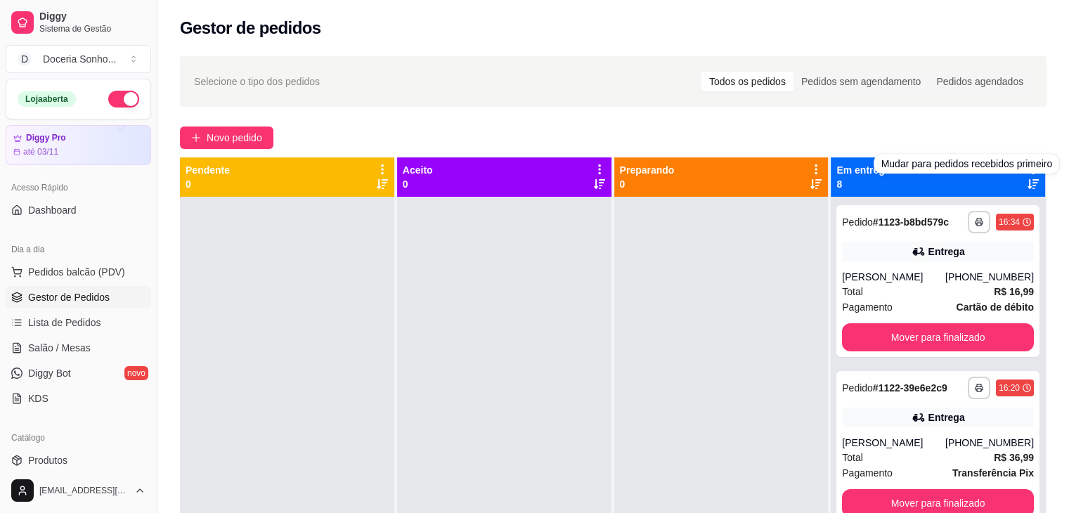
click at [1021, 114] on div "**********" at bounding box center [613, 368] width 912 height 640
click at [1032, 174] on icon at bounding box center [1033, 169] width 3 height 10
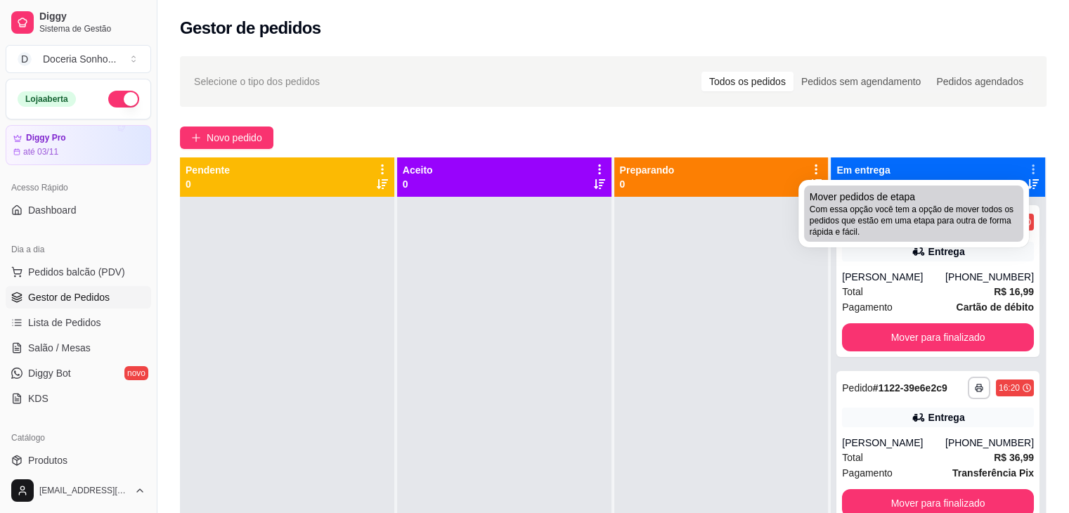
click at [936, 200] on div "Mover pedidos de etapa Com essa opção você tem a opção de mover todos os pedido…" at bounding box center [914, 214] width 208 height 48
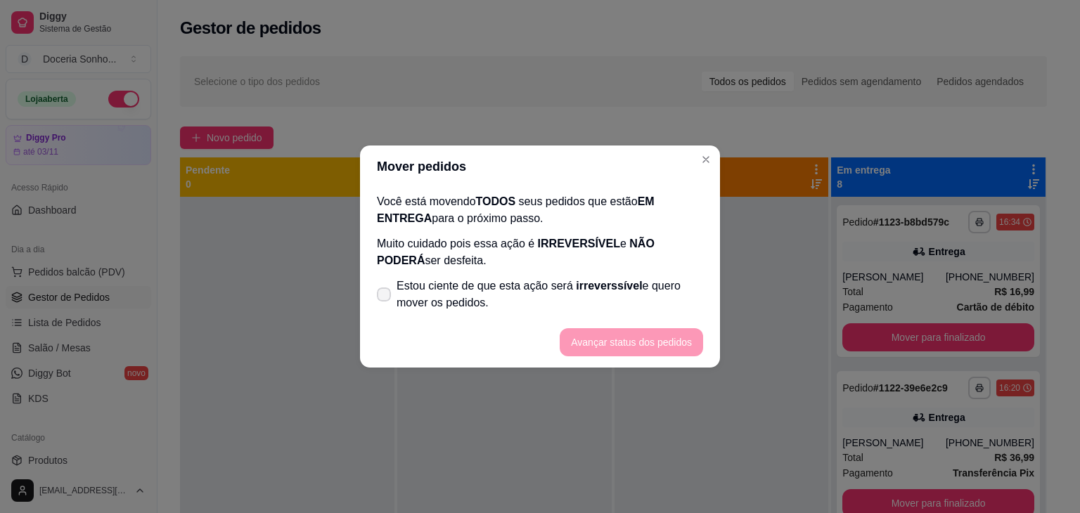
click at [506, 285] on span "Estou ciente de que esta ação será irreverssível e quero mover os pedidos." at bounding box center [549, 295] width 306 height 34
click at [385, 297] on input "Estou ciente de que esta ação será irreverssível e quero mover os pedidos." at bounding box center [380, 301] width 9 height 9
checkbox input "true"
click at [599, 332] on button "Avançar status dos pedidos" at bounding box center [631, 342] width 143 height 28
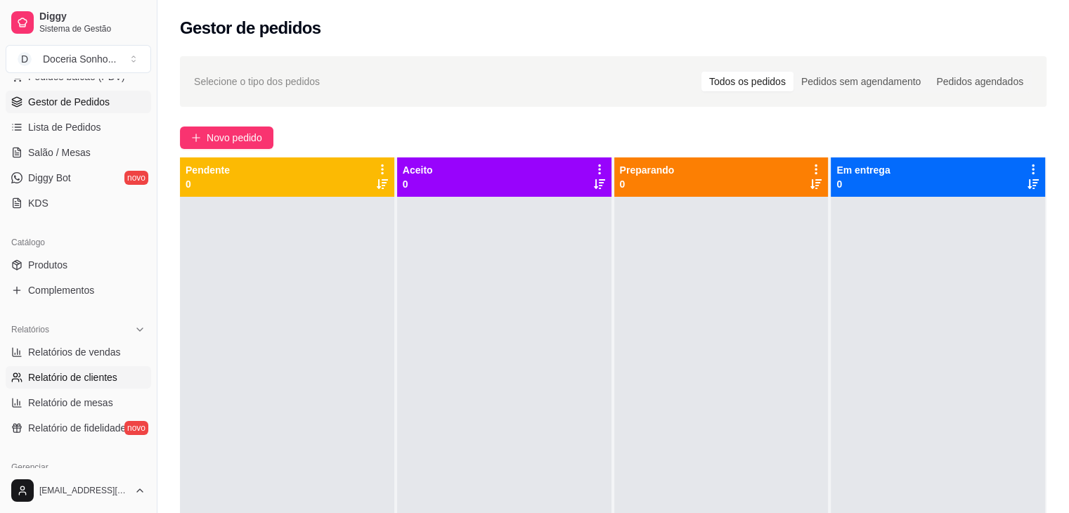
scroll to position [211, 0]
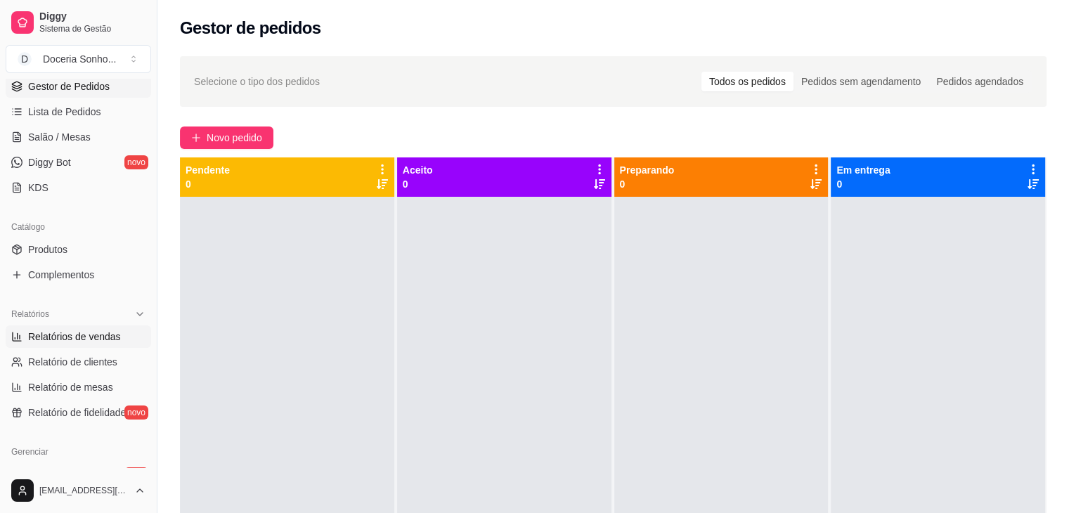
click at [100, 330] on span "Relatórios de vendas" at bounding box center [74, 337] width 93 height 14
select select "ALL"
select select "0"
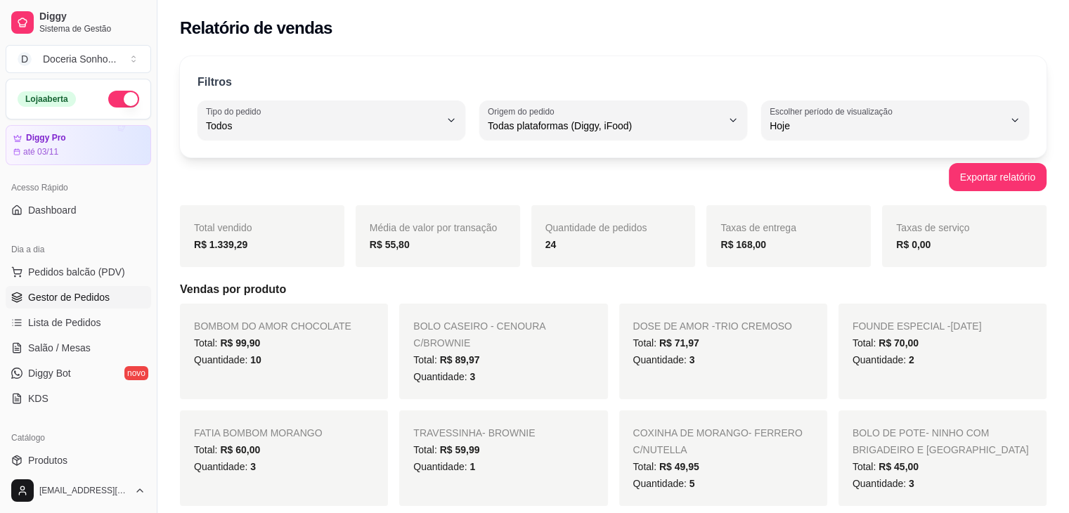
click at [93, 302] on span "Gestor de Pedidos" at bounding box center [69, 297] width 82 height 14
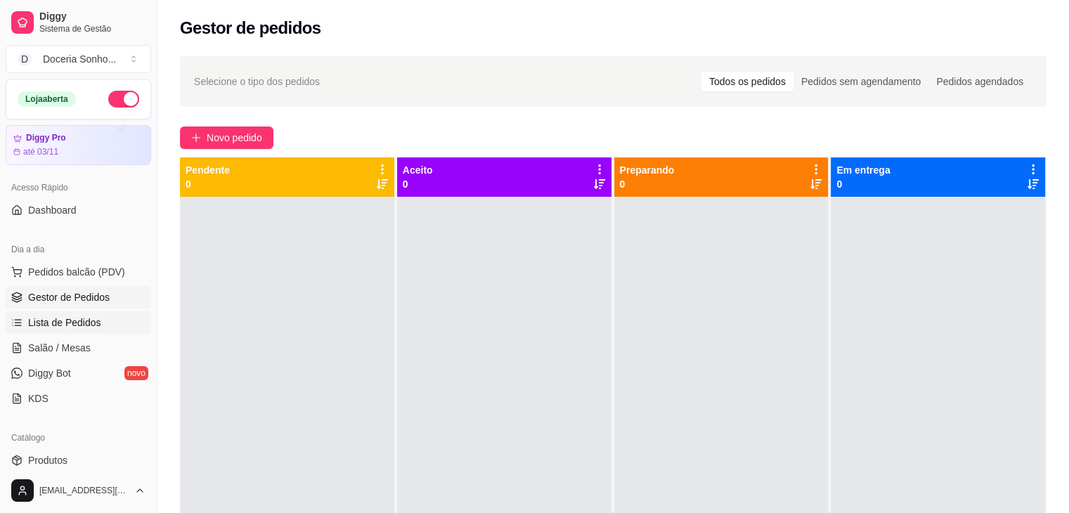
click at [75, 321] on span "Lista de Pedidos" at bounding box center [64, 323] width 73 height 14
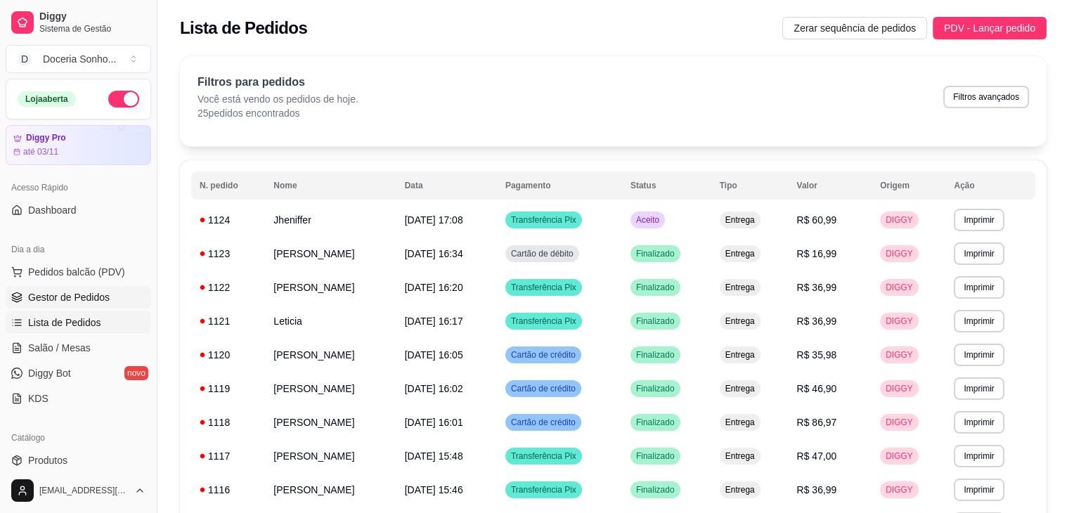
click at [88, 296] on span "Gestor de Pedidos" at bounding box center [69, 297] width 82 height 14
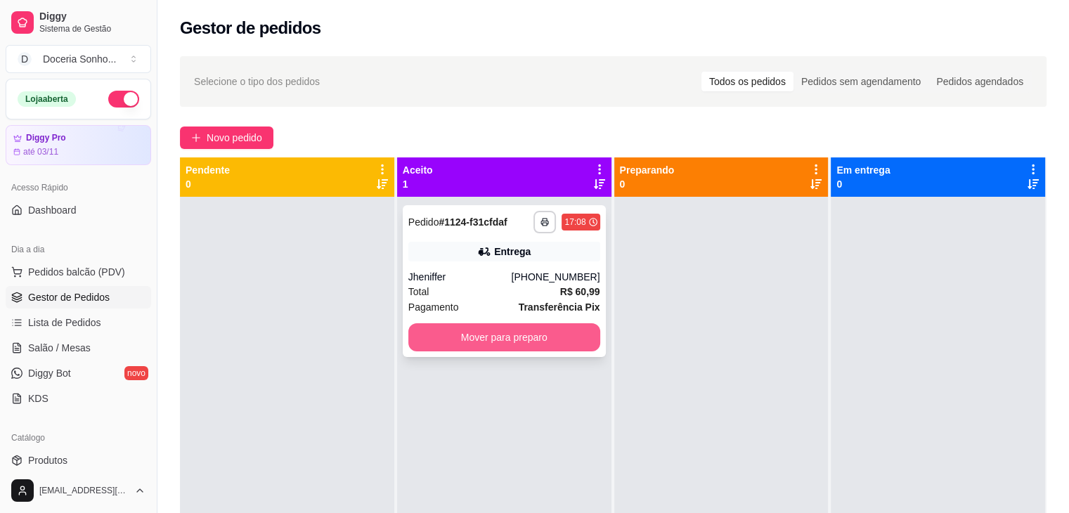
click at [564, 345] on button "Mover para preparo" at bounding box center [504, 337] width 192 height 28
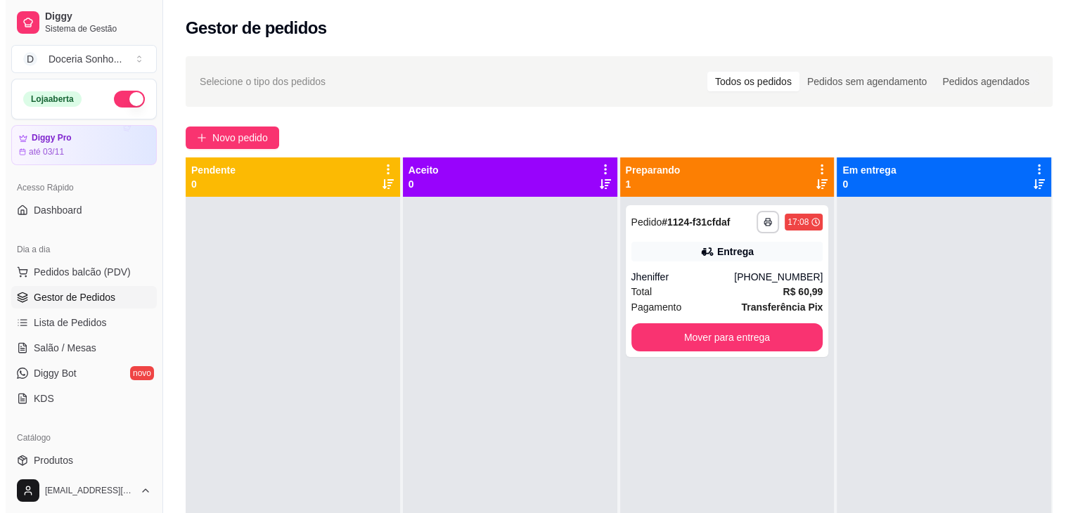
scroll to position [70, 0]
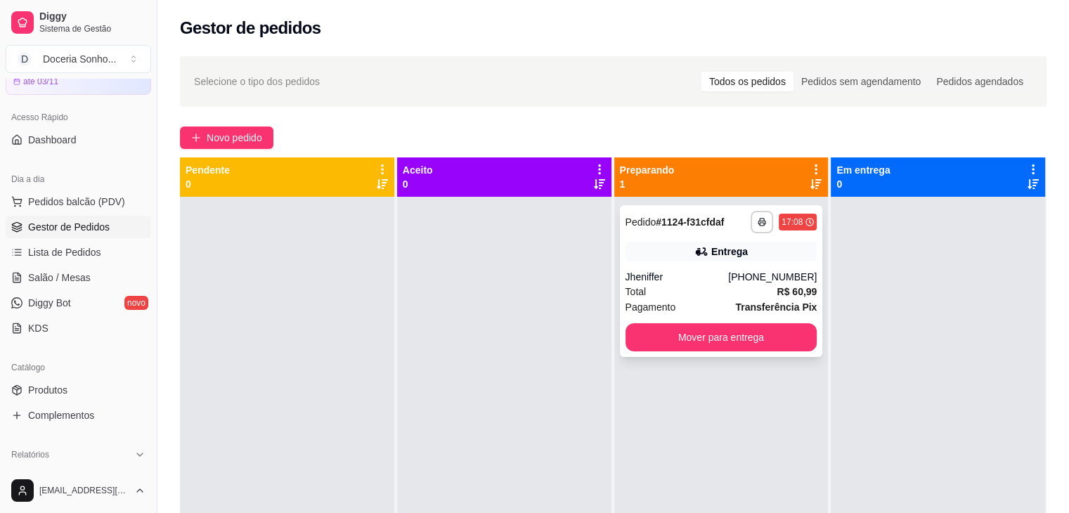
click at [723, 273] on div "Jheniffer" at bounding box center [677, 277] width 103 height 14
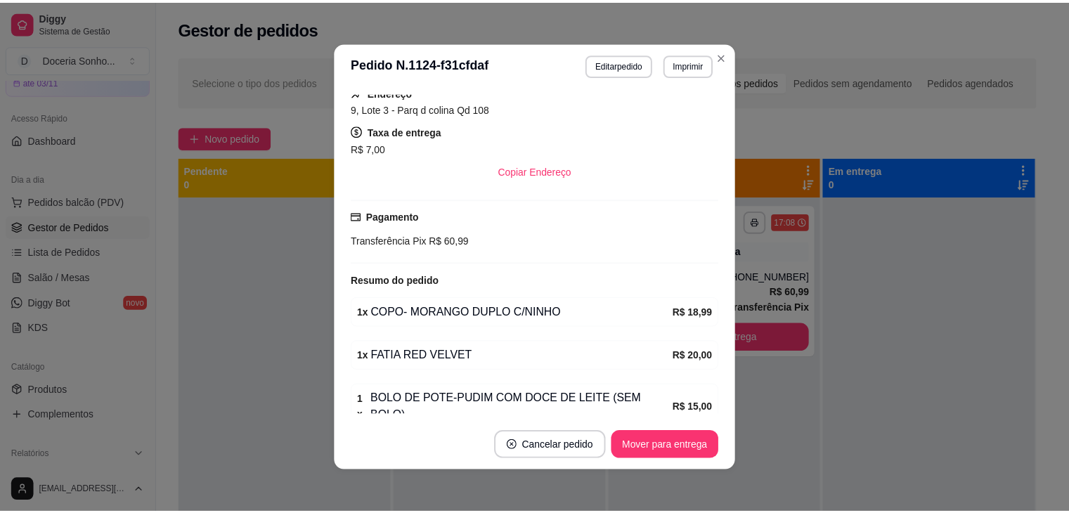
scroll to position [28, 0]
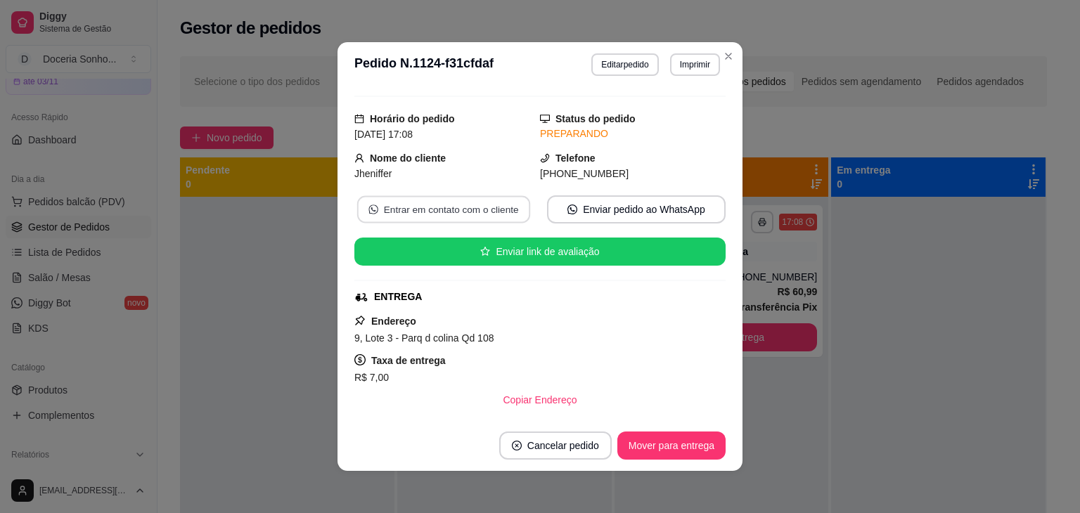
click at [467, 205] on button "Entrar em contato com o cliente" at bounding box center [443, 209] width 173 height 27
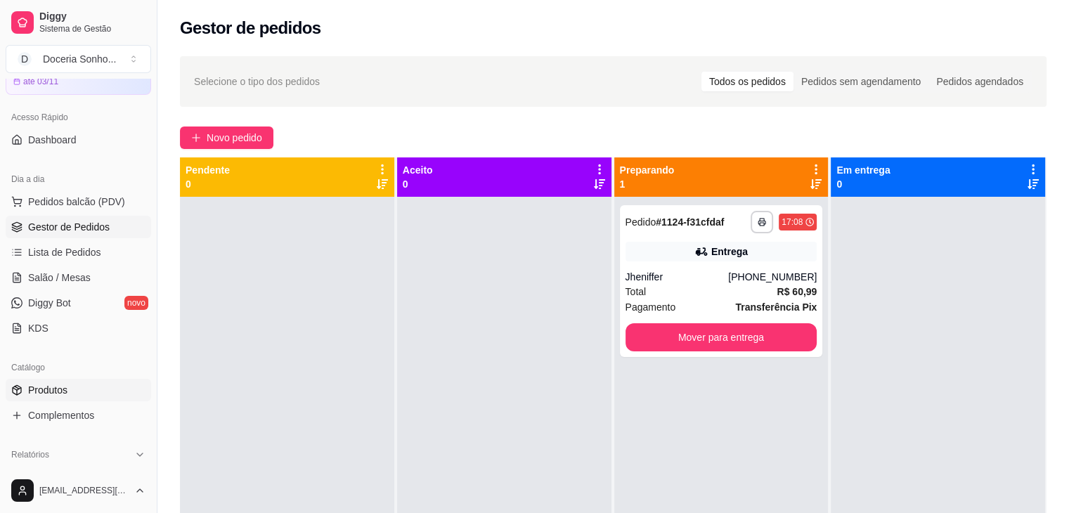
click at [72, 382] on link "Produtos" at bounding box center [78, 390] width 145 height 22
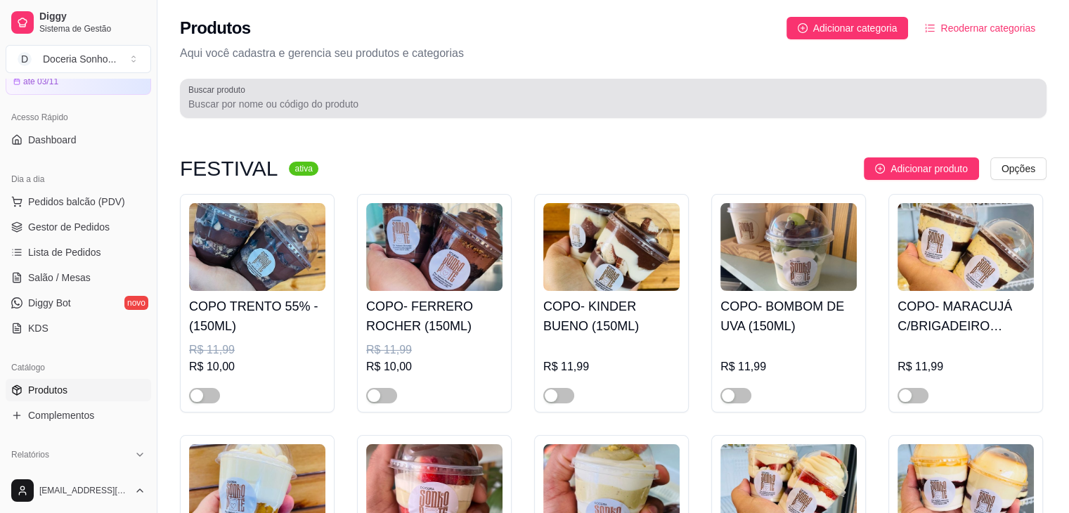
click at [296, 110] on div at bounding box center [613, 98] width 850 height 28
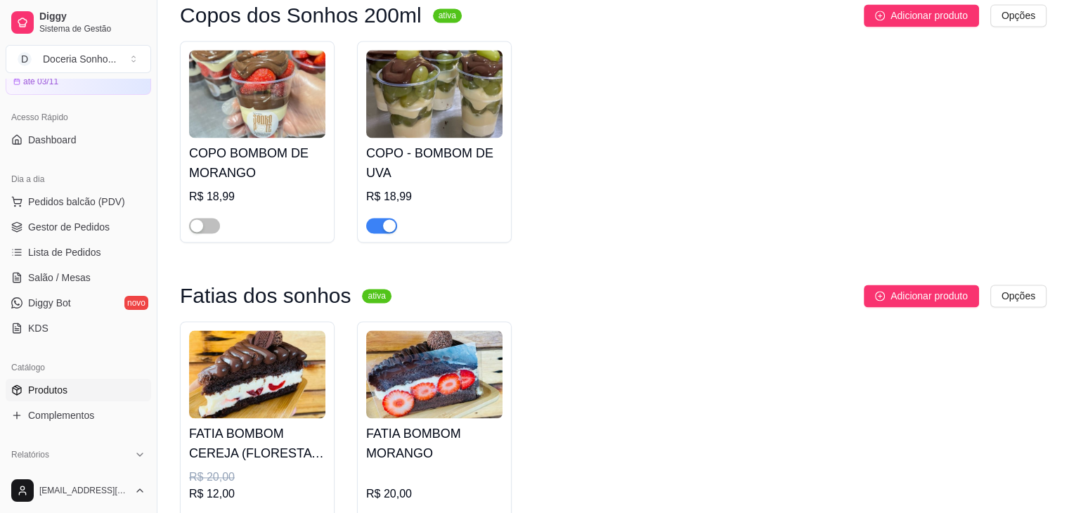
scroll to position [2249, 0]
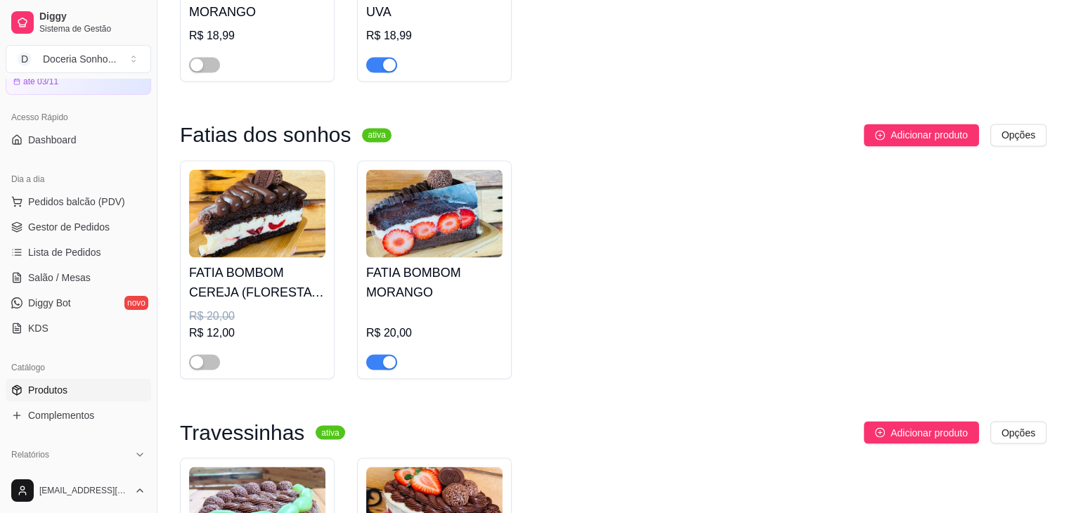
click at [384, 368] on div "button" at bounding box center [389, 362] width 13 height 13
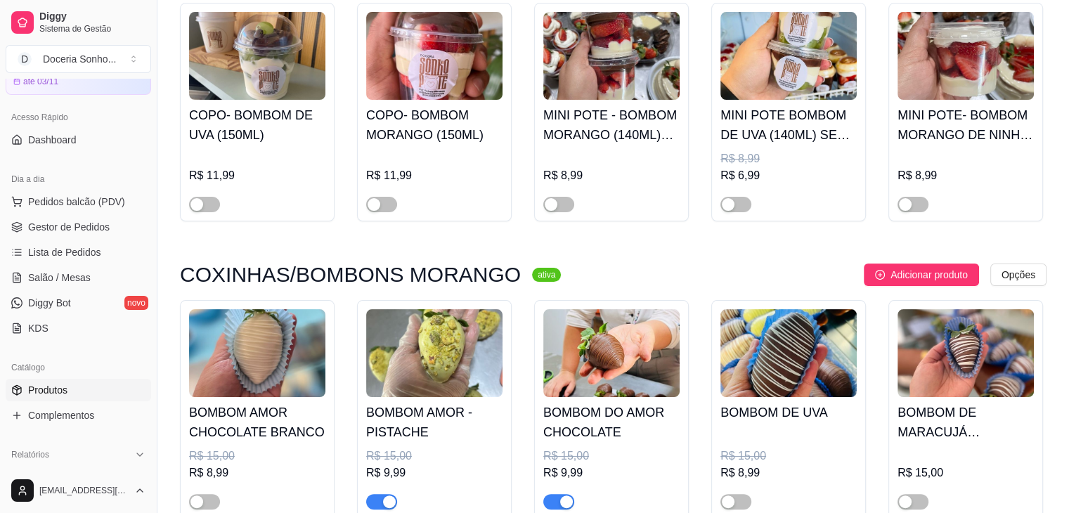
scroll to position [0, 0]
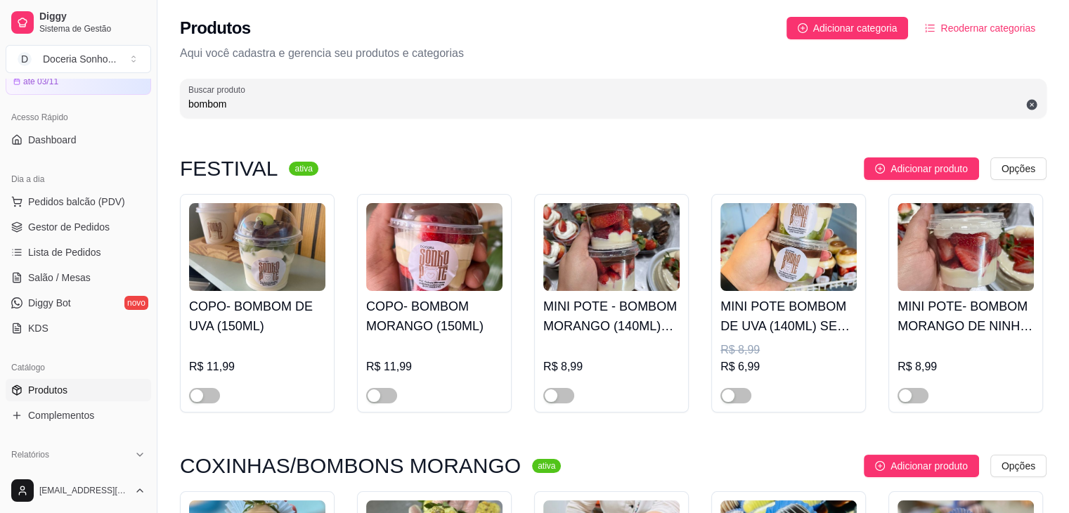
click at [339, 108] on input "bombom" at bounding box center [613, 104] width 850 height 14
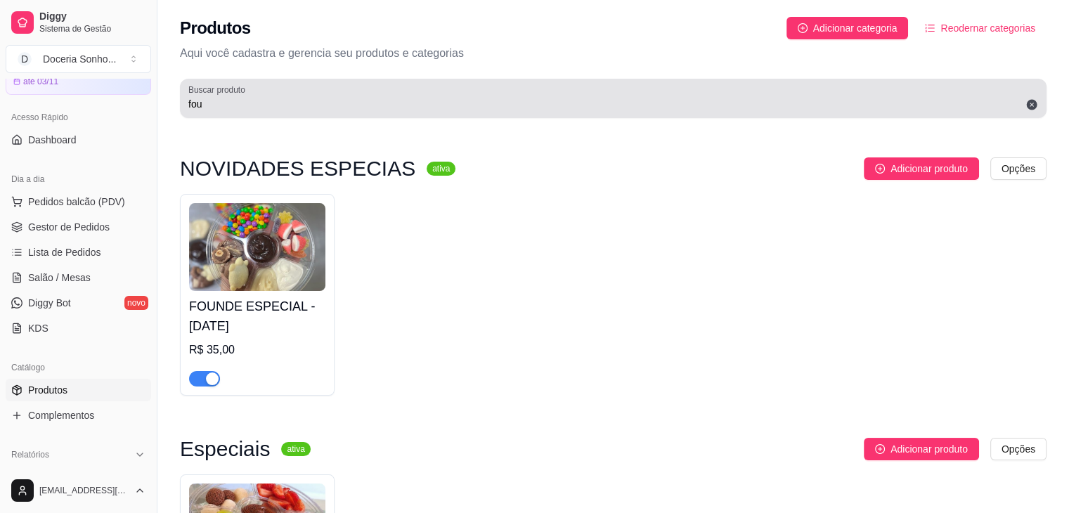
click at [281, 113] on div "Buscar produto fou" at bounding box center [613, 98] width 867 height 39
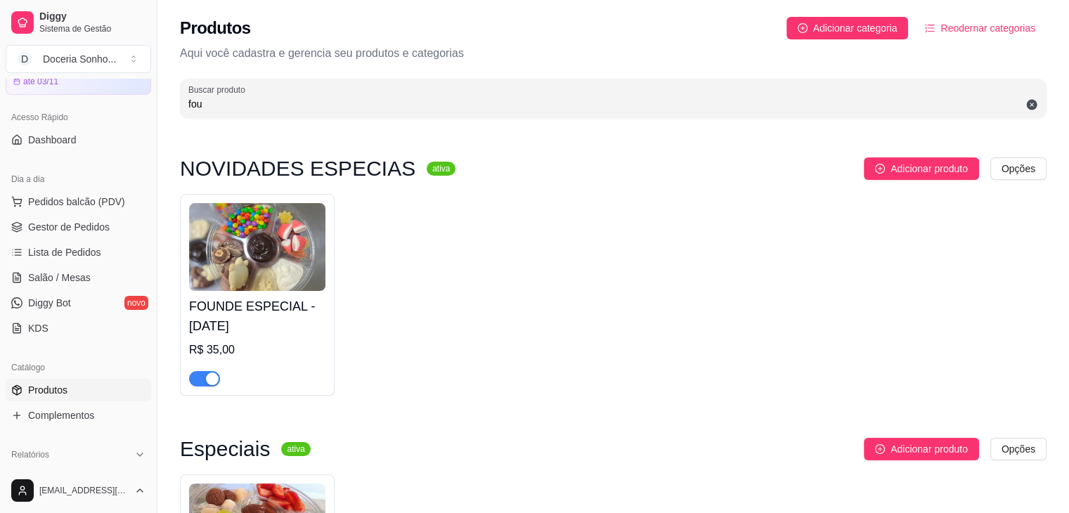
click at [279, 108] on input "fou" at bounding box center [613, 104] width 850 height 14
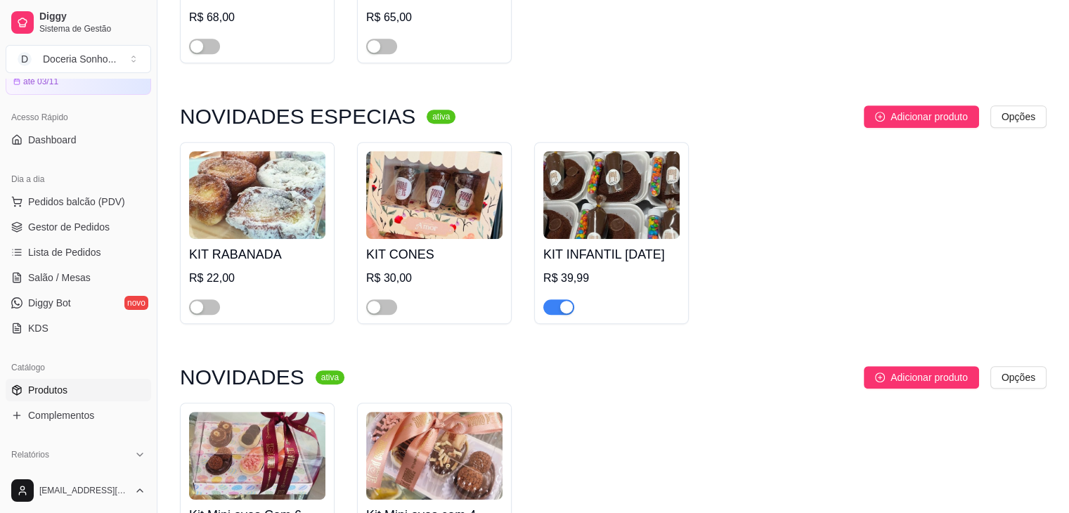
scroll to position [703, 0]
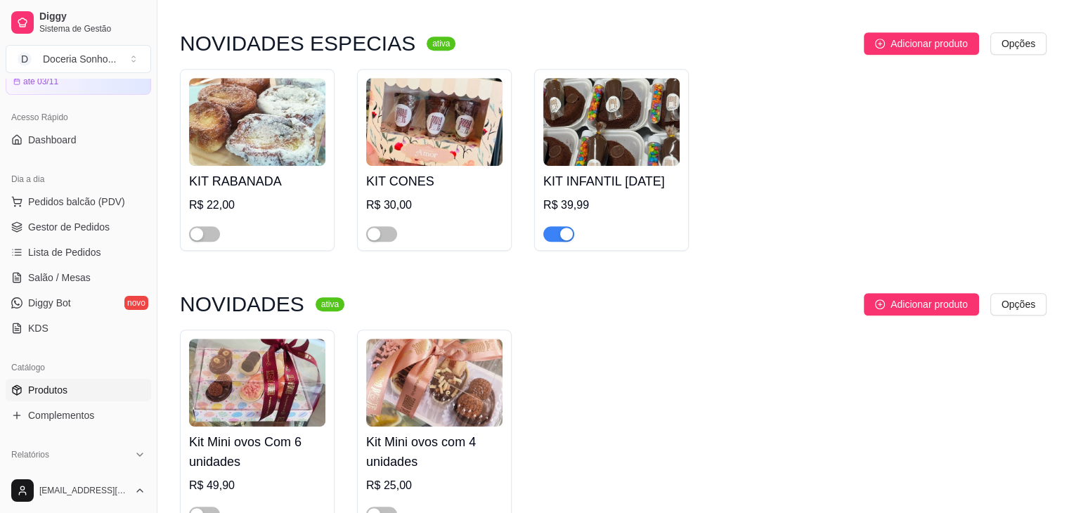
type input "kit"
click at [616, 78] on img at bounding box center [611, 122] width 136 height 88
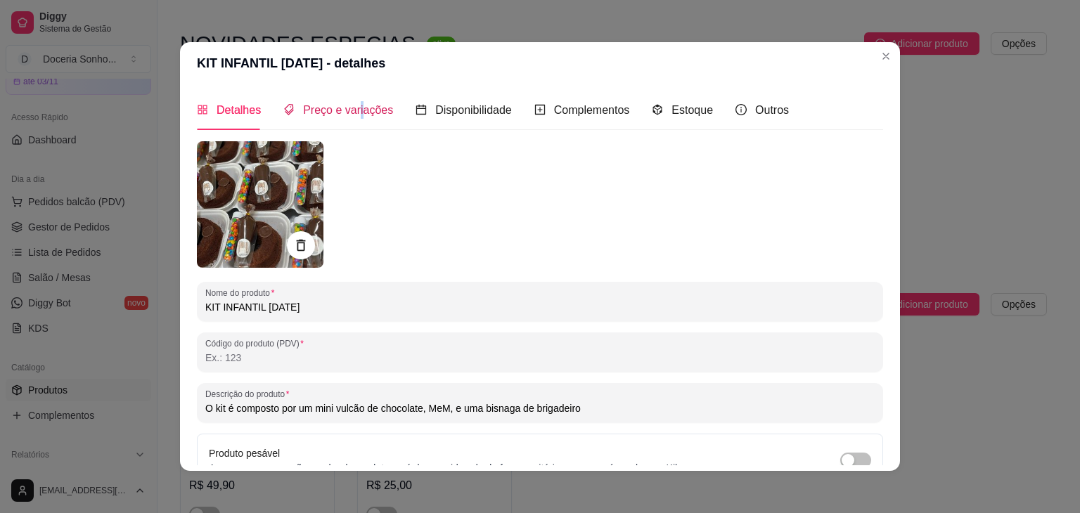
click at [353, 108] on span "Preço e variações" at bounding box center [348, 110] width 90 height 12
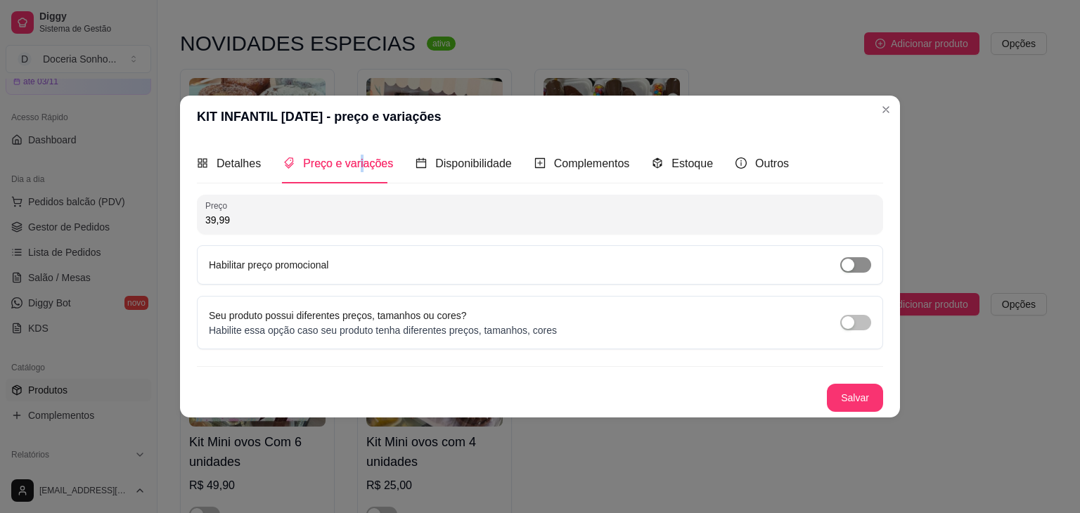
click at [846, 268] on div "button" at bounding box center [847, 265] width 13 height 13
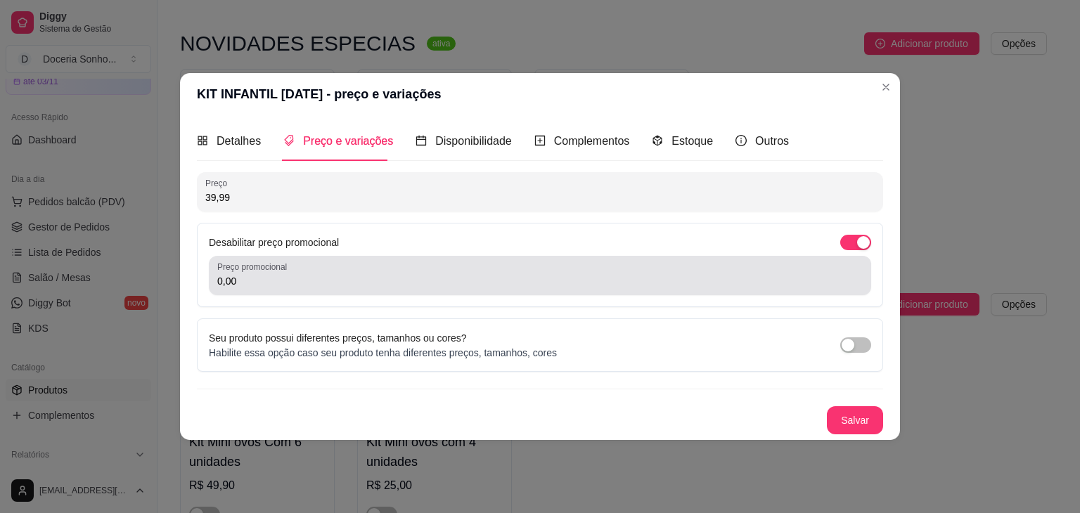
click at [254, 289] on div "0,00" at bounding box center [539, 275] width 645 height 28
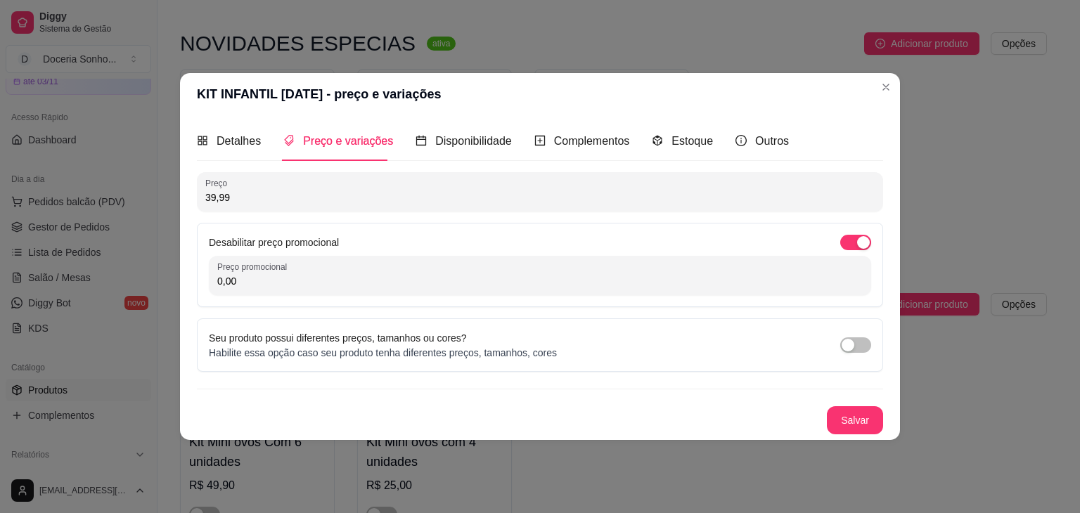
click at [257, 281] on input "0,00" at bounding box center [539, 281] width 645 height 14
click at [257, 280] on input "0,00" at bounding box center [539, 281] width 645 height 14
type input "25,00"
click at [862, 415] on button "Salvar" at bounding box center [855, 420] width 56 height 28
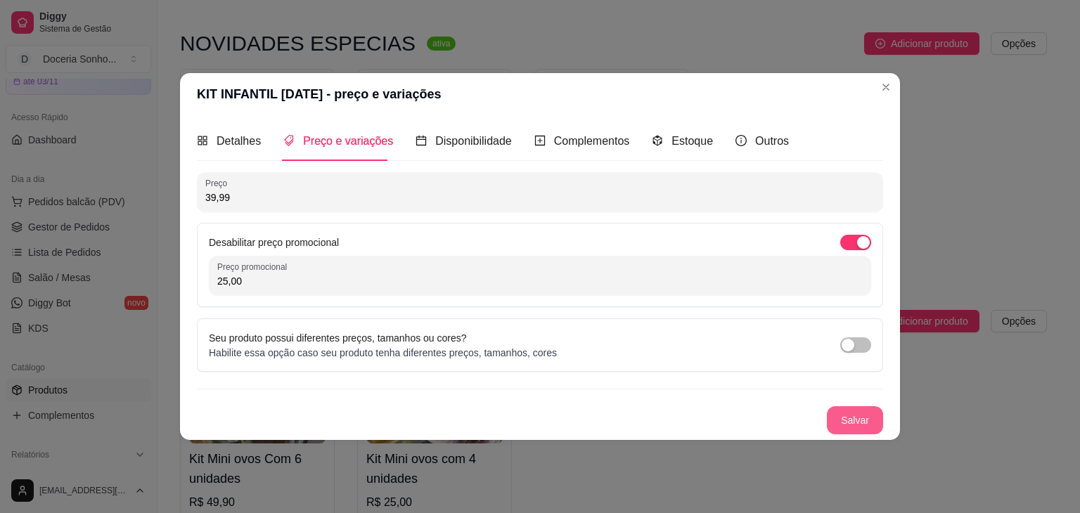
click at [865, 427] on button "Salvar" at bounding box center [855, 420] width 56 height 28
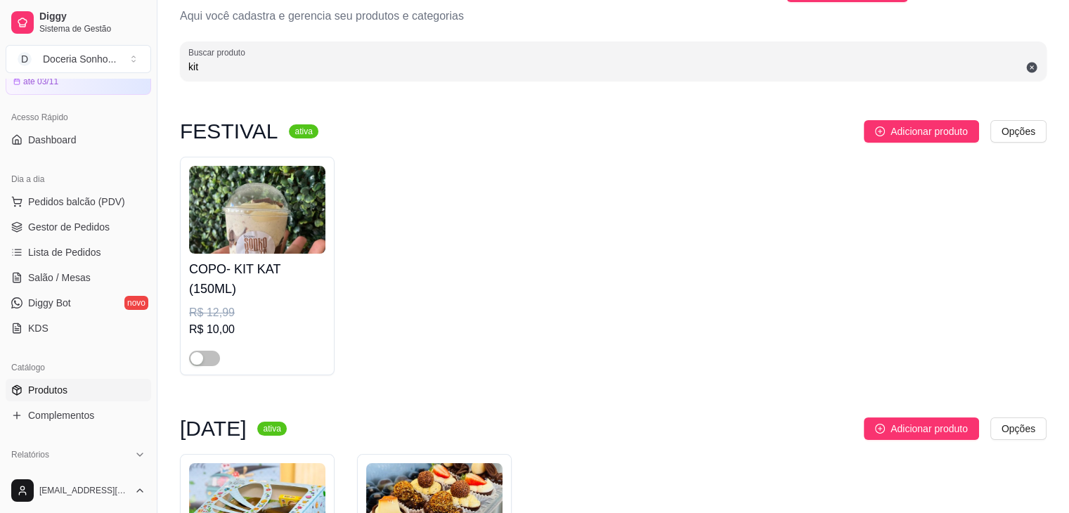
scroll to position [0, 0]
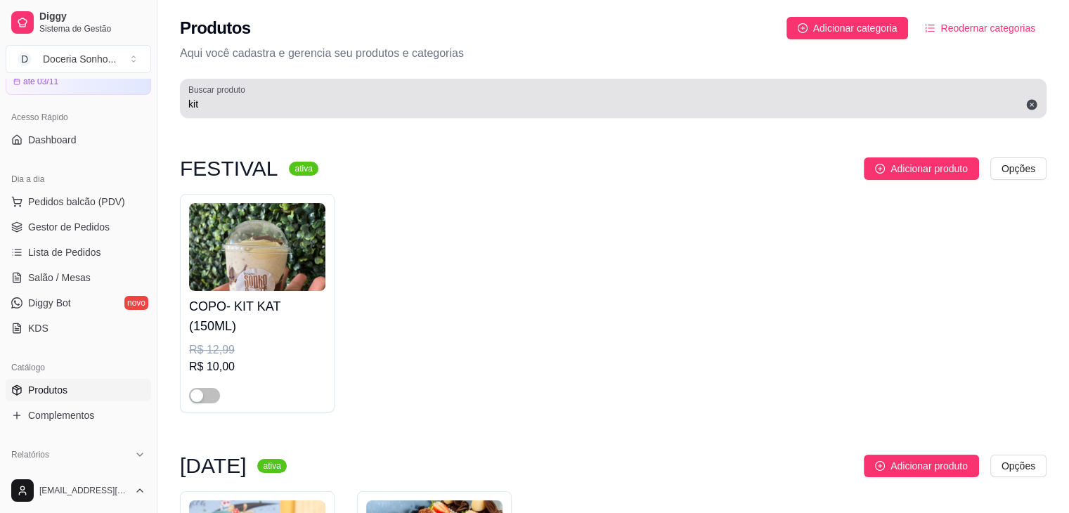
click at [302, 111] on div "kit" at bounding box center [613, 98] width 850 height 28
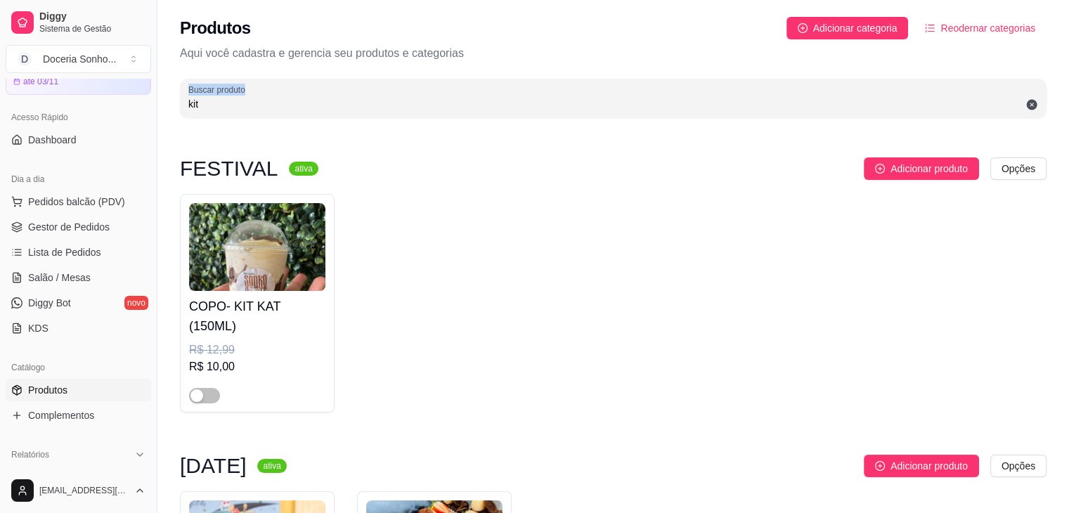
click at [302, 111] on div "kit" at bounding box center [613, 98] width 850 height 28
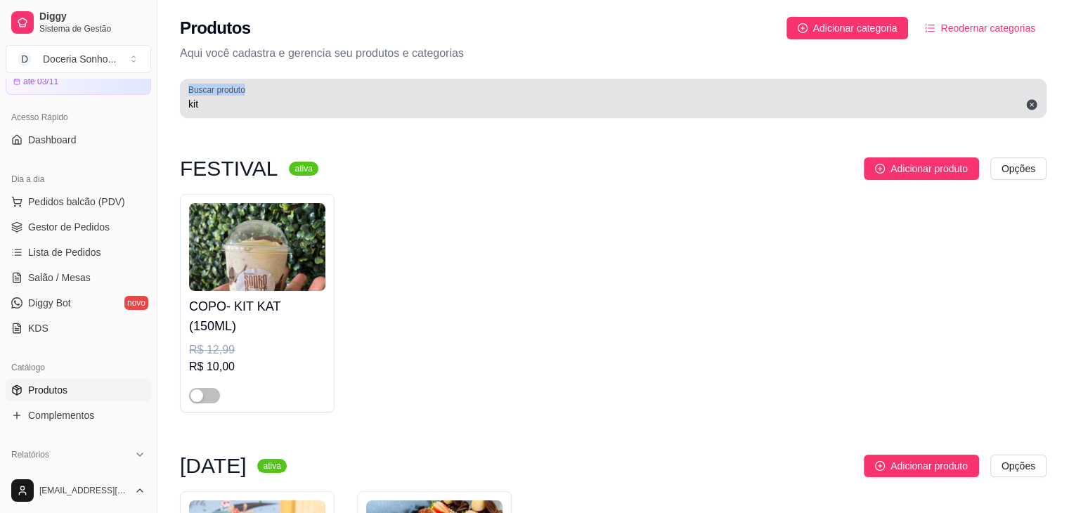
click at [302, 111] on div "kit" at bounding box center [613, 98] width 850 height 28
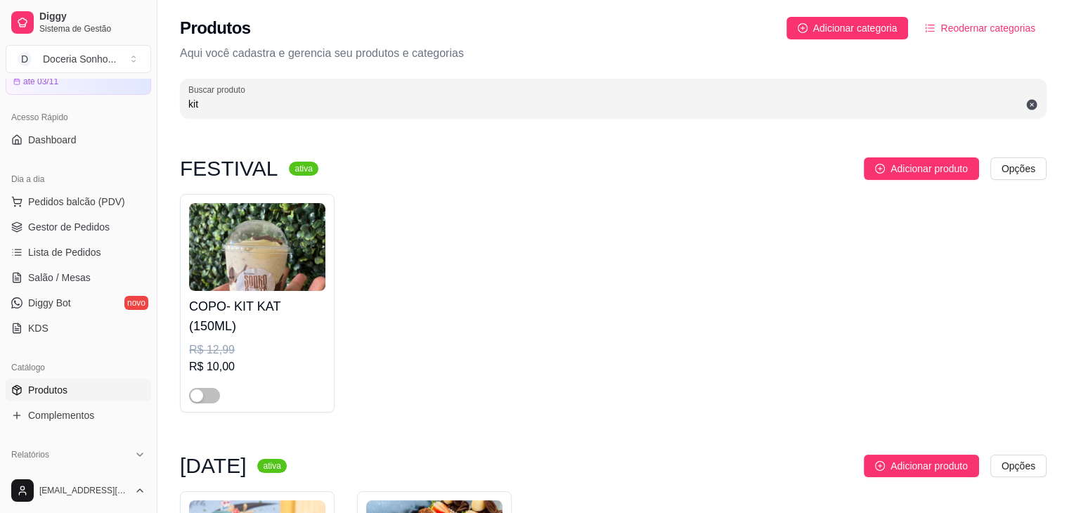
click at [310, 99] on input "kit" at bounding box center [613, 104] width 850 height 14
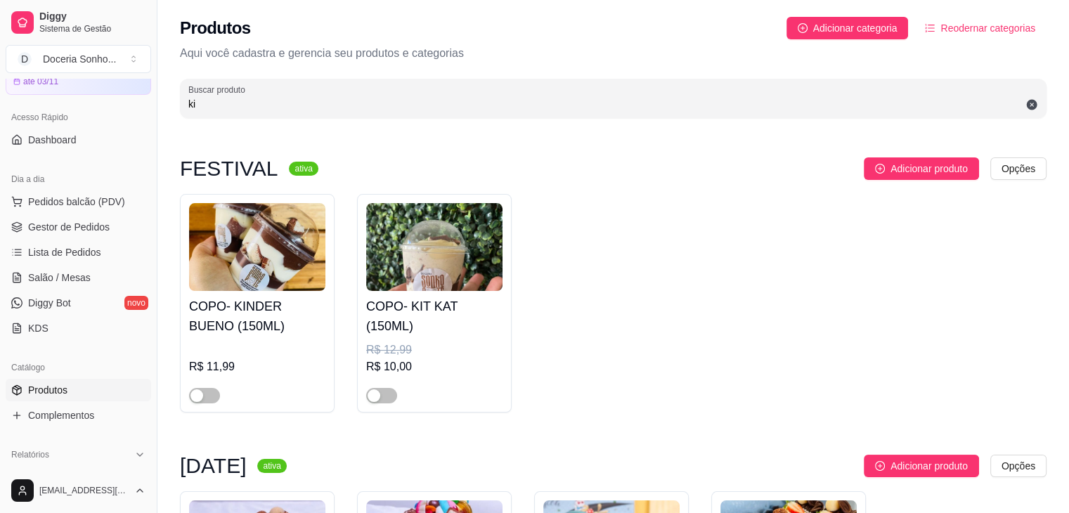
type input "k"
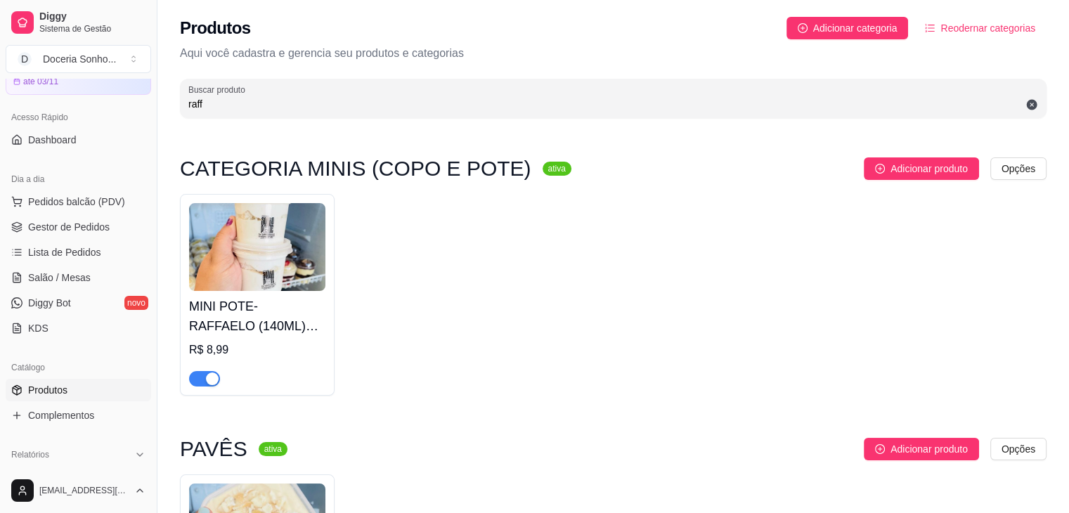
click at [211, 381] on div "button" at bounding box center [212, 379] width 13 height 13
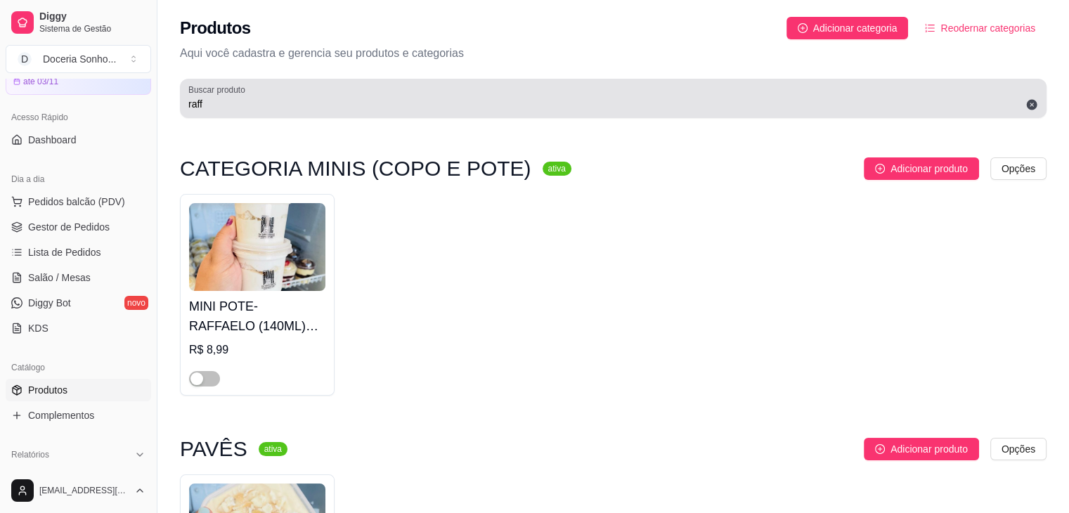
click at [301, 112] on div "Buscar produto raff" at bounding box center [613, 98] width 867 height 39
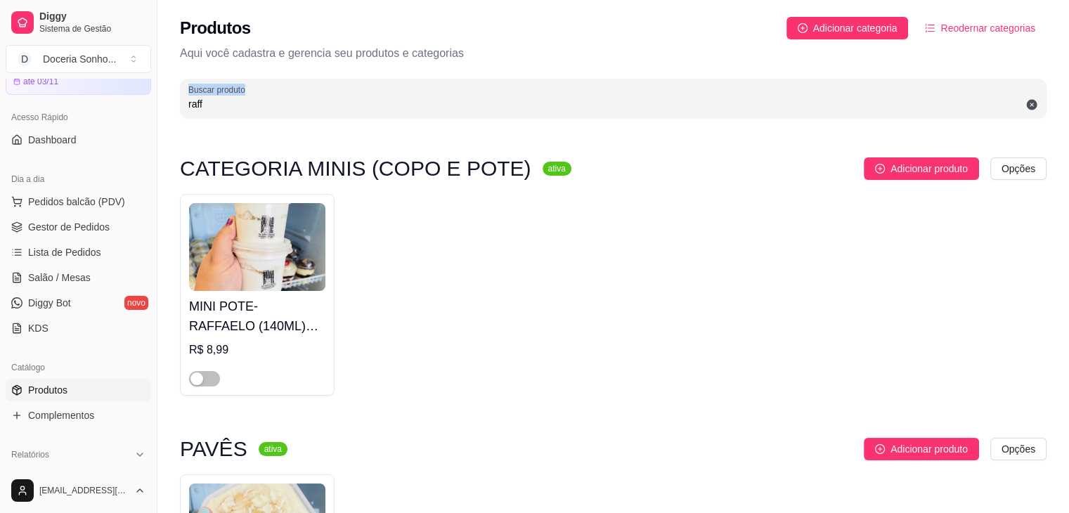
click at [301, 112] on div "Buscar produto raff" at bounding box center [613, 98] width 867 height 39
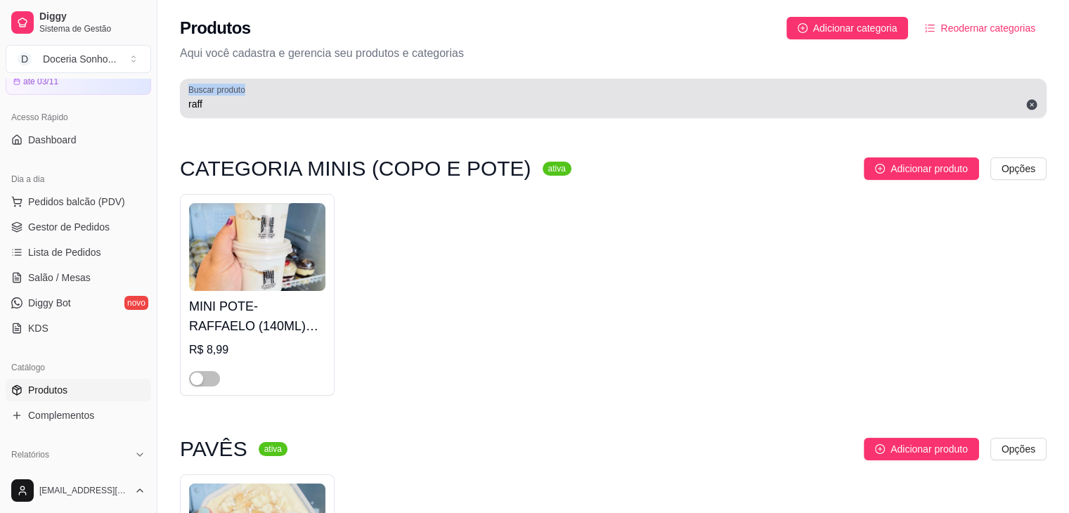
click at [301, 112] on div "Buscar produto raff" at bounding box center [613, 98] width 867 height 39
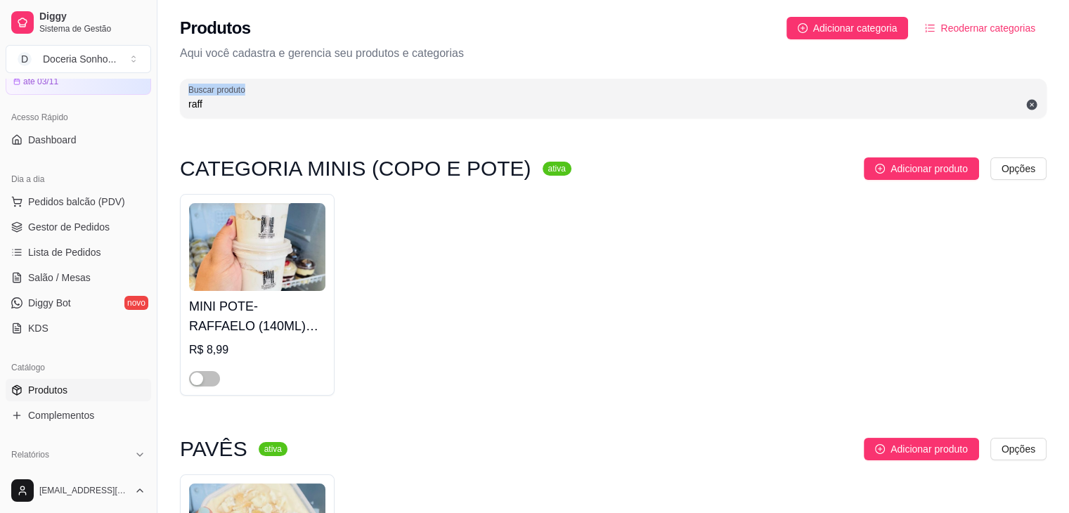
click at [301, 112] on div "Buscar produto raff" at bounding box center [613, 98] width 867 height 39
click at [330, 103] on input "raff" at bounding box center [613, 104] width 850 height 14
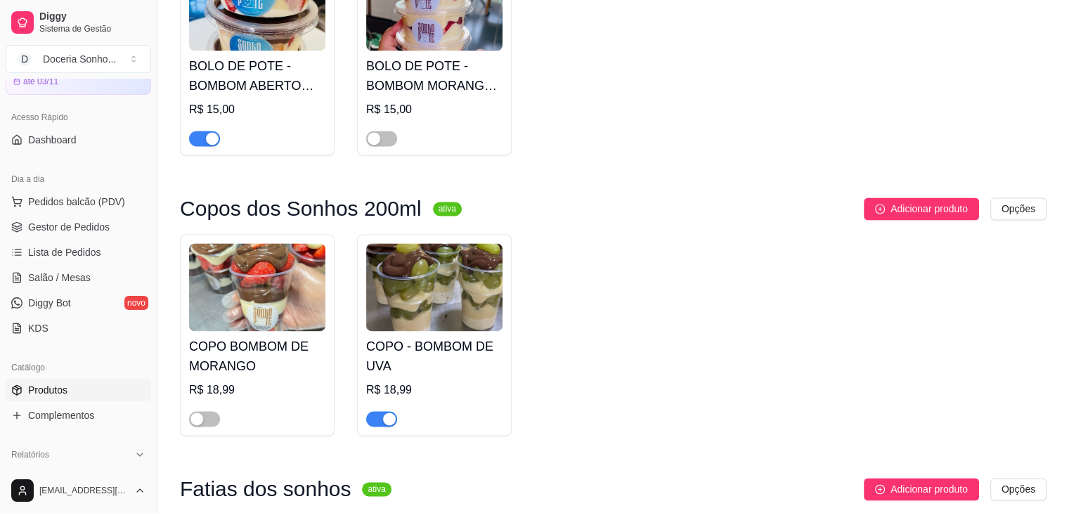
scroll to position [1898, 0]
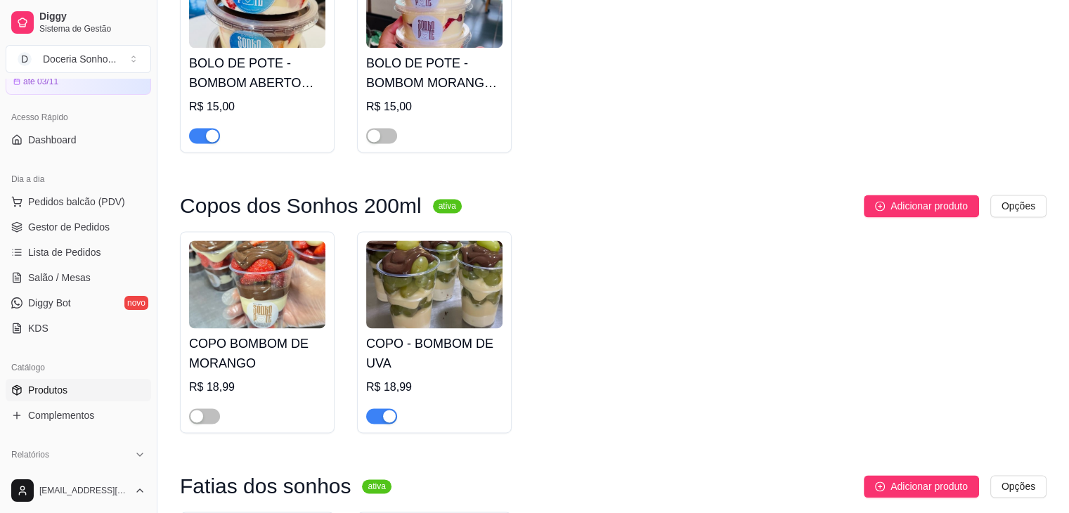
type input "bombom"
click at [388, 420] on div "button" at bounding box center [389, 416] width 13 height 13
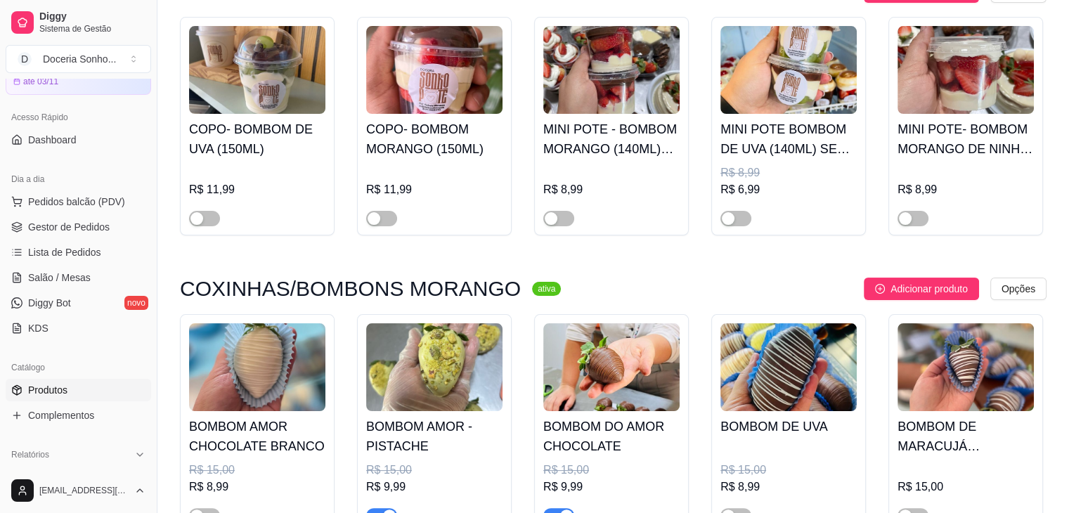
scroll to position [0, 0]
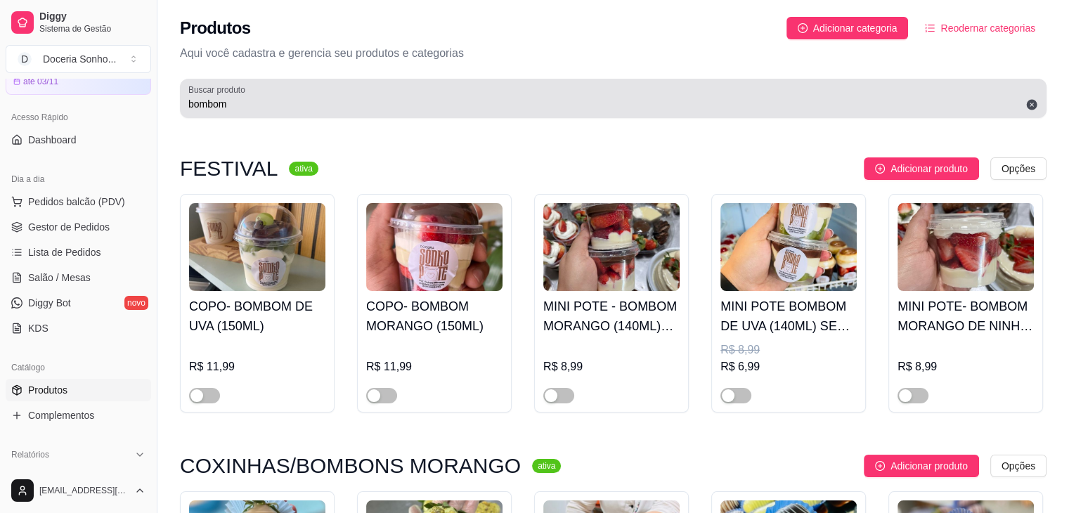
click at [281, 110] on input "bombom" at bounding box center [613, 104] width 850 height 14
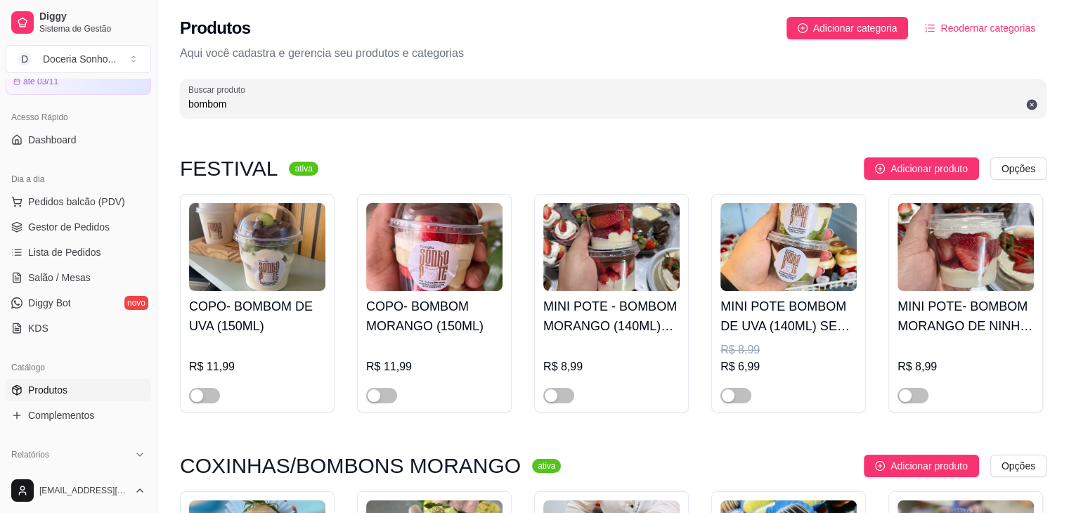
click at [280, 109] on input "bombom" at bounding box center [613, 104] width 850 height 14
click at [89, 220] on span "Gestor de Pedidos" at bounding box center [69, 227] width 82 height 14
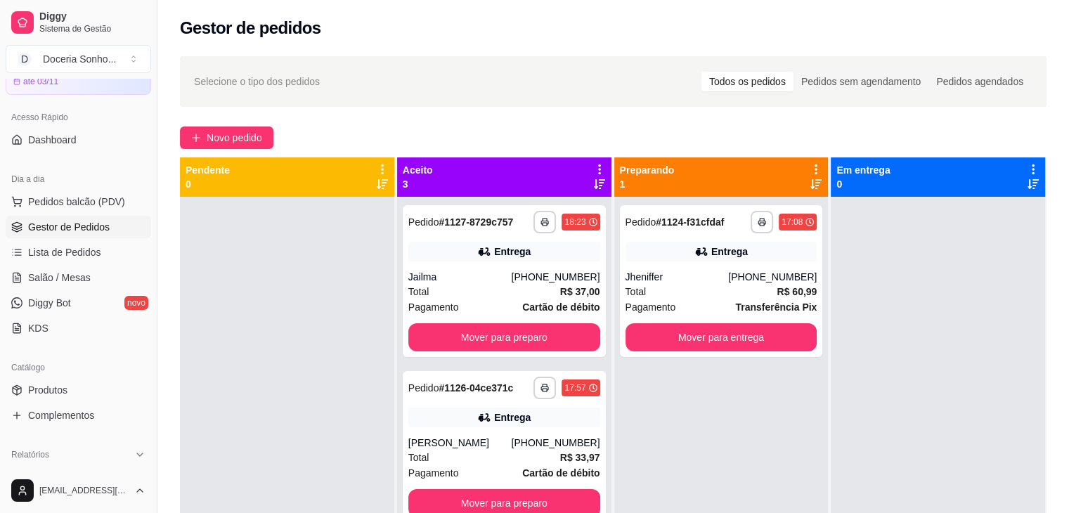
click at [593, 165] on icon at bounding box center [599, 169] width 13 height 13
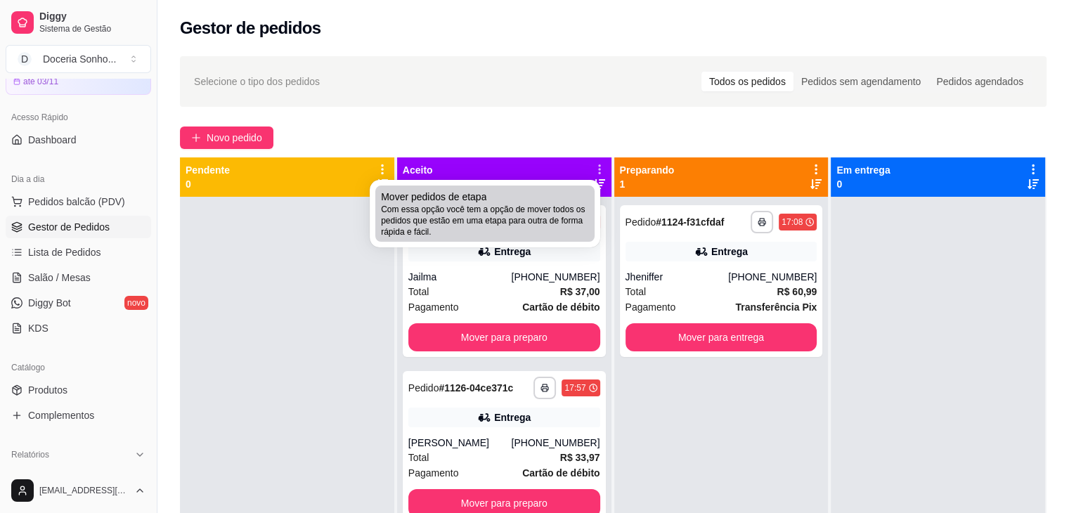
click at [522, 204] on span "Com essa opção você tem a opção de mover todos os pedidos que estão em uma etap…" at bounding box center [485, 221] width 208 height 34
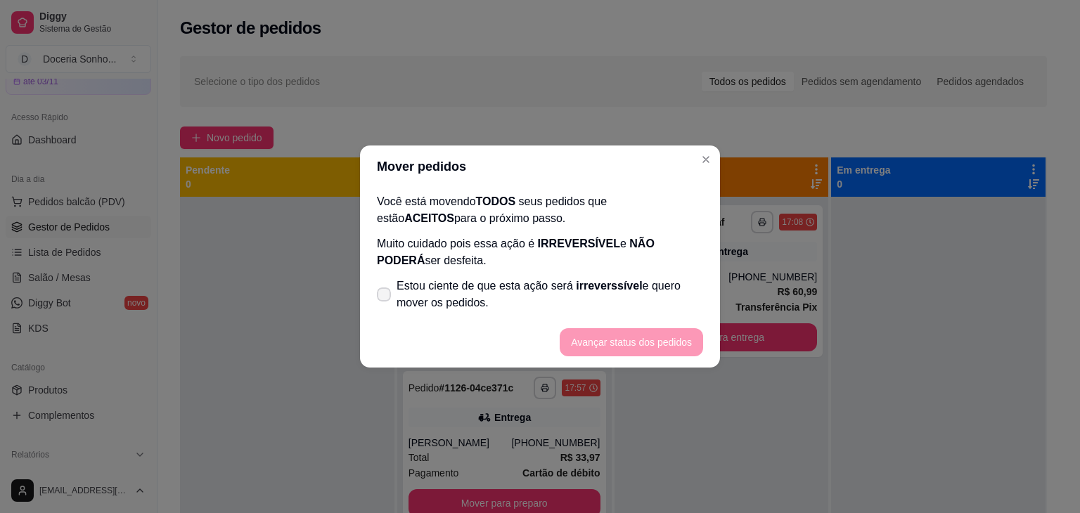
click at [435, 287] on span "Estou ciente de que esta ação será irreverssível e quero mover os pedidos." at bounding box center [549, 295] width 306 height 34
click at [385, 297] on input "Estou ciente de que esta ação será irreverssível e quero mover os pedidos." at bounding box center [380, 301] width 9 height 9
checkbox input "true"
click at [676, 346] on button "Avançar status dos pedidos" at bounding box center [631, 342] width 143 height 28
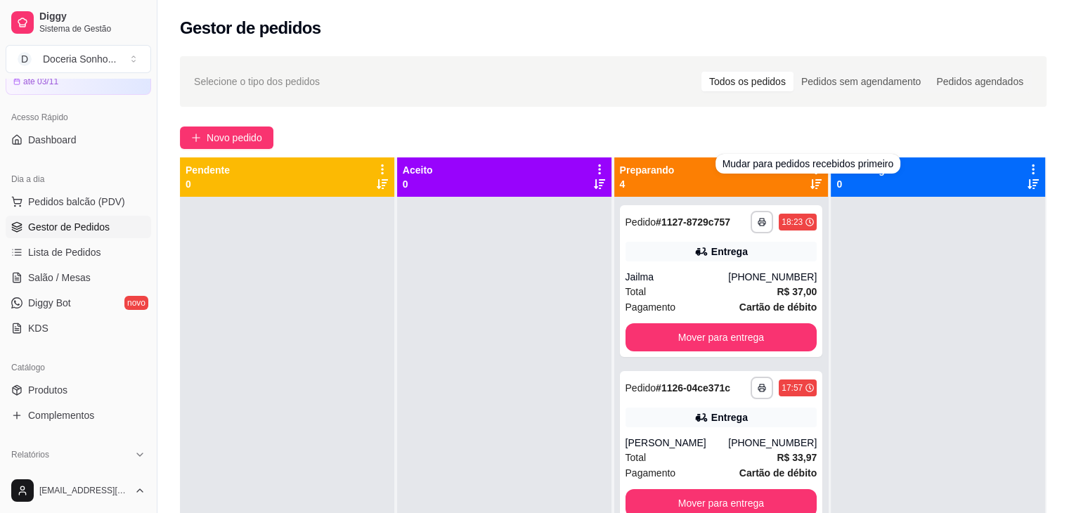
click at [825, 131] on div "Novo pedido" at bounding box center [613, 138] width 867 height 22
click at [828, 99] on div "Selecione o tipo dos pedidos Todos os pedidos Pedidos sem agendamento Pedidos a…" at bounding box center [613, 81] width 867 height 51
click at [810, 171] on icon at bounding box center [816, 169] width 13 height 13
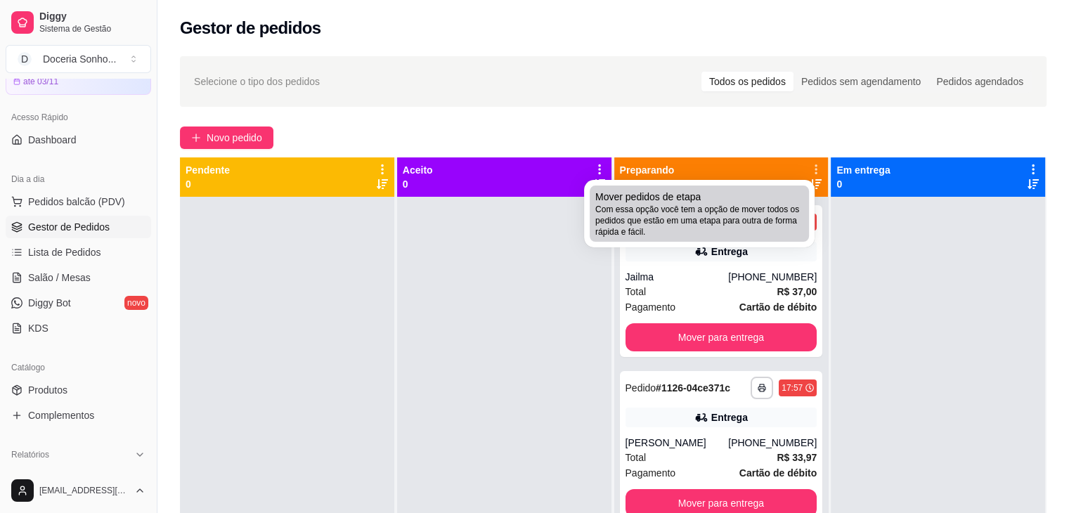
click at [623, 223] on span "Com essa opção você tem a opção de mover todos os pedidos que estão em uma etap…" at bounding box center [699, 221] width 208 height 34
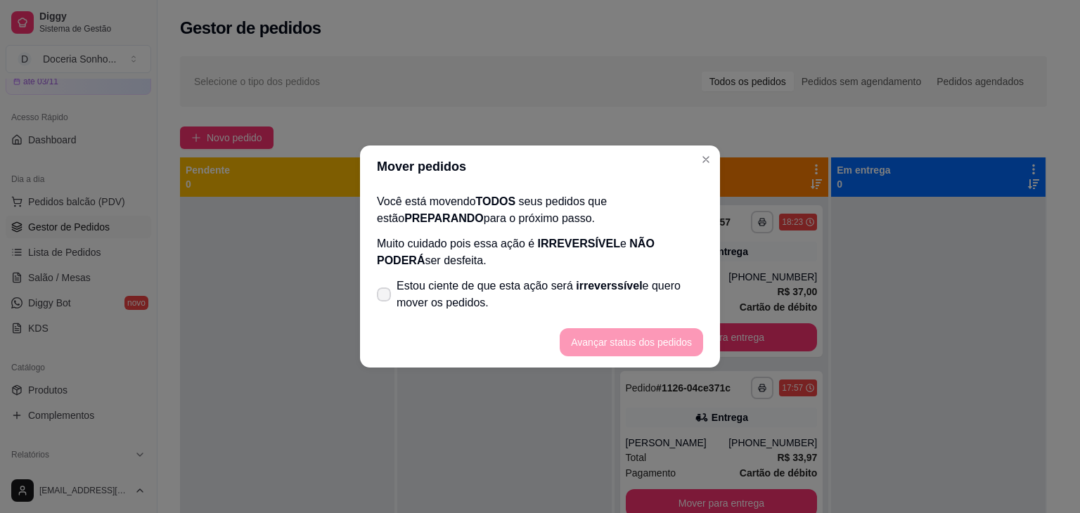
click at [478, 294] on span "Estou ciente de que esta ação será irreverssível e quero mover os pedidos." at bounding box center [549, 295] width 306 height 34
click at [385, 297] on input "Estou ciente de que esta ação será irreverssível e quero mover os pedidos." at bounding box center [380, 301] width 9 height 9
checkbox input "true"
click at [599, 344] on button "Avançar status dos pedidos" at bounding box center [631, 342] width 143 height 28
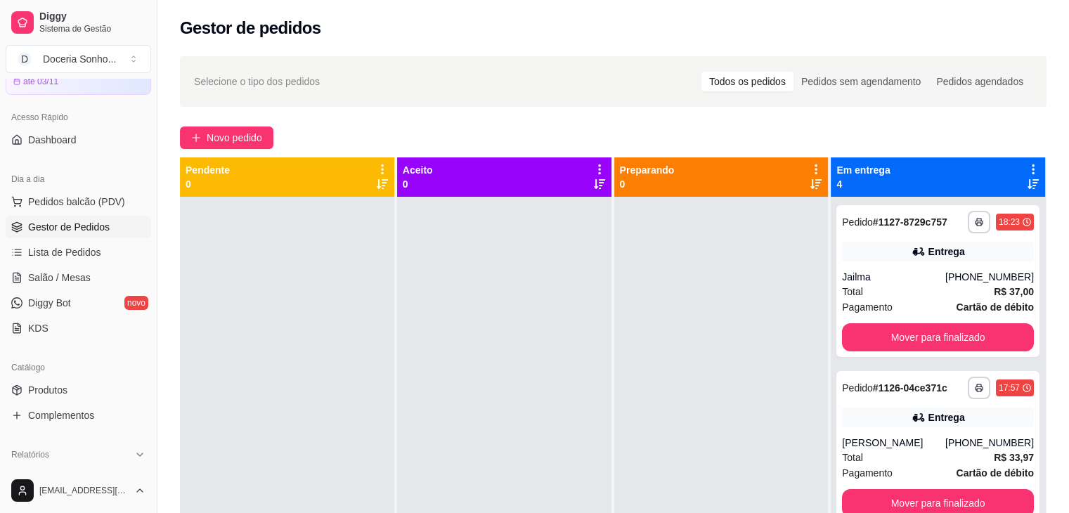
click at [1027, 167] on icon at bounding box center [1033, 169] width 13 height 13
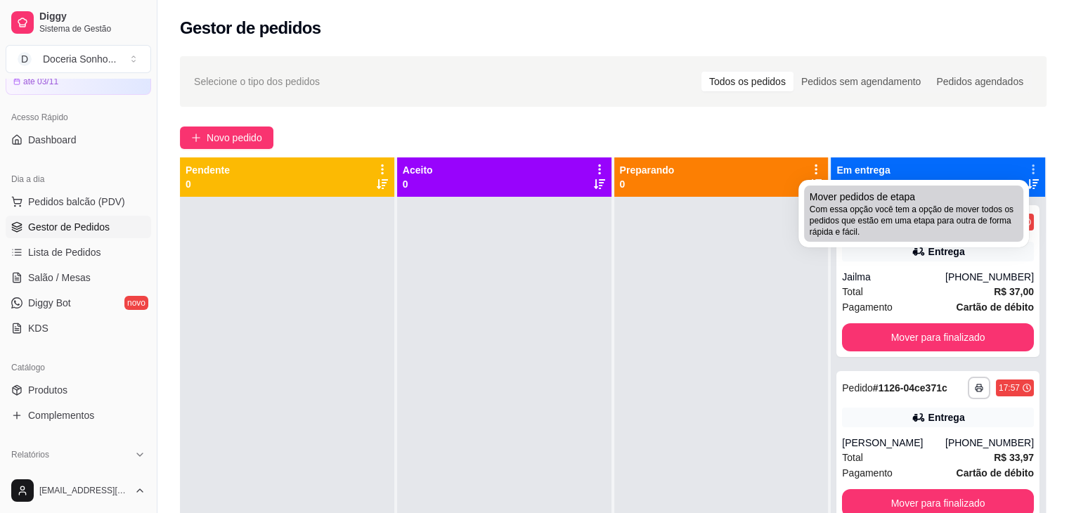
click at [921, 214] on span "Com essa opção você tem a opção de mover todos os pedidos que estão em uma etap…" at bounding box center [914, 221] width 208 height 34
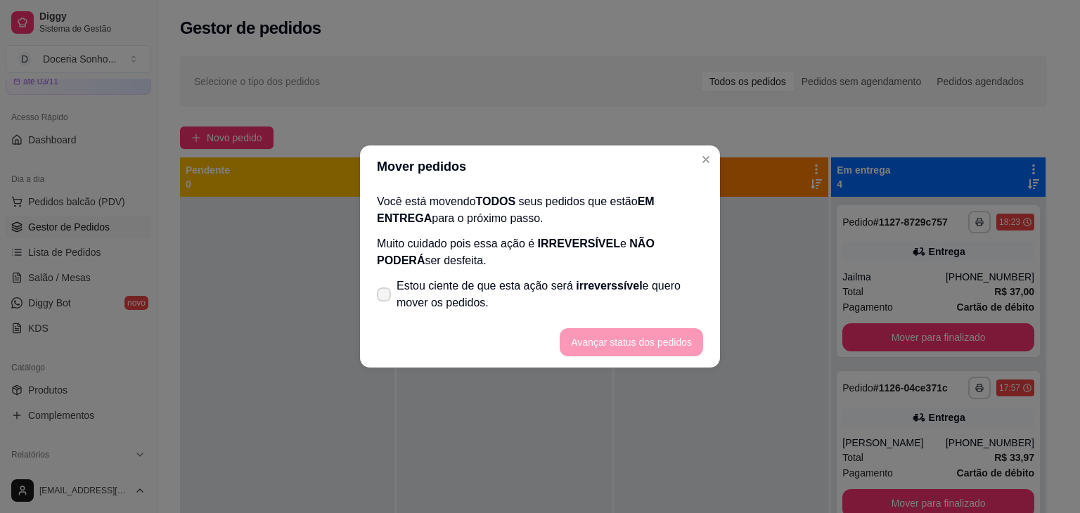
click at [535, 287] on span "Estou ciente de que esta ação será irreverssível e quero mover os pedidos." at bounding box center [549, 295] width 306 height 34
click at [385, 297] on input "Estou ciente de que esta ação será irreverssível e quero mover os pedidos." at bounding box center [380, 301] width 9 height 9
checkbox input "true"
click at [628, 343] on button "Avançar status dos pedidos" at bounding box center [631, 342] width 143 height 28
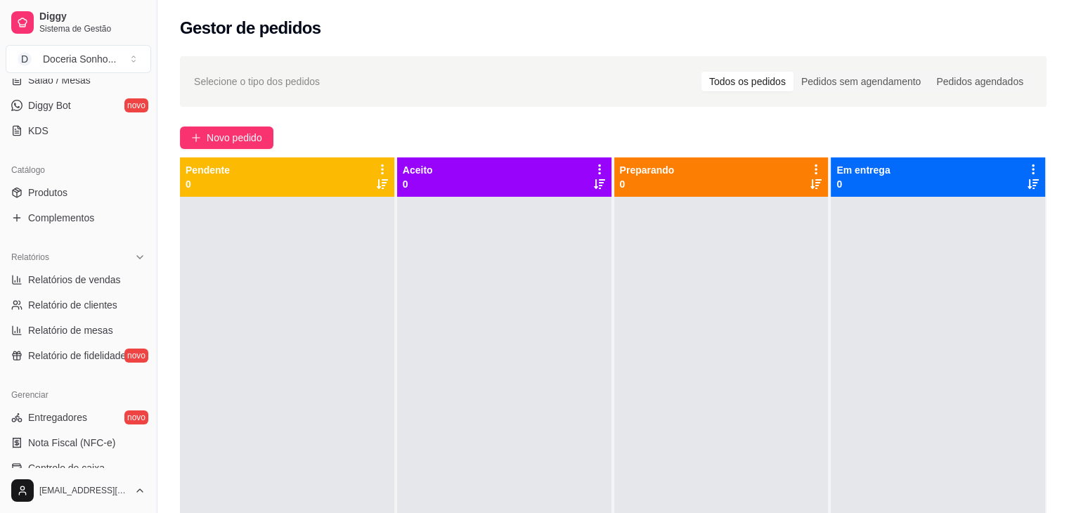
scroll to position [281, 0]
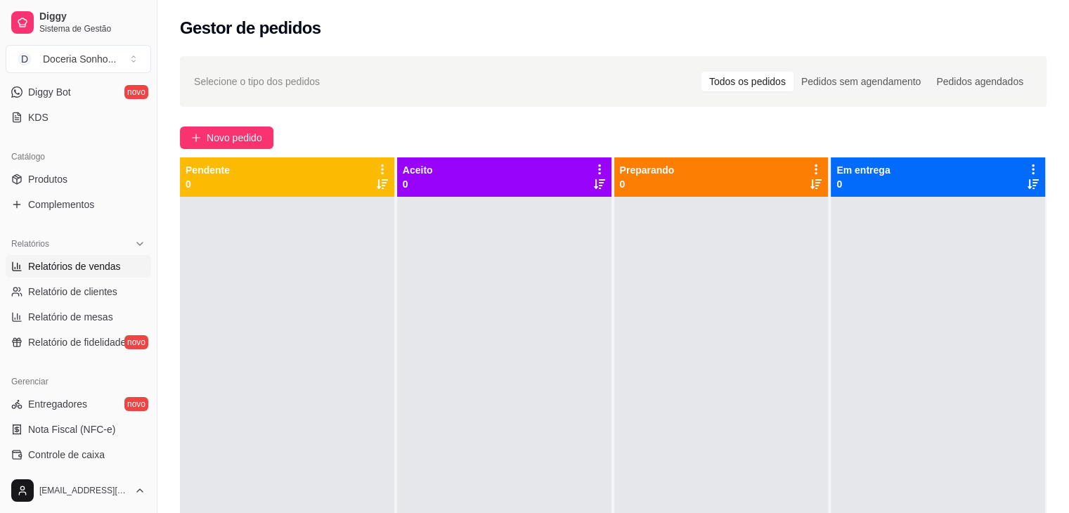
click at [92, 270] on span "Relatórios de vendas" at bounding box center [74, 266] width 93 height 14
select select "ALL"
select select "0"
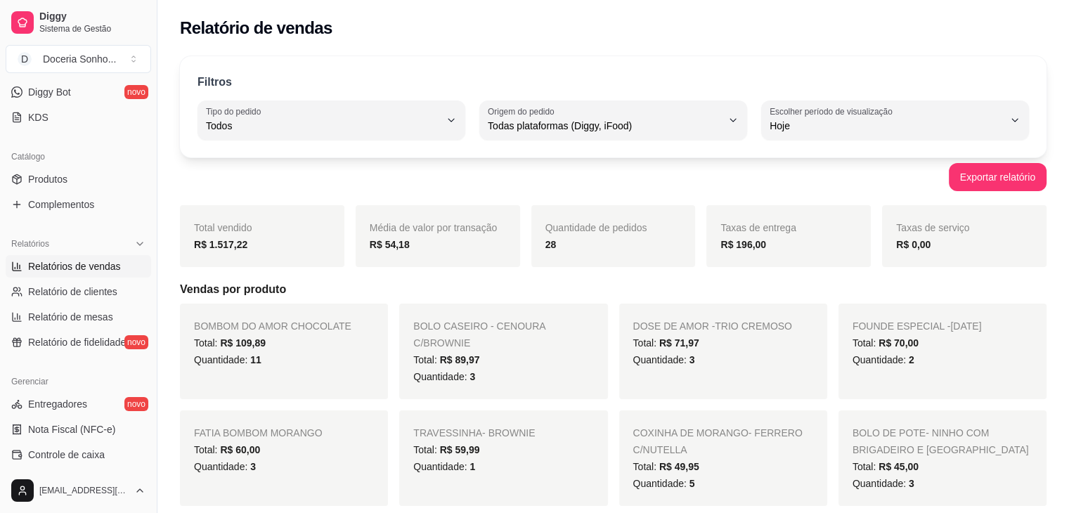
click at [531, 82] on div "Filtros" at bounding box center [614, 83] width 832 height 18
